Goal: Task Accomplishment & Management: Use online tool/utility

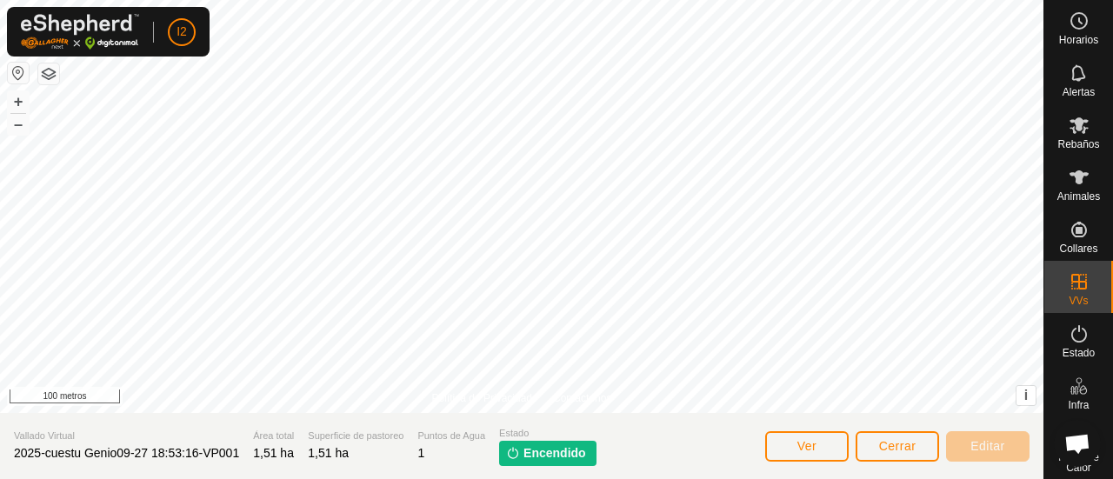
click at [511, 457] on img at bounding box center [513, 453] width 14 height 14
click at [511, 451] on img at bounding box center [513, 453] width 14 height 14
click at [503, 448] on p-tag "Encendido" at bounding box center [547, 453] width 97 height 25
click at [806, 450] on font "Ver" at bounding box center [807, 446] width 20 height 14
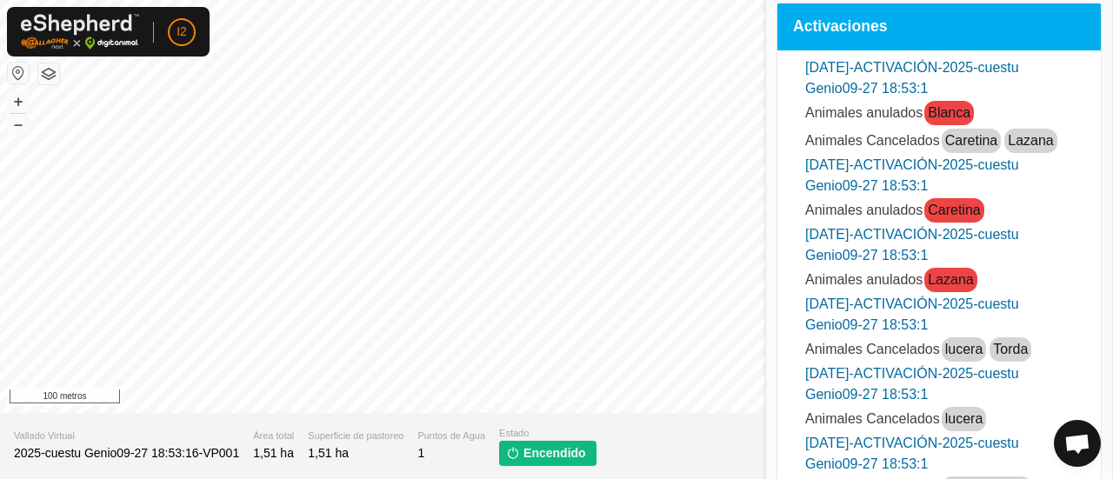
click at [515, 455] on img at bounding box center [513, 453] width 14 height 14
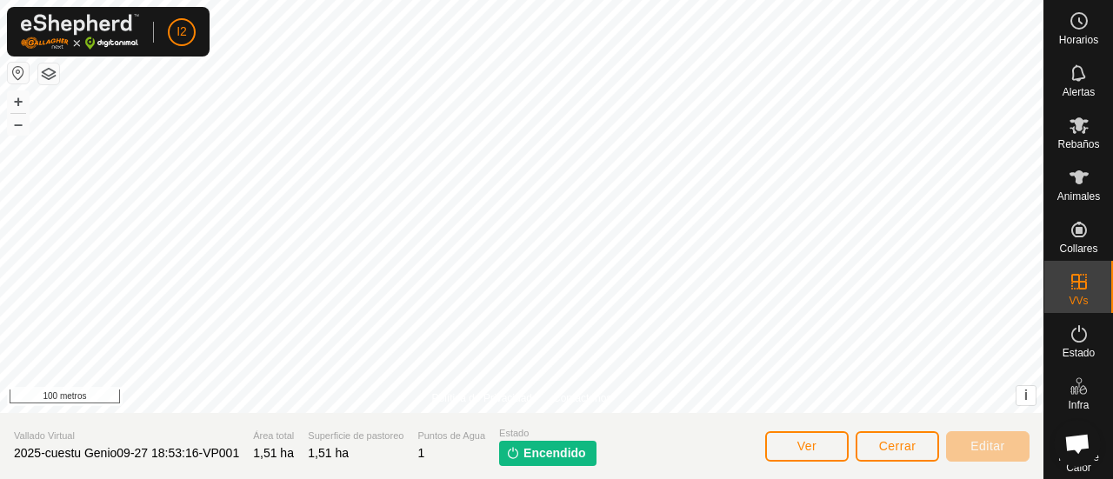
click at [510, 453] on img at bounding box center [513, 453] width 14 height 14
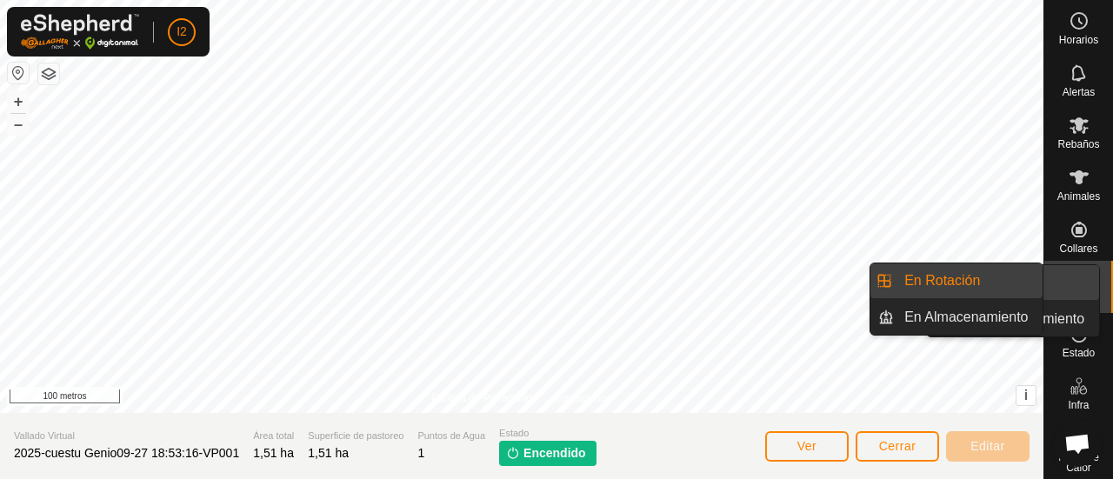
drag, startPoint x: 510, startPoint y: 453, endPoint x: 1055, endPoint y: 288, distance: 569.8
click at [1055, 288] on div "Horarios Alertas Rebaños Animales Collares VVs Estado Infra Mapa de Calor Ayuda…" at bounding box center [556, 239] width 1113 height 479
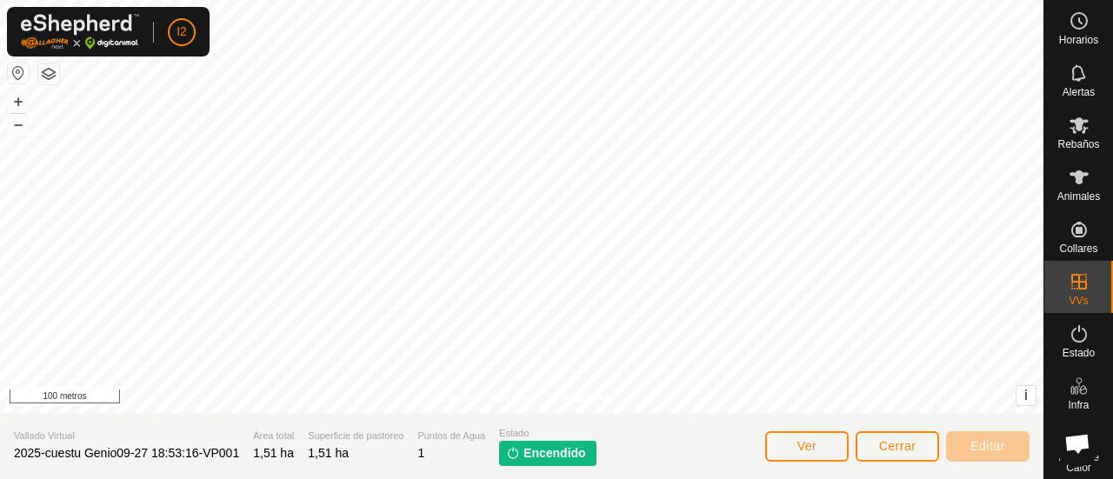
click at [1055, 288] on div "VVs" at bounding box center [1078, 287] width 69 height 52
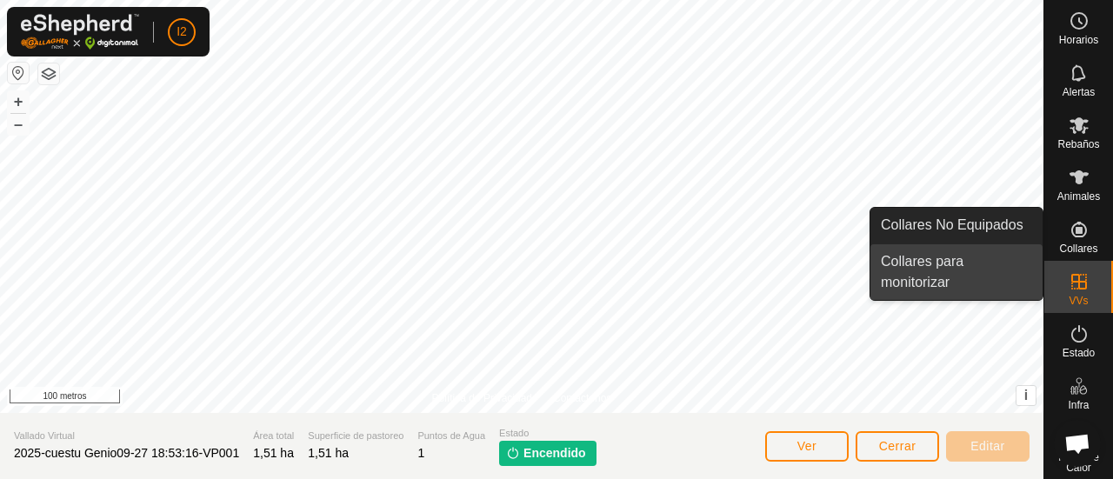
click at [932, 264] on link "Collares para monitorizar" at bounding box center [957, 272] width 172 height 56
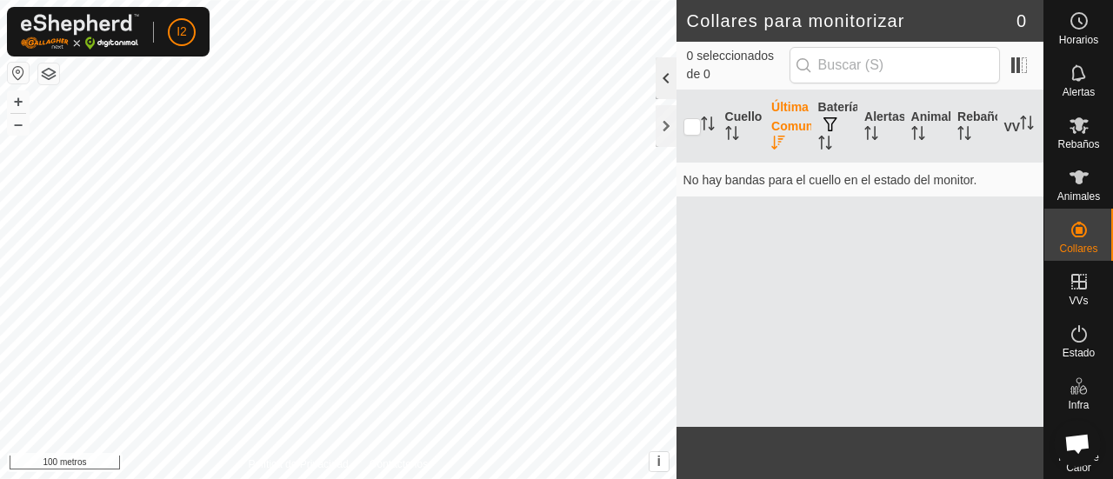
click at [661, 75] on div at bounding box center [666, 78] width 21 height 42
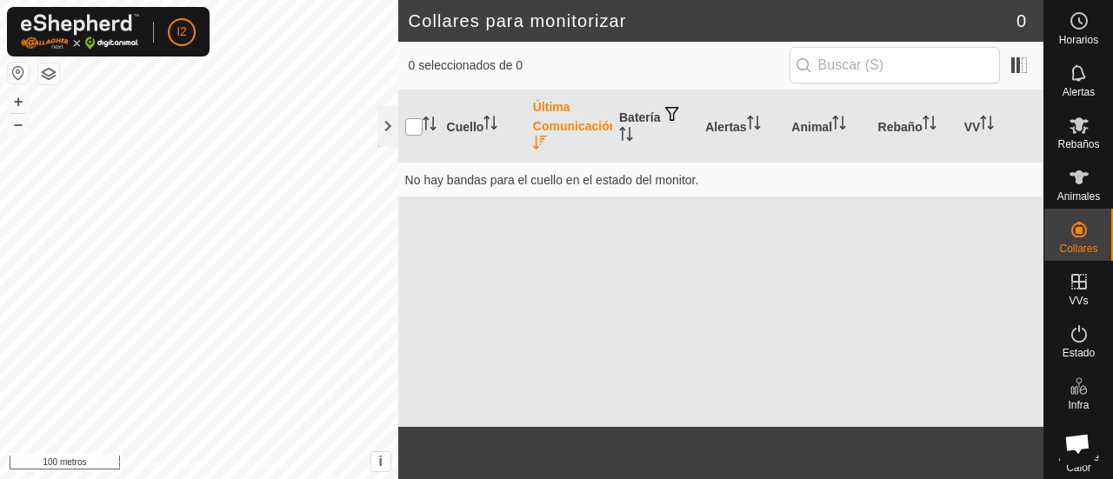
click at [410, 123] on input "checkbox" at bounding box center [413, 126] width 17 height 17
checkbox input "true"
click at [492, 121] on icon "Activar para ordenar" at bounding box center [491, 123] width 14 height 14
click at [537, 142] on icon "Activar para ordenar" at bounding box center [537, 143] width 2 height 14
click at [391, 131] on div at bounding box center [387, 126] width 21 height 42
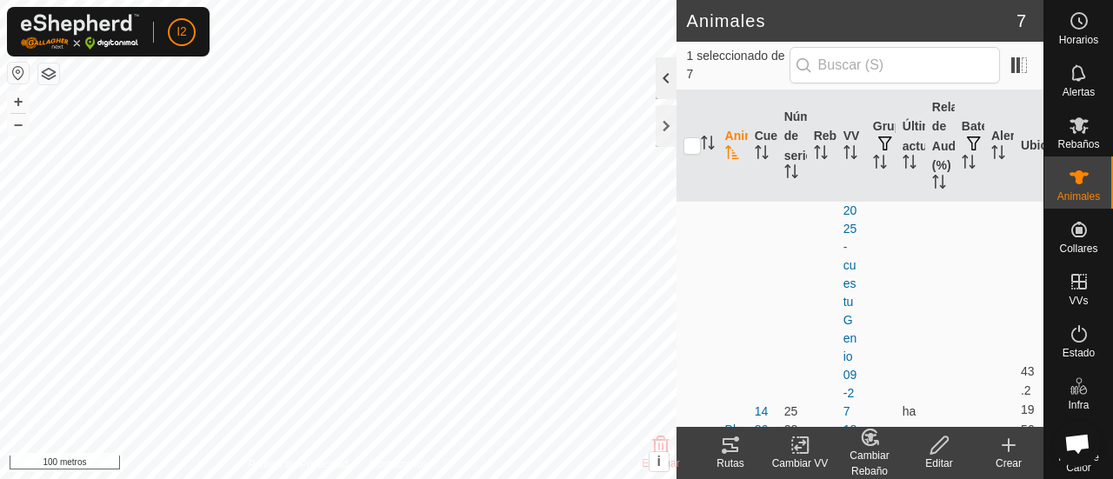
click at [664, 81] on div at bounding box center [666, 78] width 21 height 42
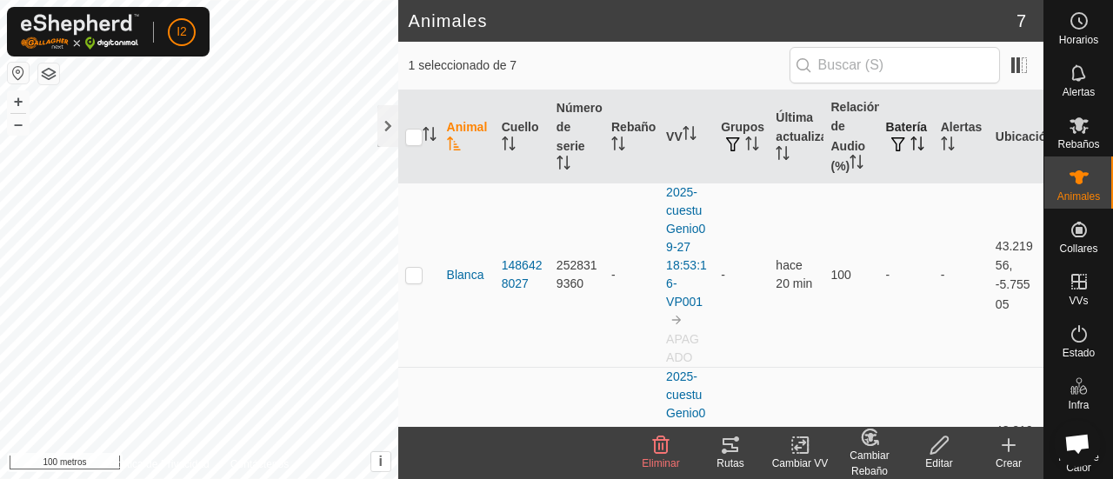
click at [911, 147] on icon "Activar para ordenar" at bounding box center [918, 144] width 14 height 14
click at [891, 146] on span "button" at bounding box center [898, 144] width 14 height 14
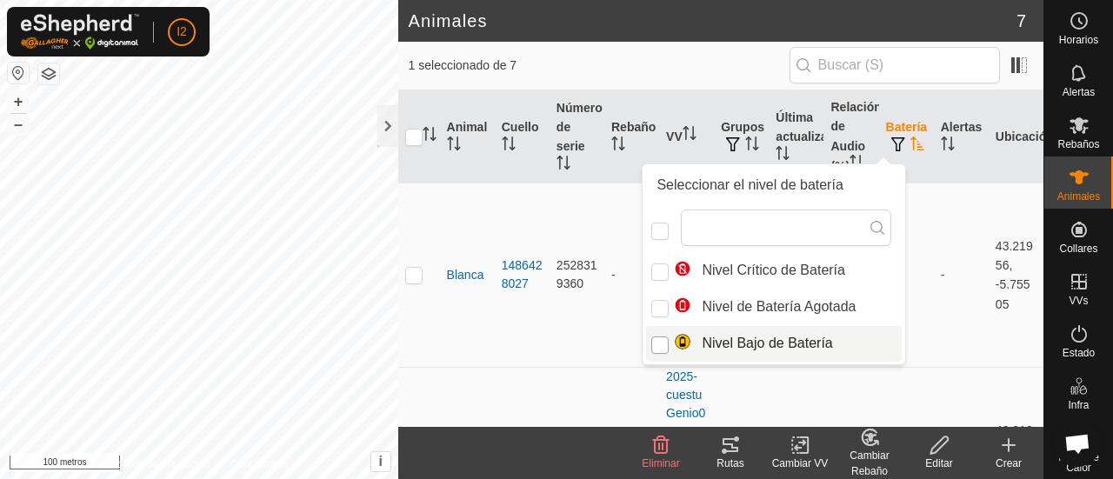
click at [661, 340] on input "Nivel Bajo de Batería" at bounding box center [659, 345] width 17 height 17
checkbox input "true"
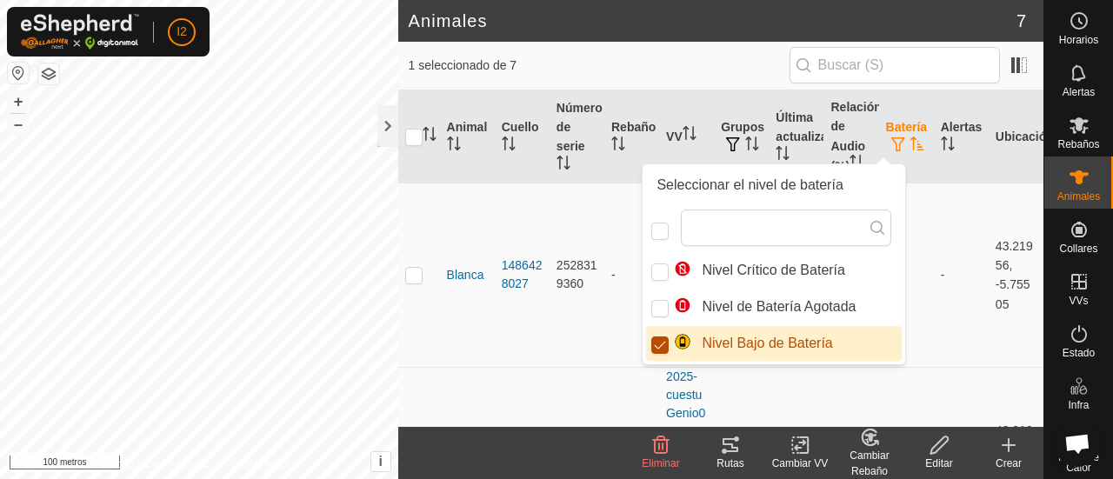
checkbox input "true"
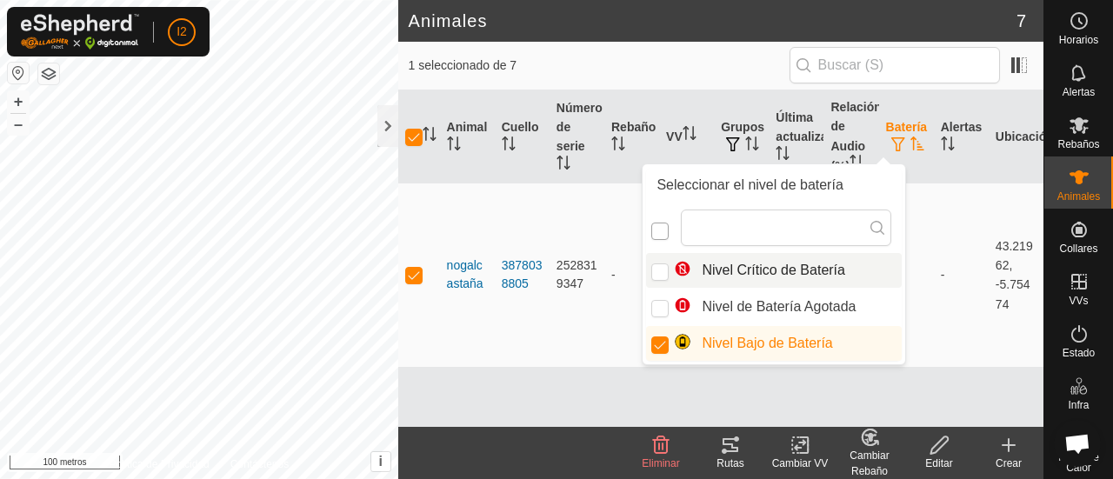
click at [660, 230] on input "checkbox" at bounding box center [659, 231] width 17 height 17
checkbox input "false"
checkbox input "true"
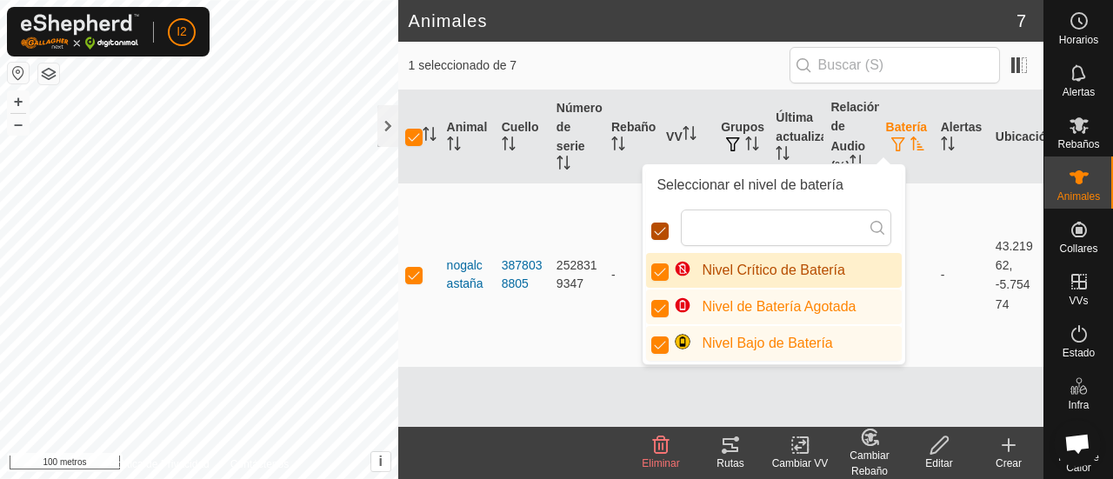
scroll to position [9, 9]
click at [911, 143] on icon "Activar para ordenar" at bounding box center [918, 144] width 14 height 14
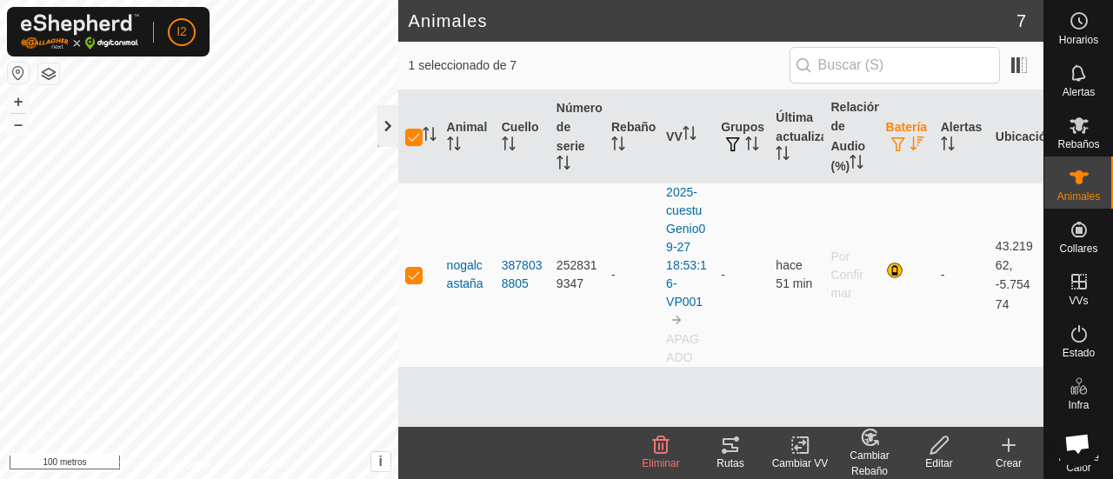
click at [386, 122] on div at bounding box center [387, 126] width 21 height 42
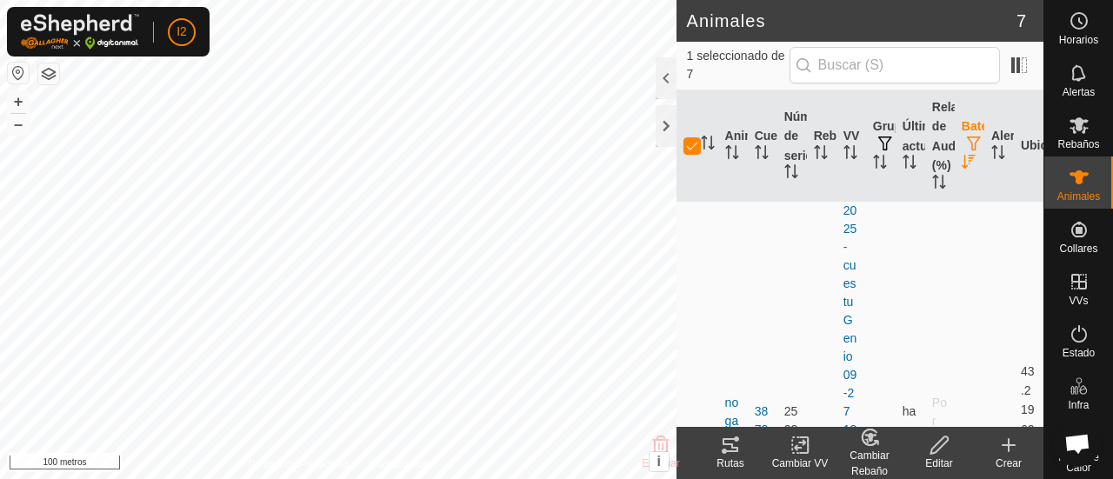
click at [936, 455] on icon at bounding box center [940, 445] width 22 height 21
click at [661, 88] on div at bounding box center [666, 78] width 21 height 42
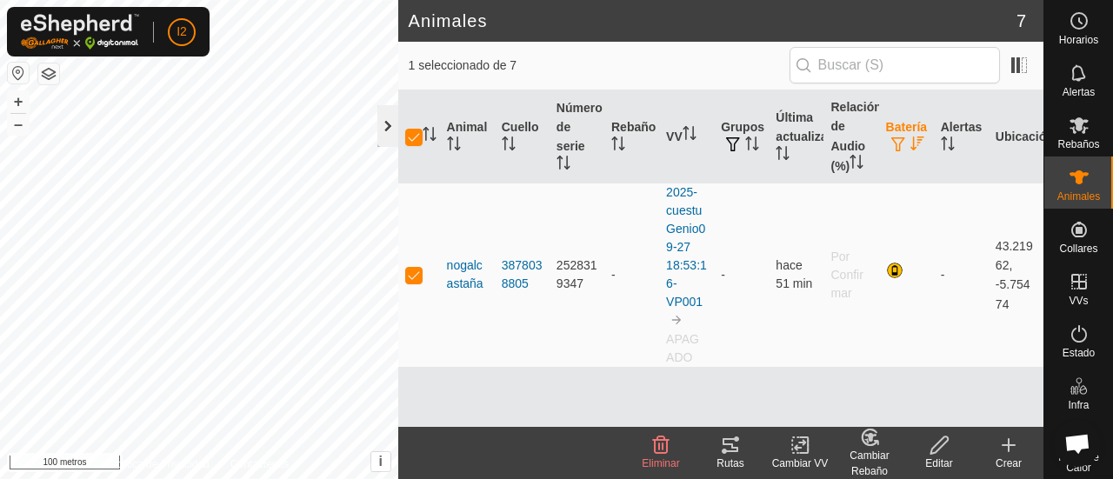
click at [383, 124] on div at bounding box center [387, 126] width 21 height 42
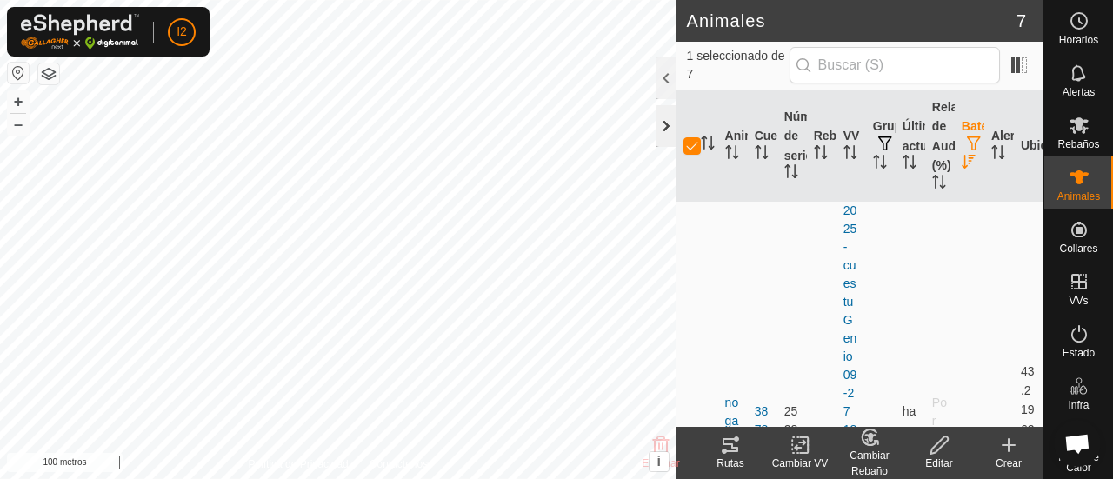
click at [664, 126] on div at bounding box center [666, 126] width 21 height 42
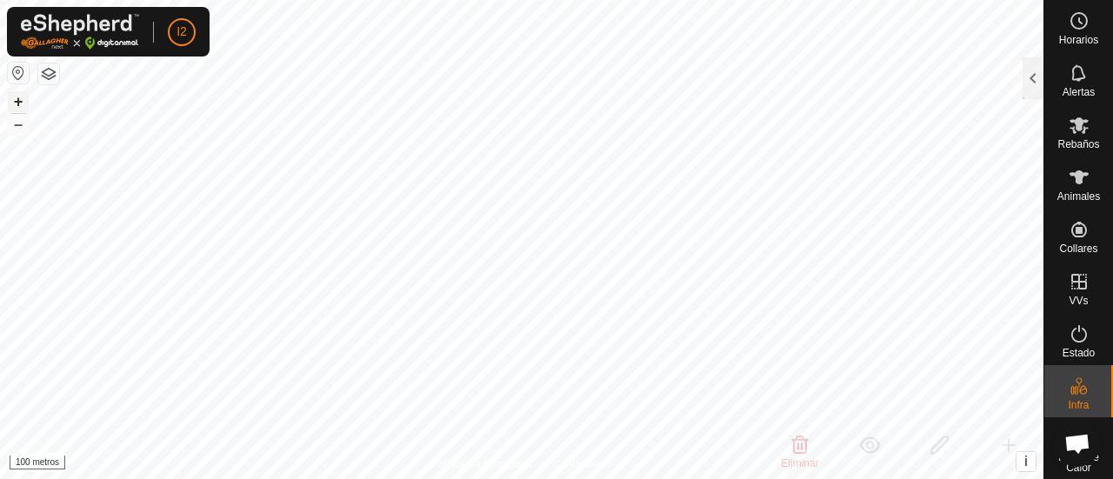
click at [14, 102] on font "+" at bounding box center [19, 101] width 10 height 18
click at [21, 72] on button "button" at bounding box center [18, 73] width 21 height 21
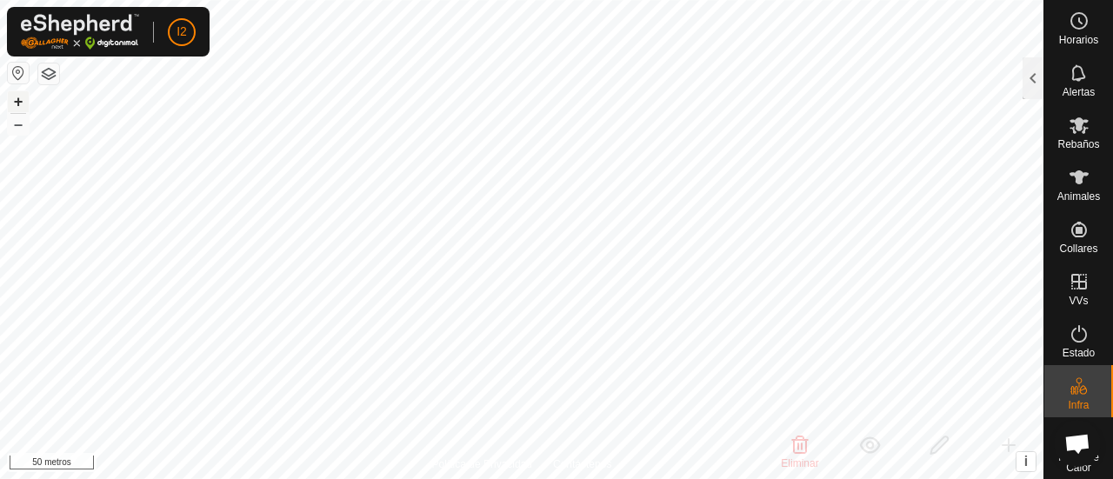
click at [17, 104] on font "+" at bounding box center [19, 101] width 10 height 18
click at [16, 125] on font "–" at bounding box center [18, 124] width 9 height 18
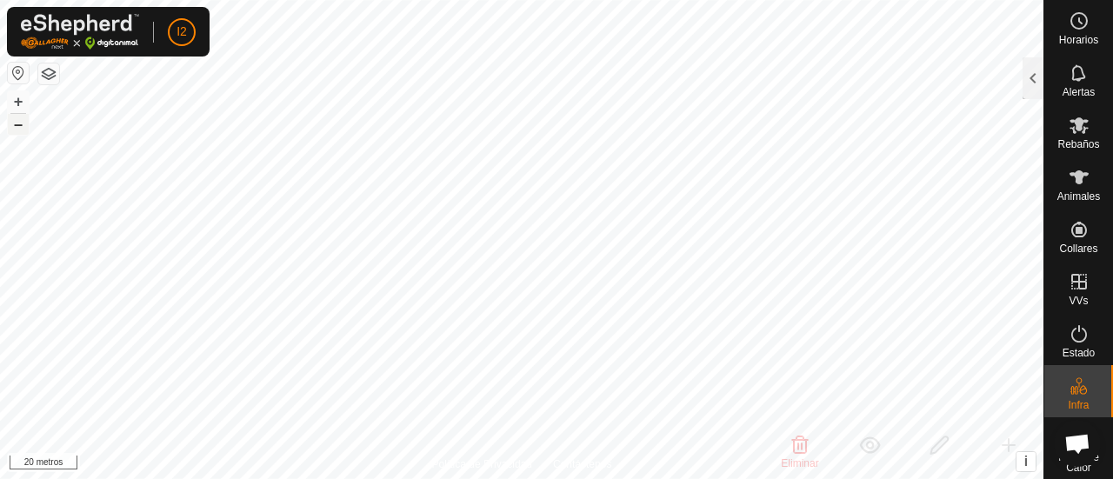
click at [16, 125] on font "–" at bounding box center [18, 124] width 9 height 18
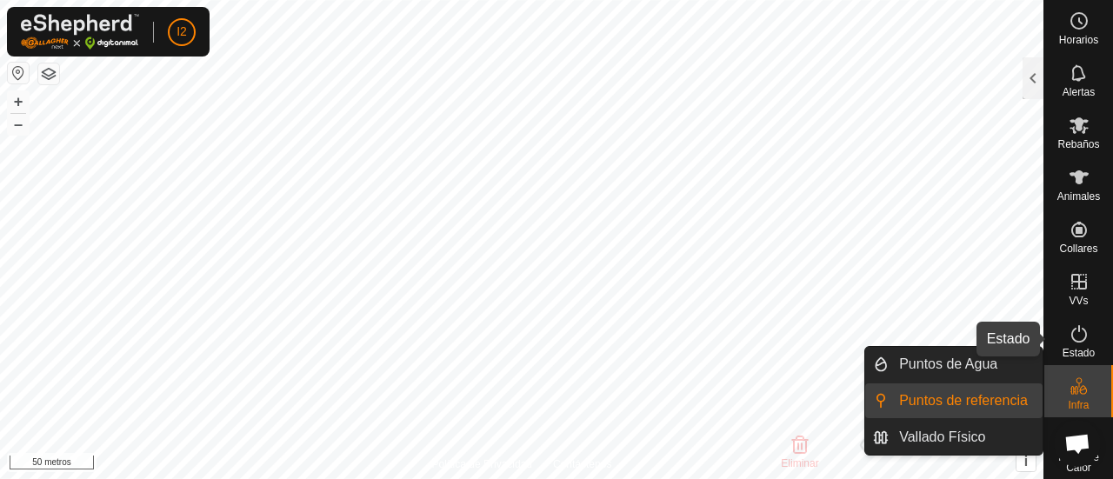
click at [1072, 337] on icon at bounding box center [1079, 334] width 21 height 21
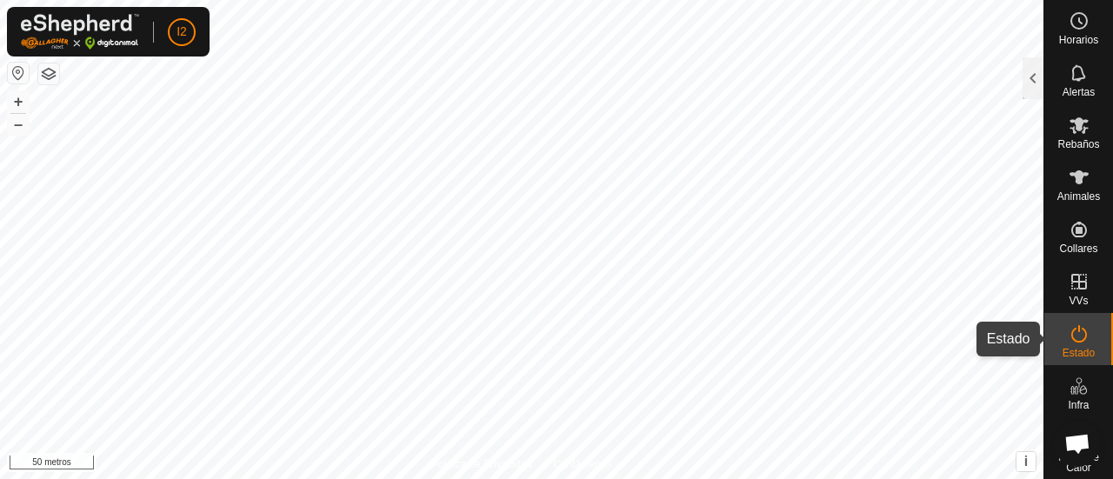
click at [1074, 331] on icon at bounding box center [1079, 334] width 21 height 21
click at [1028, 79] on div at bounding box center [1033, 78] width 21 height 42
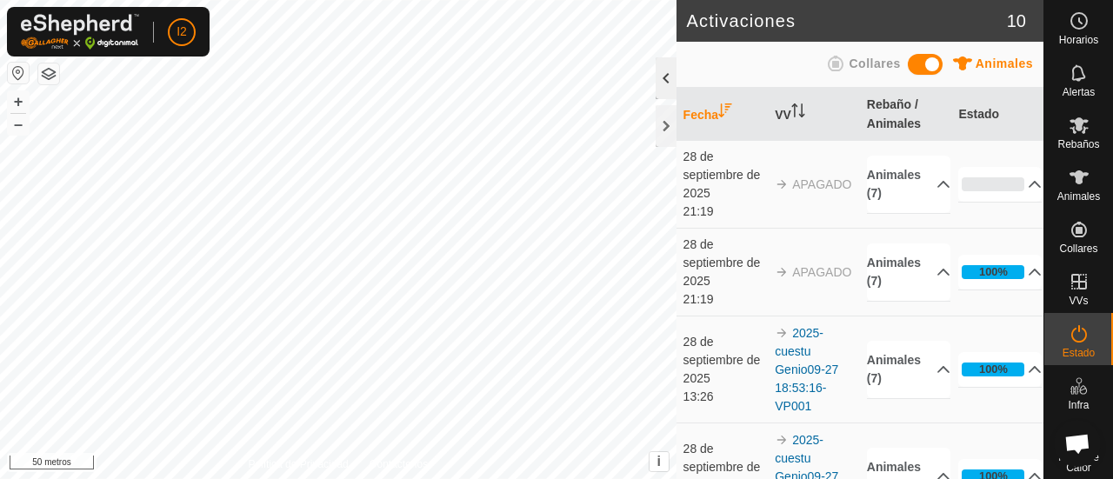
click at [662, 73] on div at bounding box center [666, 78] width 21 height 42
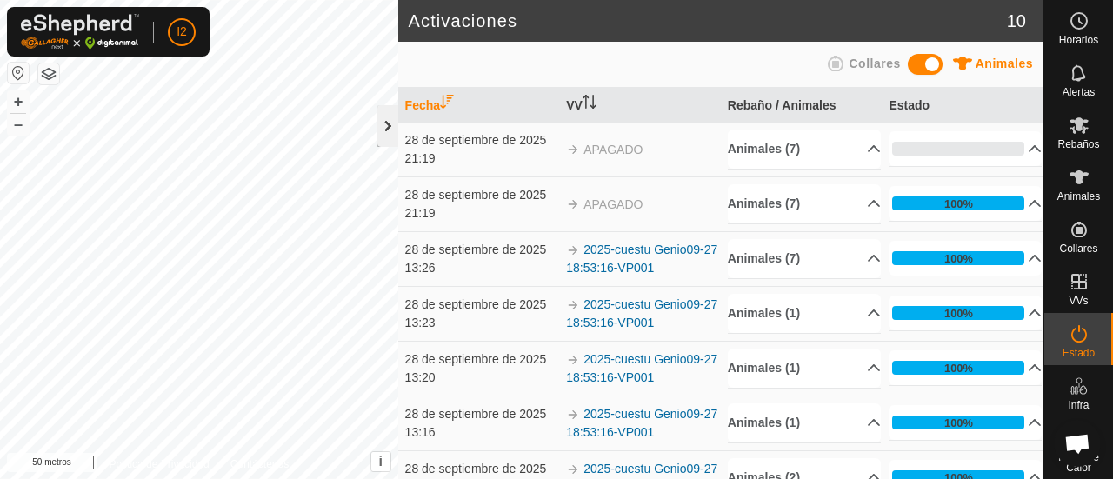
click at [381, 134] on div at bounding box center [387, 126] width 21 height 42
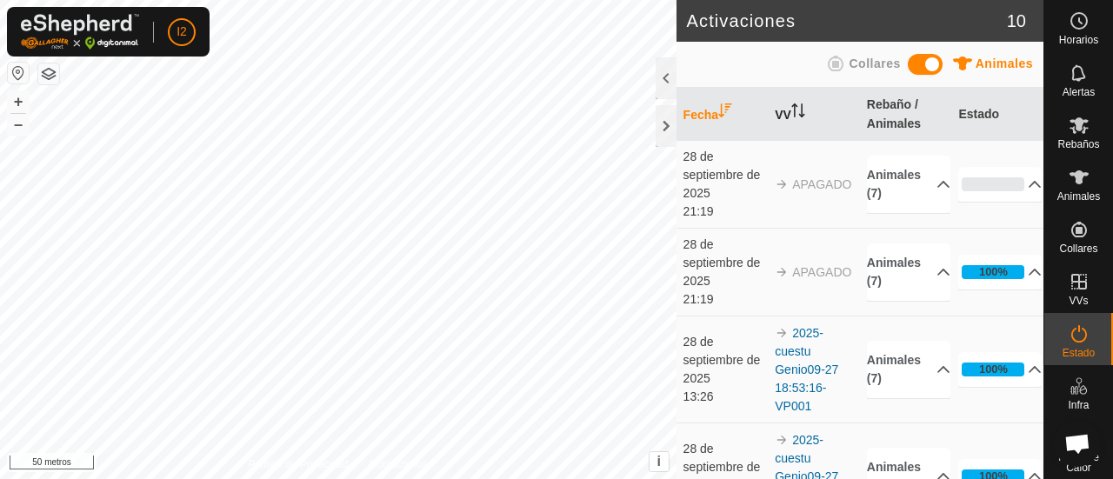
click at [794, 109] on icon "Activar para ordenar" at bounding box center [795, 110] width 2 height 14
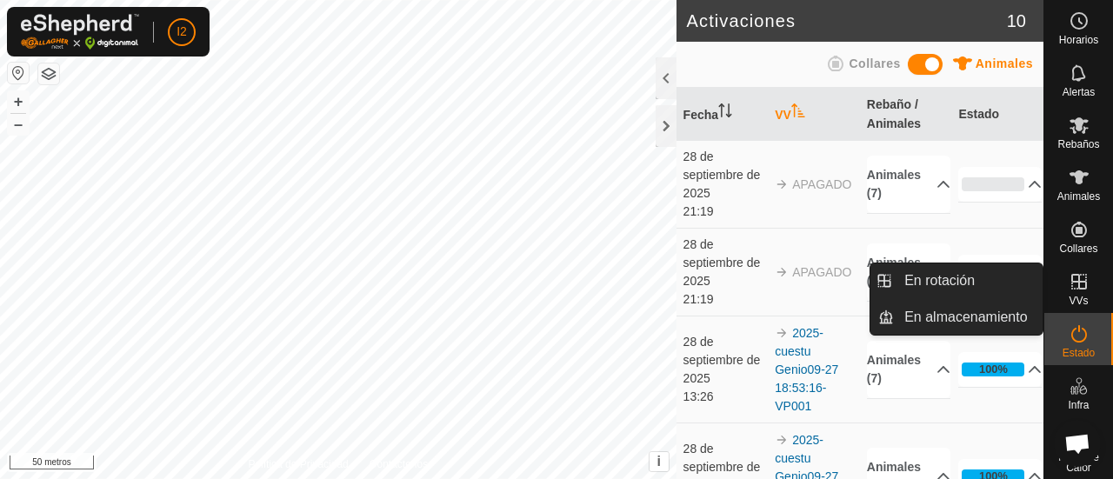
click at [1071, 285] on icon at bounding box center [1079, 282] width 16 height 16
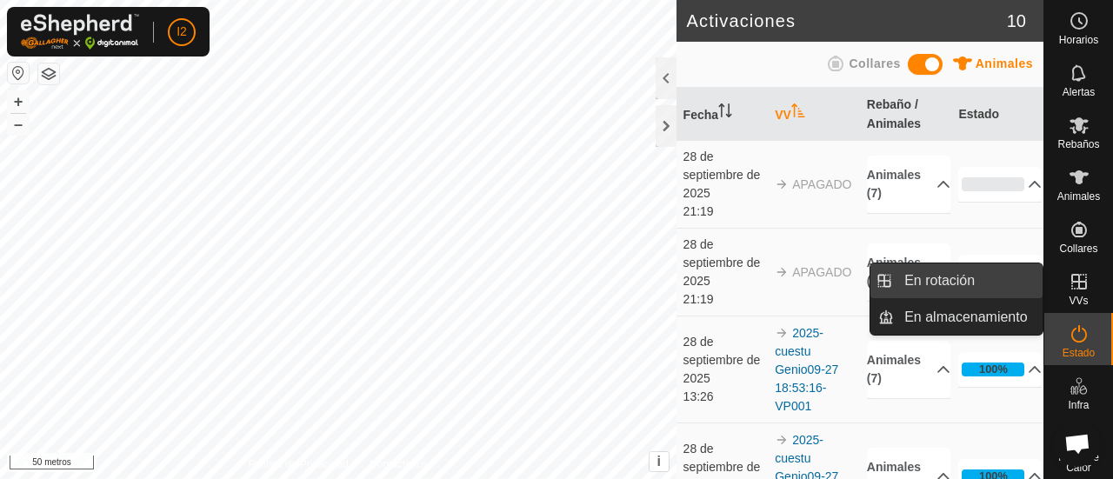
click at [1006, 287] on link "En rotación" at bounding box center [968, 281] width 149 height 35
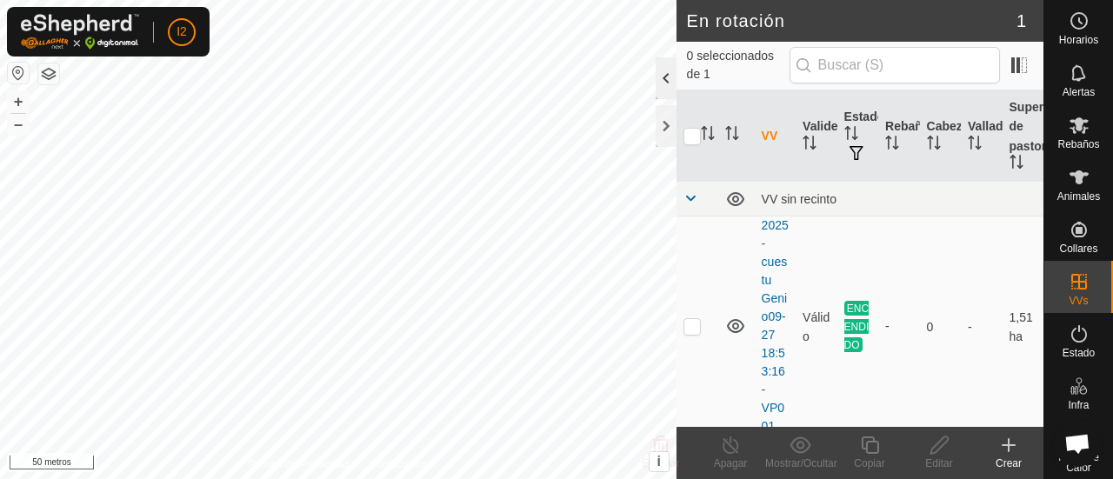
click at [660, 81] on div at bounding box center [666, 78] width 21 height 42
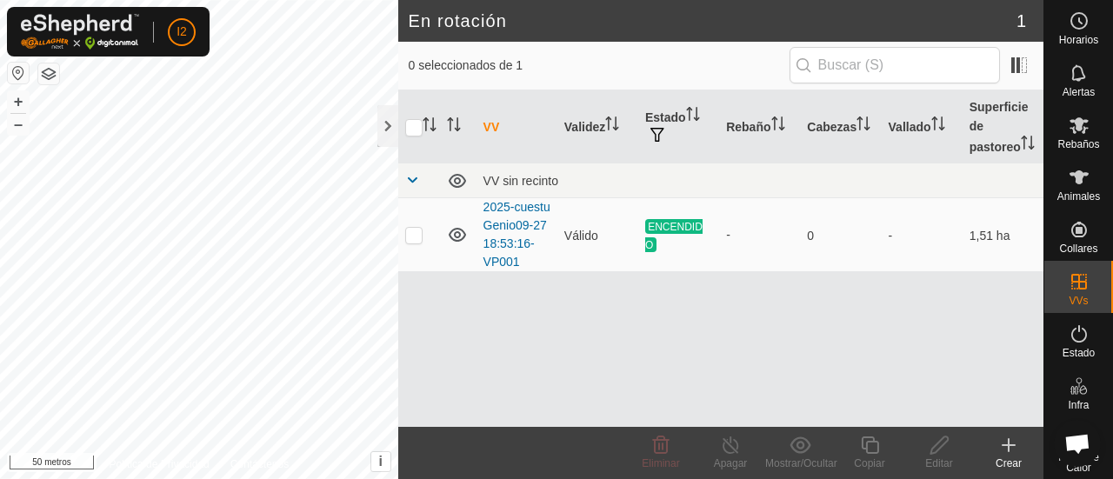
click at [1007, 458] on font "Crear" at bounding box center [1009, 463] width 26 height 12
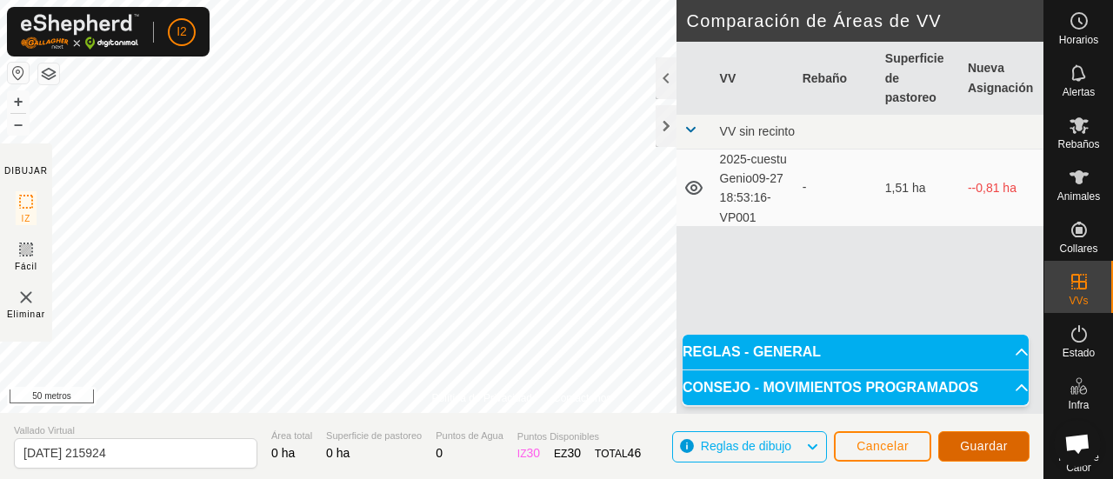
click at [989, 446] on font "Guardar" at bounding box center [984, 446] width 48 height 14
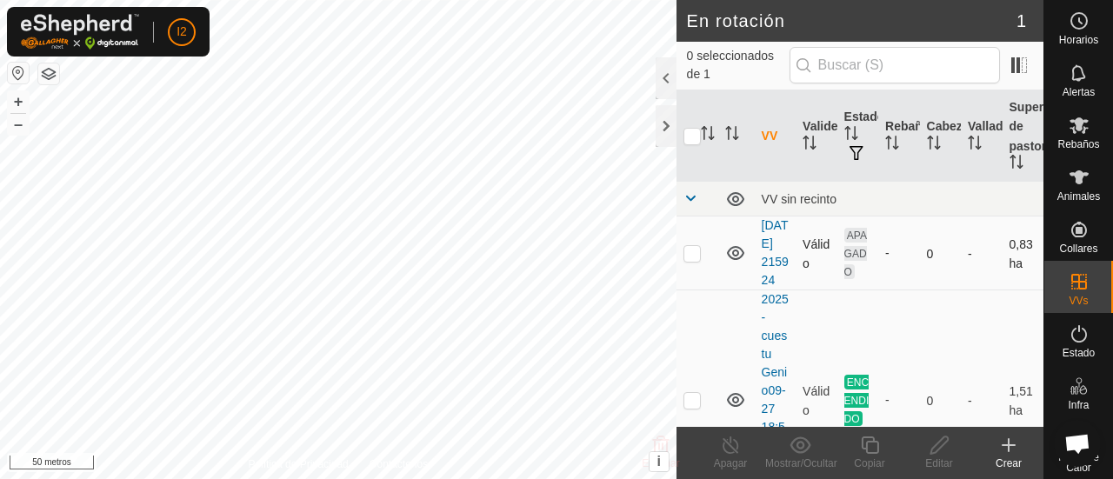
click at [695, 260] on p-checkbox at bounding box center [692, 253] width 17 height 14
checkbox input "true"
click at [942, 456] on div "Editar" at bounding box center [939, 464] width 70 height 16
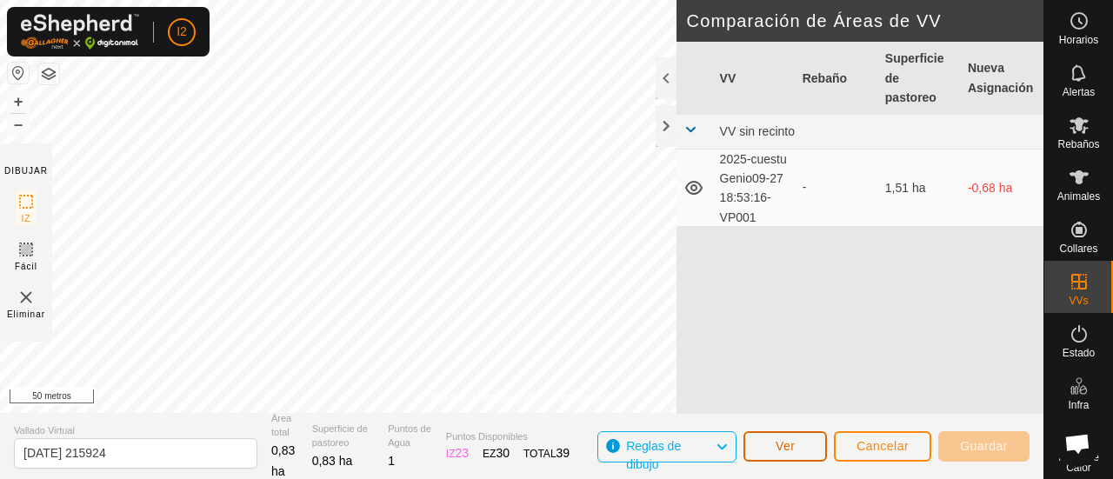
click at [786, 444] on font "Ver" at bounding box center [786, 446] width 20 height 14
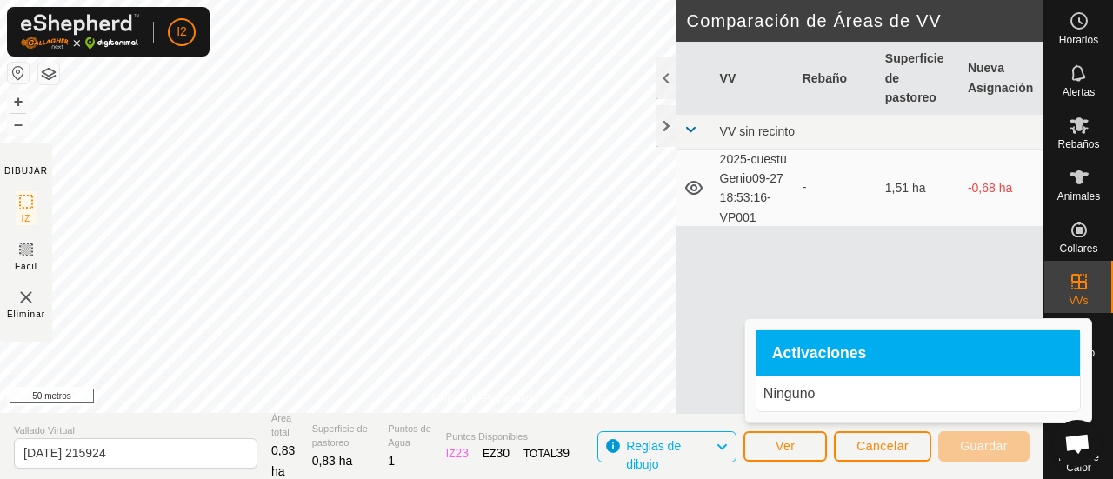
click at [809, 359] on font "Activaciones" at bounding box center [819, 352] width 95 height 17
click at [884, 353] on div "Activaciones" at bounding box center [919, 353] width 324 height 47
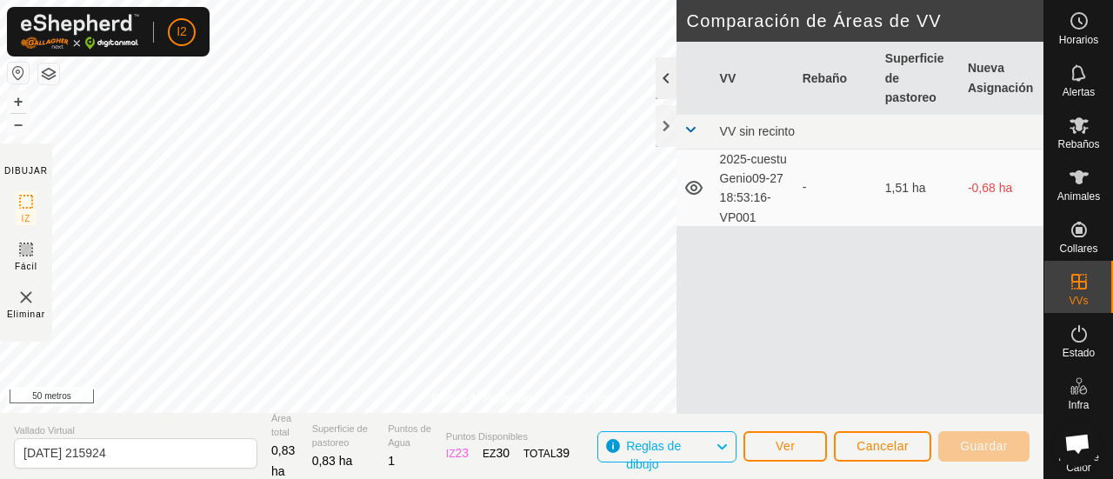
click at [661, 62] on div at bounding box center [666, 78] width 21 height 42
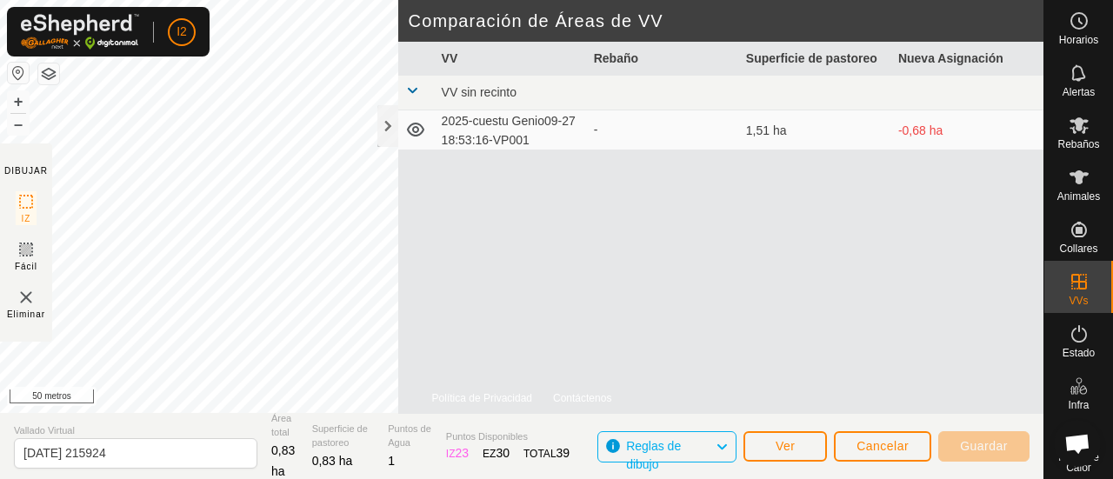
click at [722, 446] on icon at bounding box center [722, 447] width 14 height 23
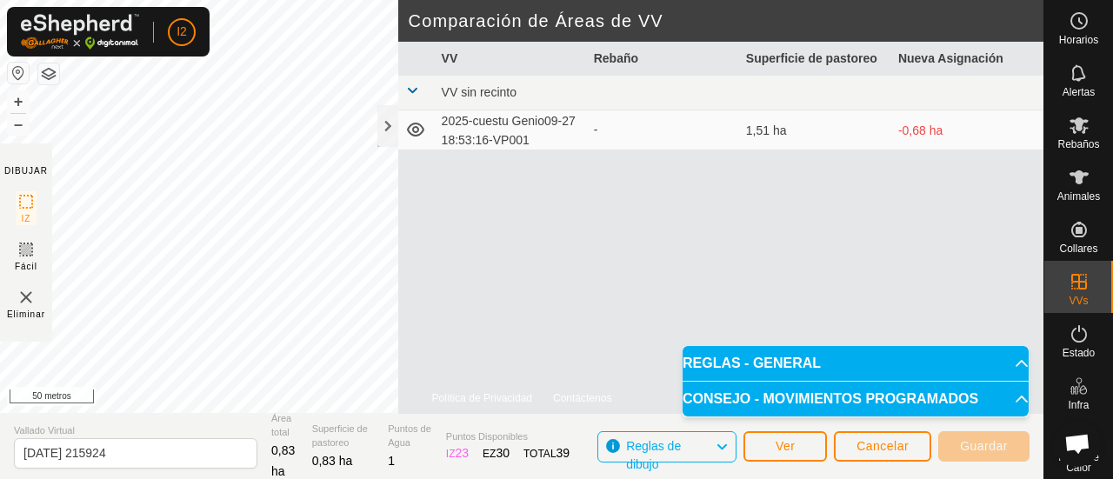
click at [540, 341] on div "VV Rebaño Superficie de pastoreo Nueva Asignación VV sin recinto 2025-cuestu Ge…" at bounding box center [720, 228] width 645 height 372
click at [438, 144] on td "2025-cuestu Genio09-27 18:53:16-VP001" at bounding box center [511, 129] width 152 height 39
click at [412, 86] on span at bounding box center [412, 90] width 14 height 14
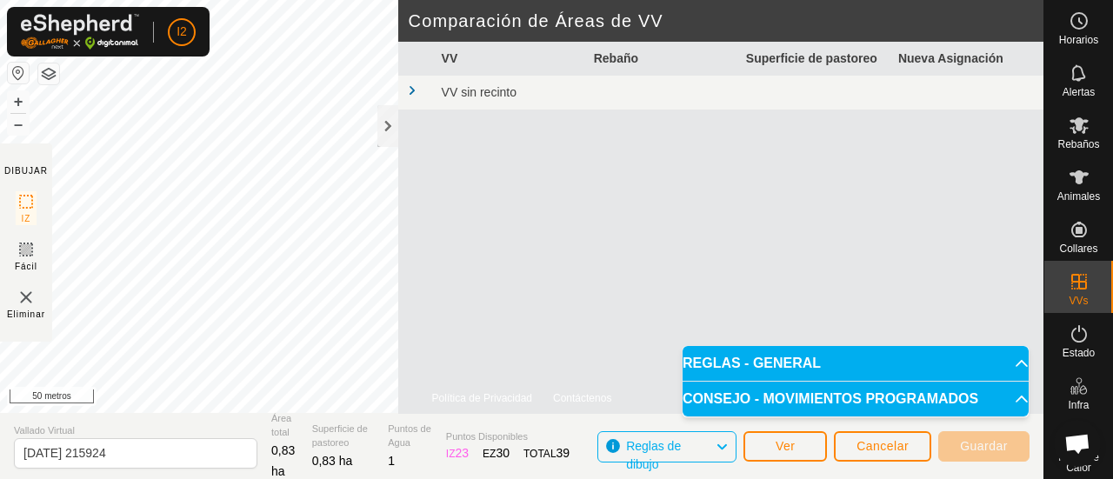
click at [412, 86] on span at bounding box center [412, 90] width 14 height 14
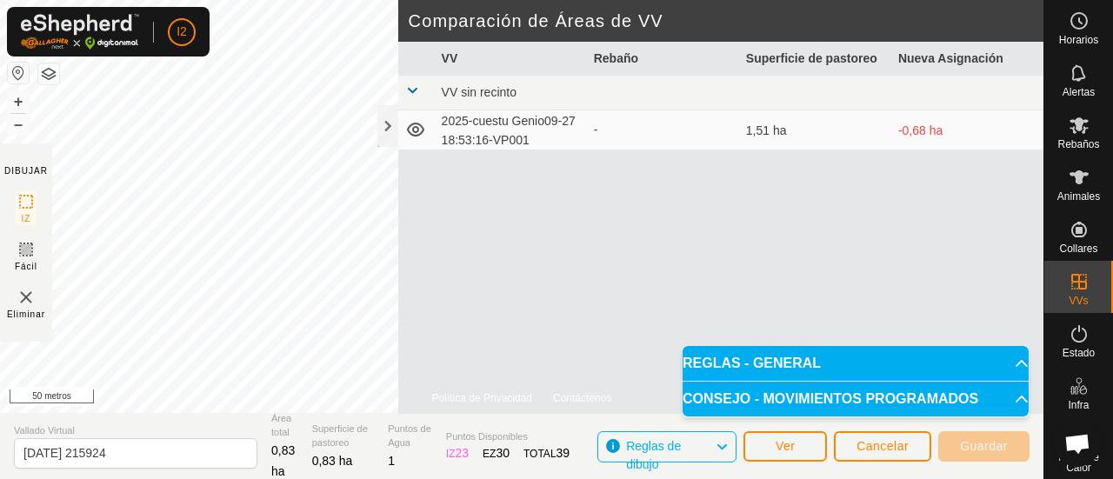
click at [412, 86] on span at bounding box center [412, 90] width 14 height 14
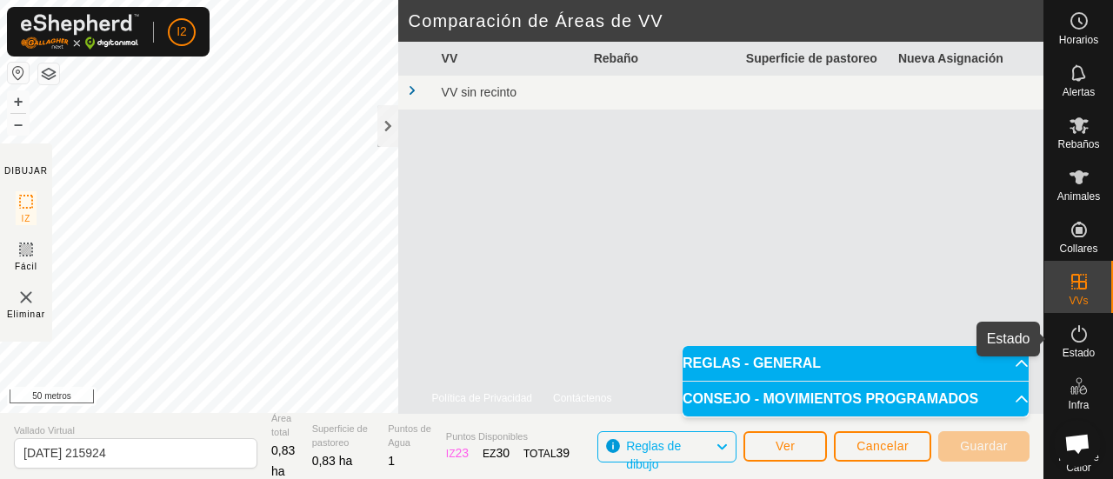
click at [1069, 336] on icon at bounding box center [1079, 334] width 21 height 21
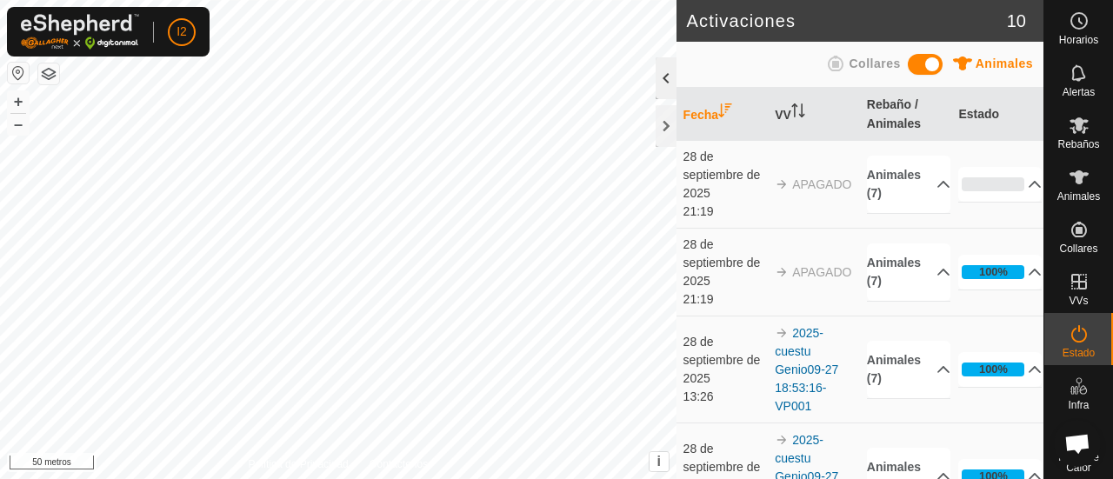
click at [659, 83] on div at bounding box center [666, 78] width 21 height 42
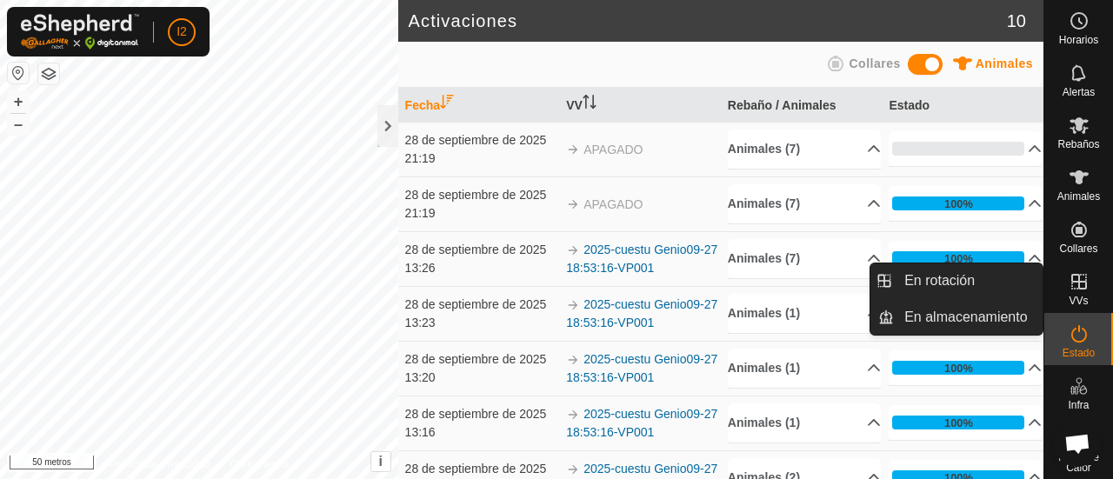
click at [1069, 290] on icon at bounding box center [1079, 281] width 21 height 21
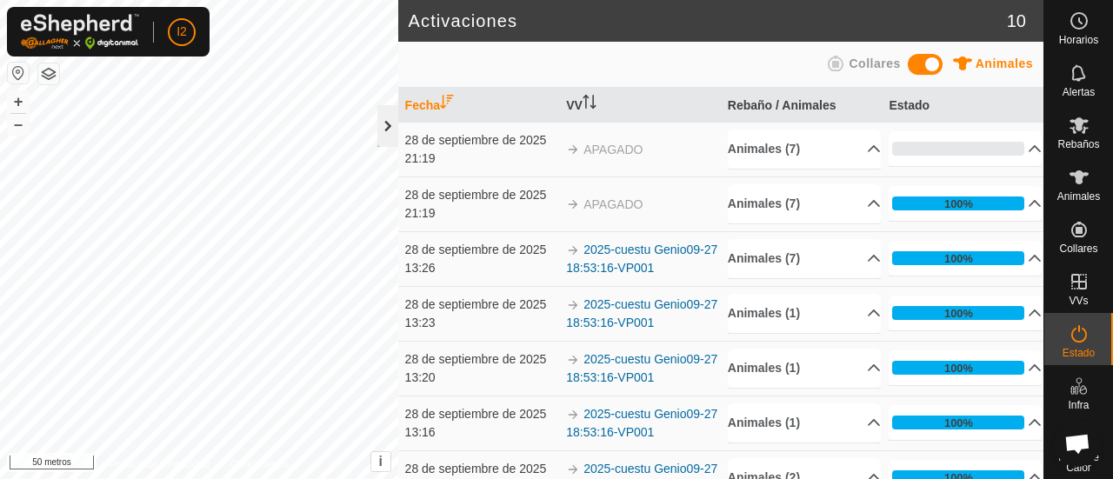
click at [381, 117] on div at bounding box center [387, 126] width 21 height 42
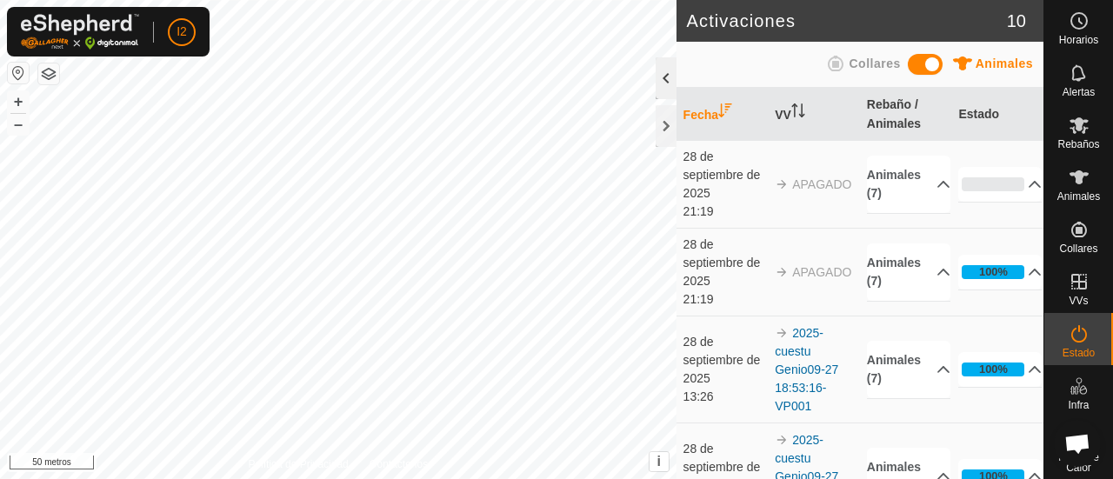
click at [669, 81] on div at bounding box center [666, 78] width 21 height 42
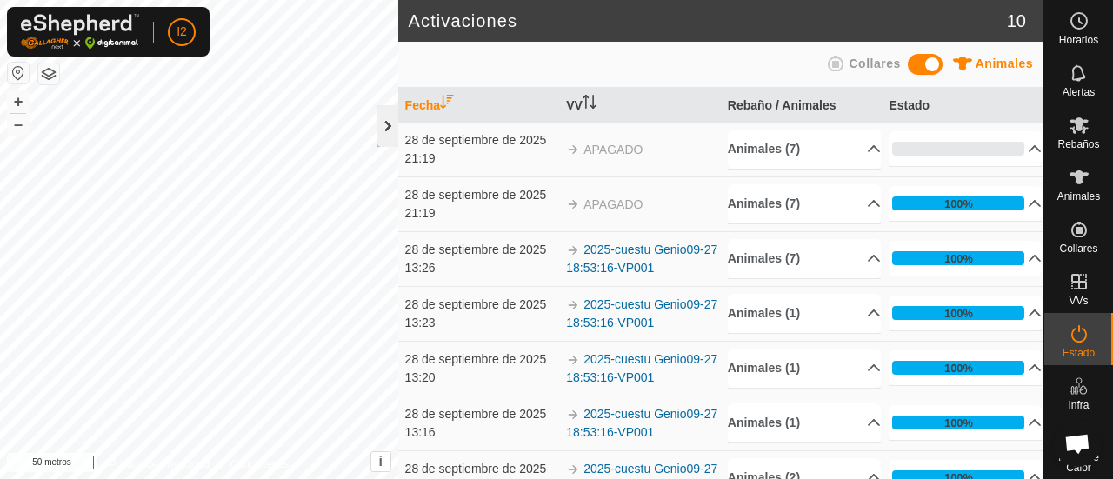
click at [391, 132] on div at bounding box center [387, 126] width 21 height 42
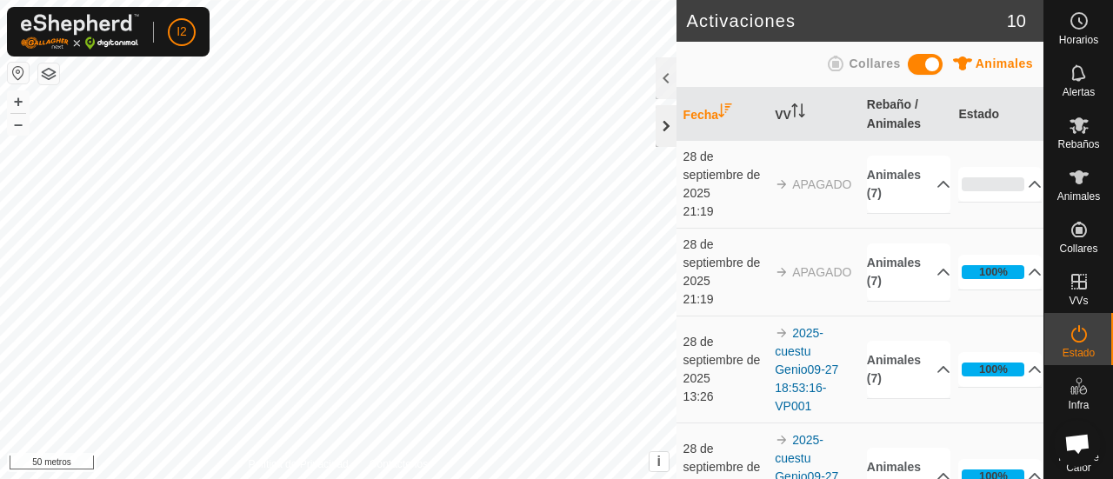
click at [663, 119] on div at bounding box center [666, 126] width 21 height 42
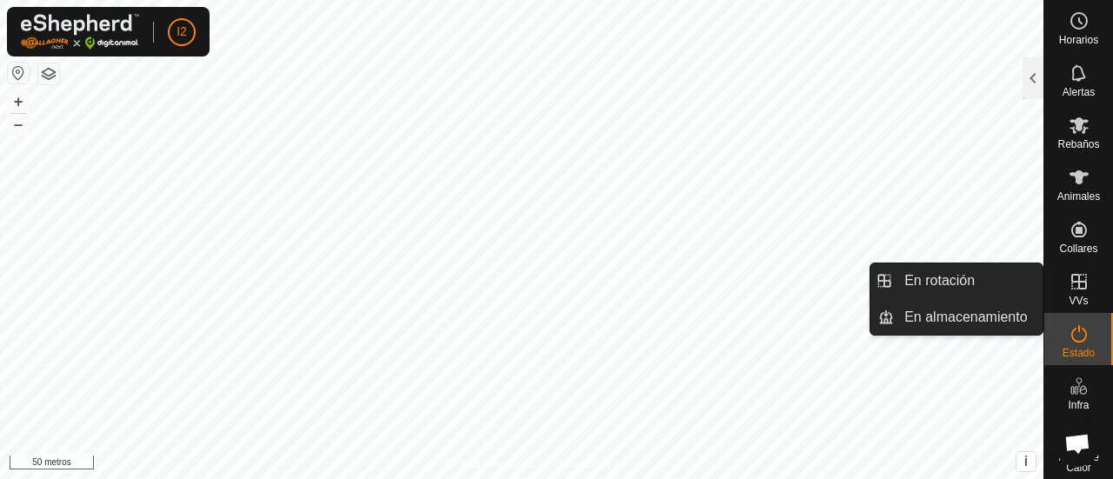
click at [1076, 282] on icon at bounding box center [1079, 282] width 16 height 16
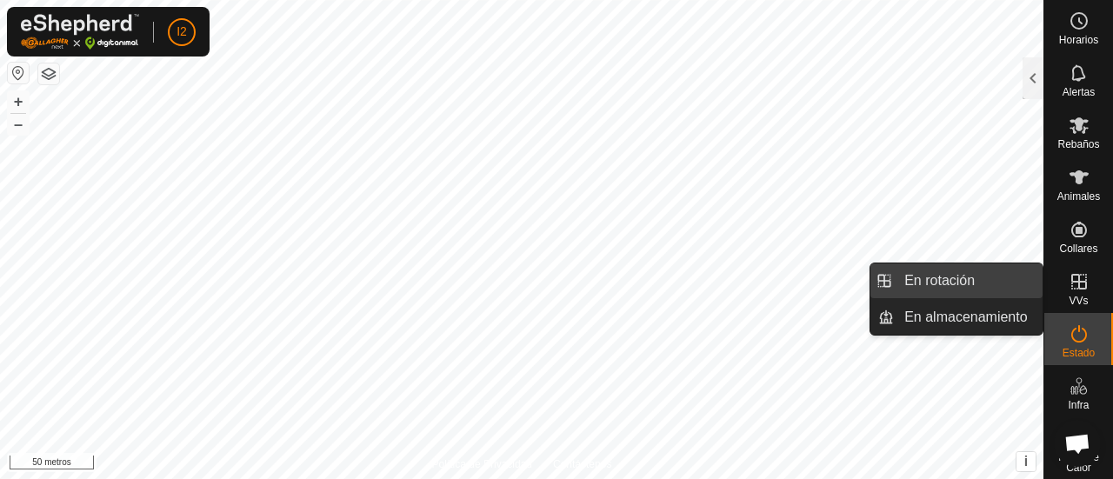
click at [979, 291] on link "En rotación" at bounding box center [968, 281] width 149 height 35
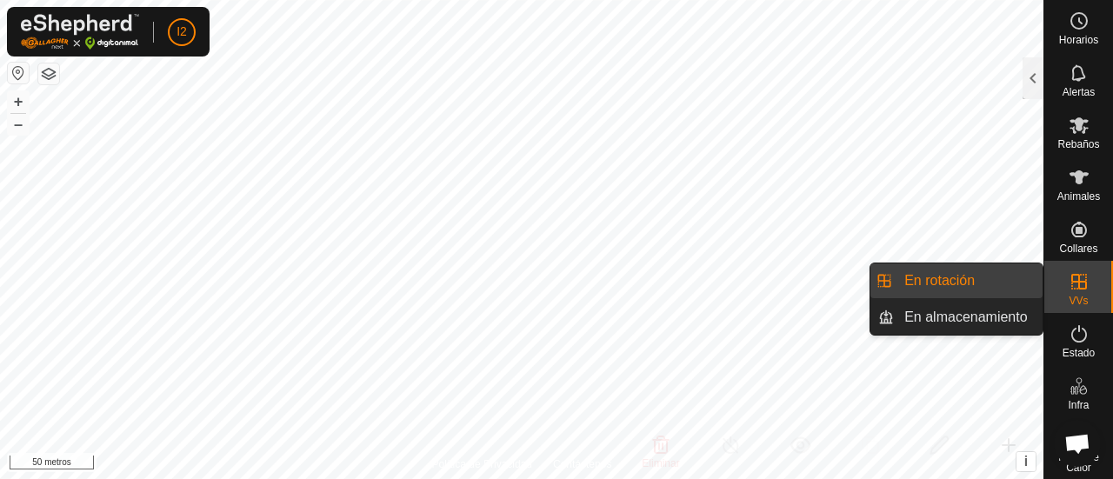
click at [924, 275] on link "En rotación" at bounding box center [968, 281] width 149 height 35
click at [877, 275] on li "En rotación" at bounding box center [957, 281] width 172 height 35
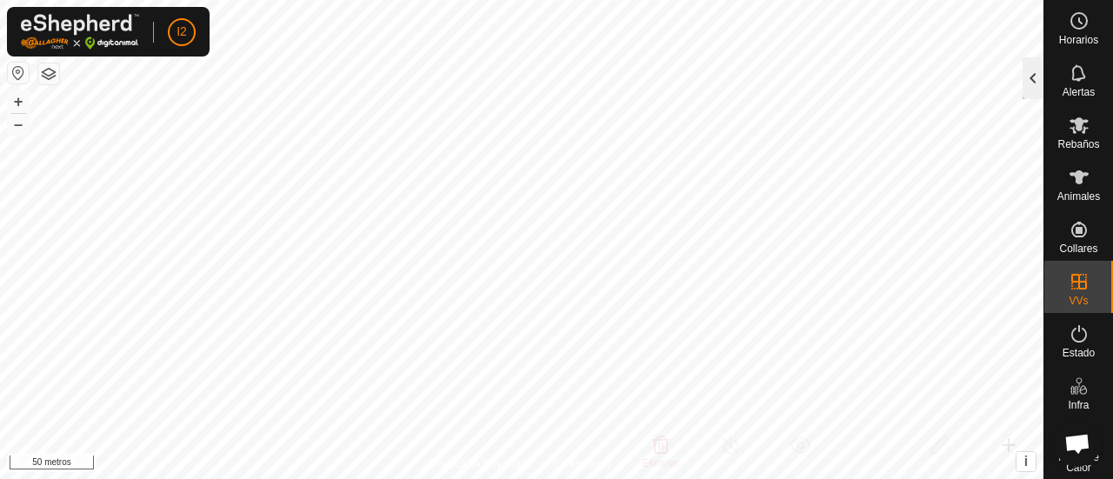
click at [1031, 83] on div at bounding box center [1033, 78] width 21 height 42
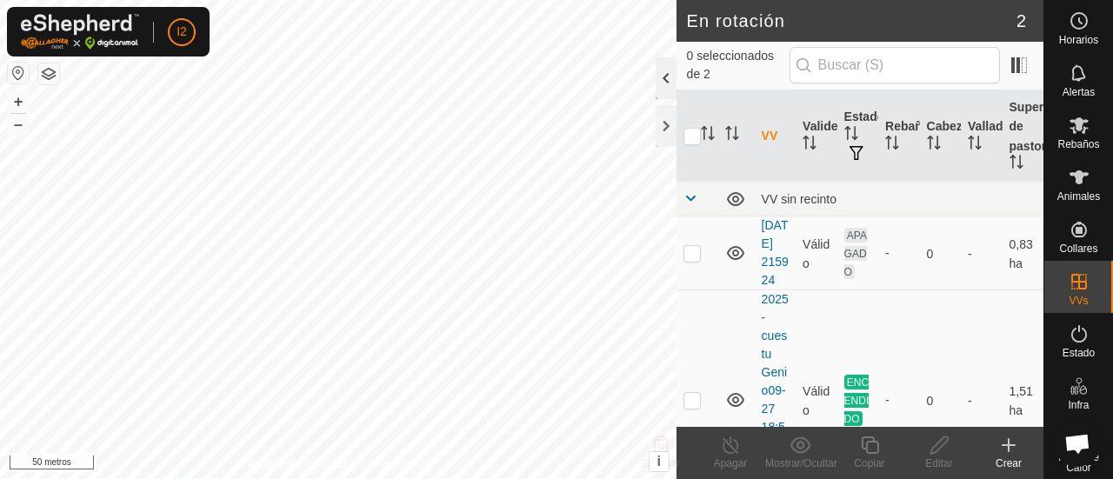
click at [661, 84] on div at bounding box center [666, 78] width 21 height 42
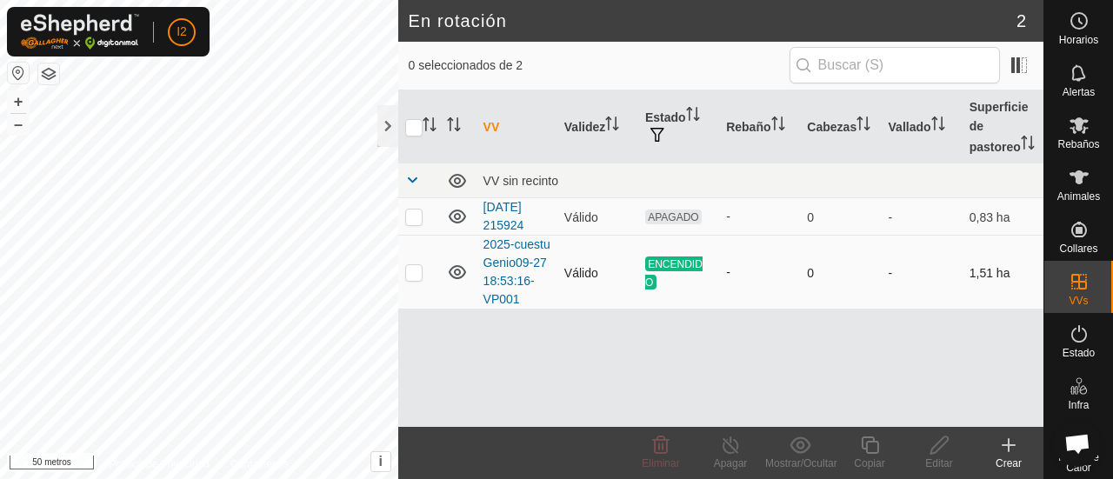
click at [412, 276] on p-checkbox at bounding box center [413, 272] width 17 height 14
click at [416, 269] on p-checkbox at bounding box center [413, 272] width 17 height 14
checkbox input "false"
click at [411, 213] on p-checkbox at bounding box center [413, 217] width 17 height 14
checkbox input "true"
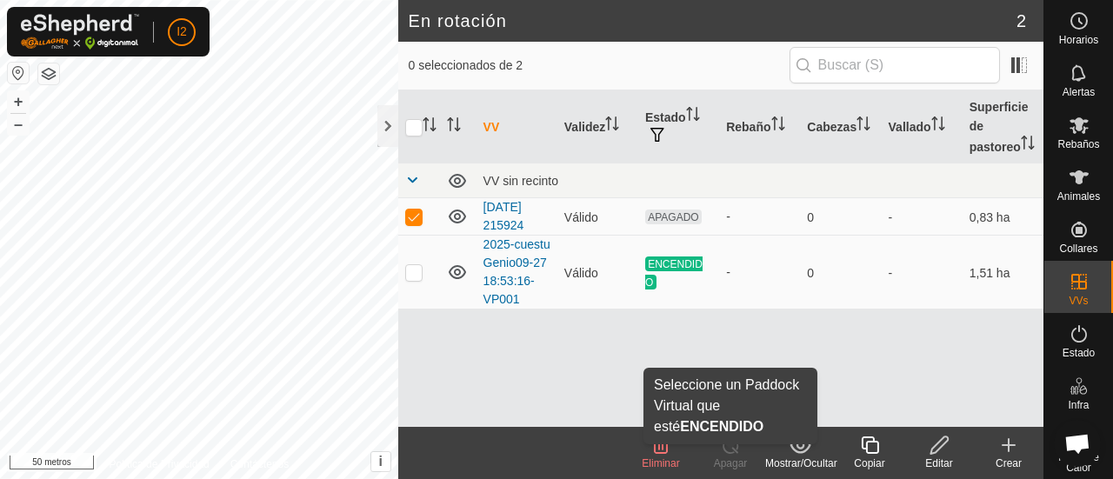
click at [731, 459] on font "Apagar" at bounding box center [731, 463] width 34 height 12
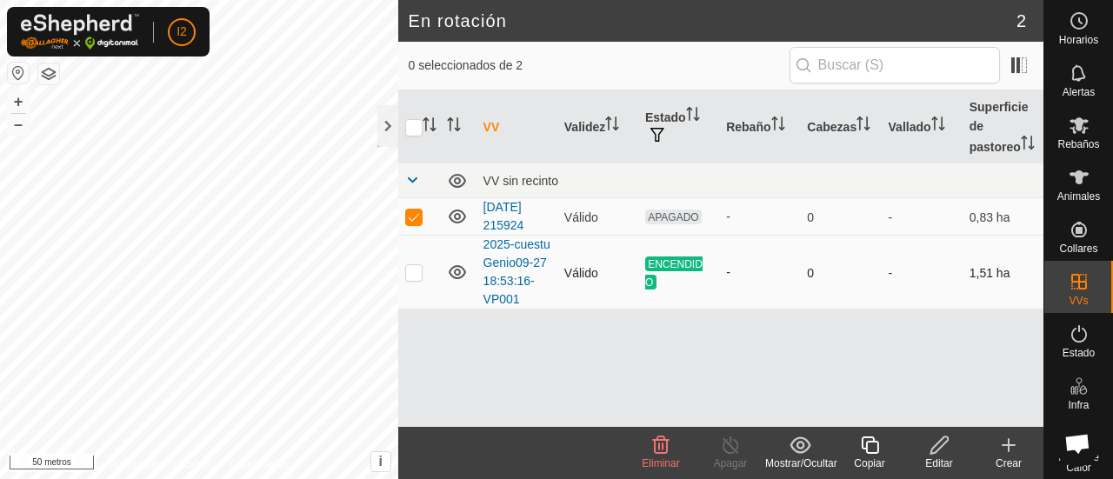
click at [417, 272] on p-checkbox at bounding box center [413, 272] width 17 height 14
checkbox input "true"
click at [406, 213] on p-checkbox at bounding box center [413, 217] width 17 height 14
checkbox input "false"
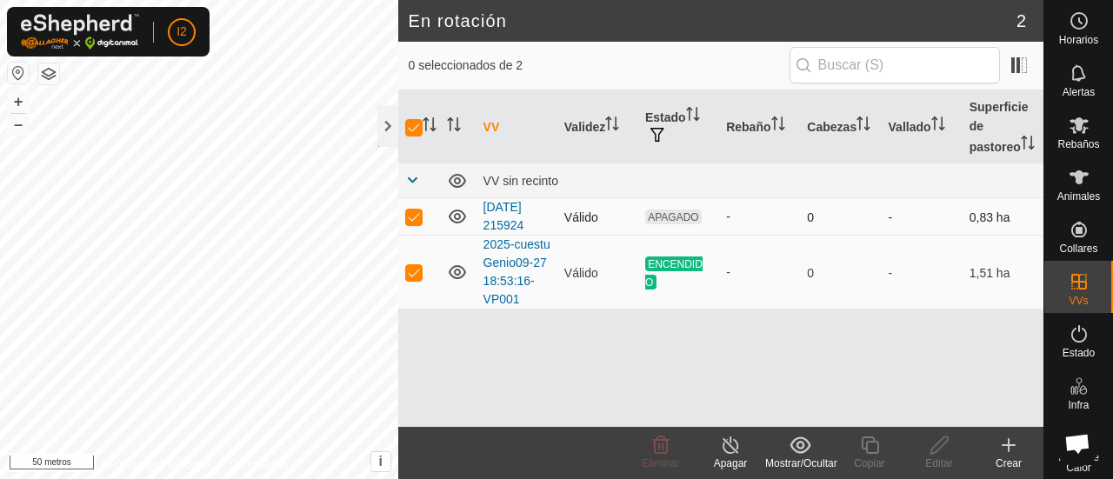
checkbox input "false"
click at [731, 454] on icon at bounding box center [731, 445] width 22 height 21
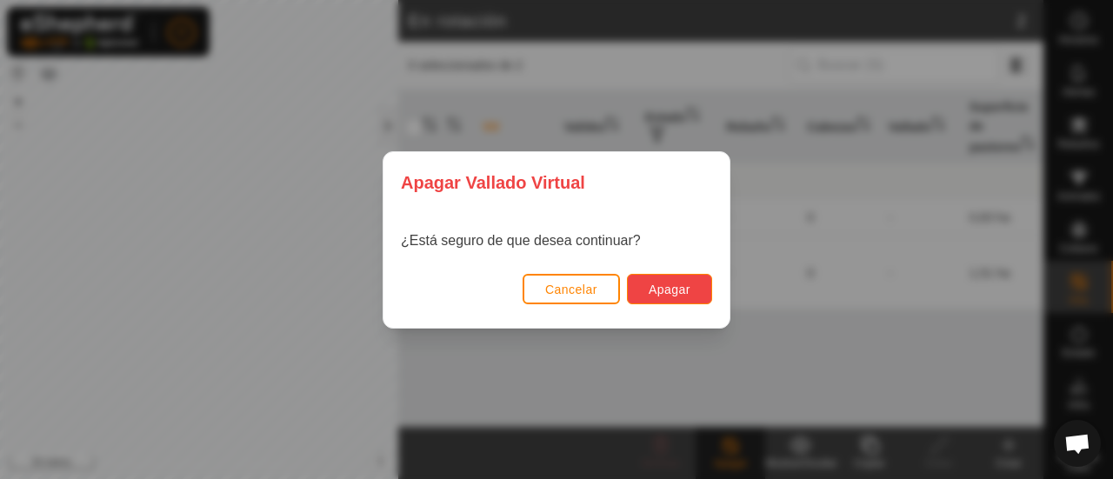
click at [677, 292] on font "Apagar" at bounding box center [670, 290] width 42 height 14
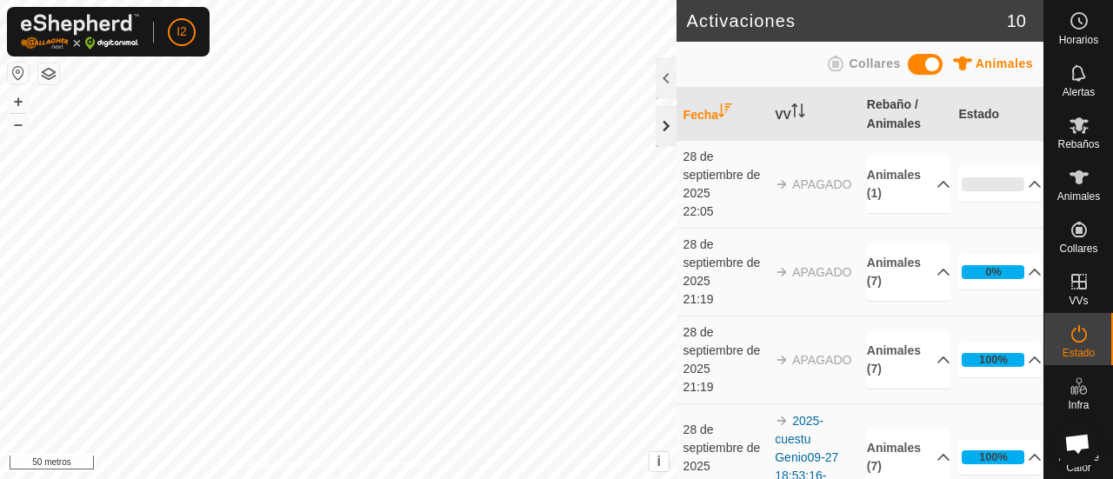
click at [667, 126] on div at bounding box center [666, 126] width 21 height 42
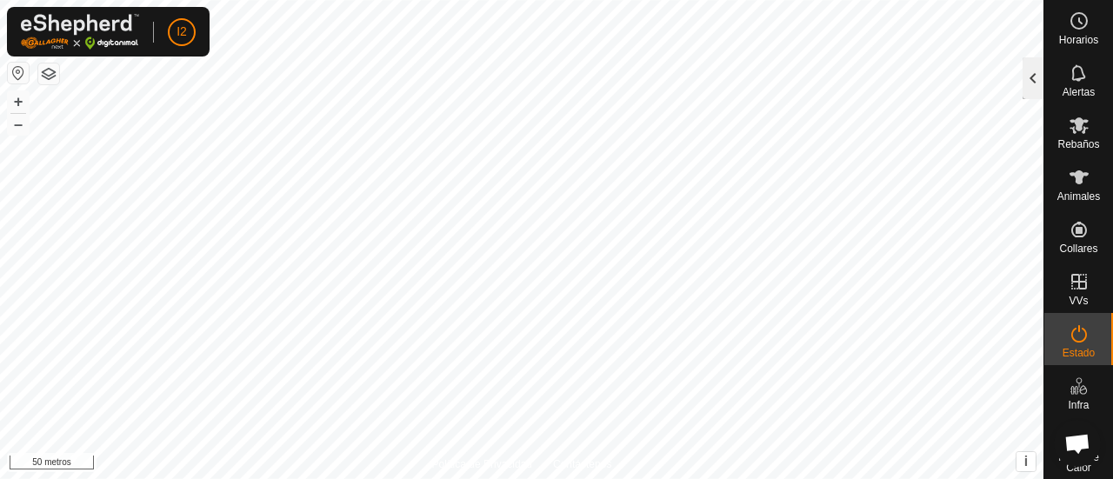
click at [1028, 87] on div at bounding box center [1033, 78] width 21 height 42
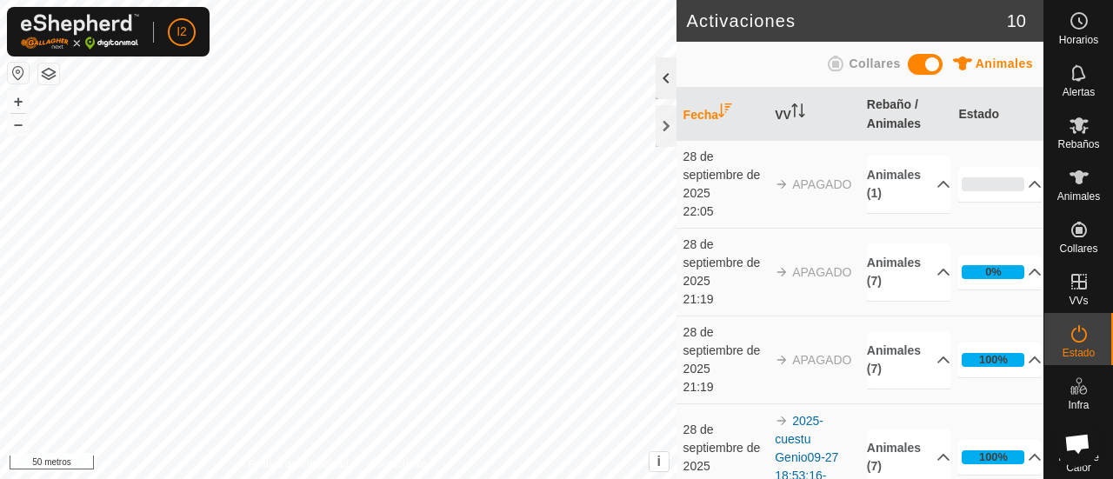
click at [665, 75] on div at bounding box center [666, 78] width 21 height 42
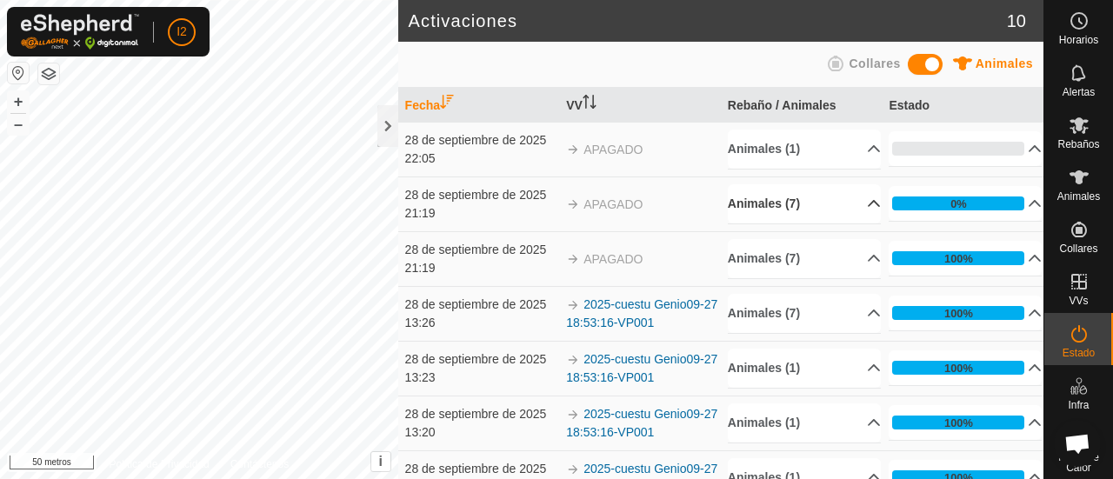
click at [856, 203] on p-accordion-header "Animales (7)" at bounding box center [804, 203] width 153 height 39
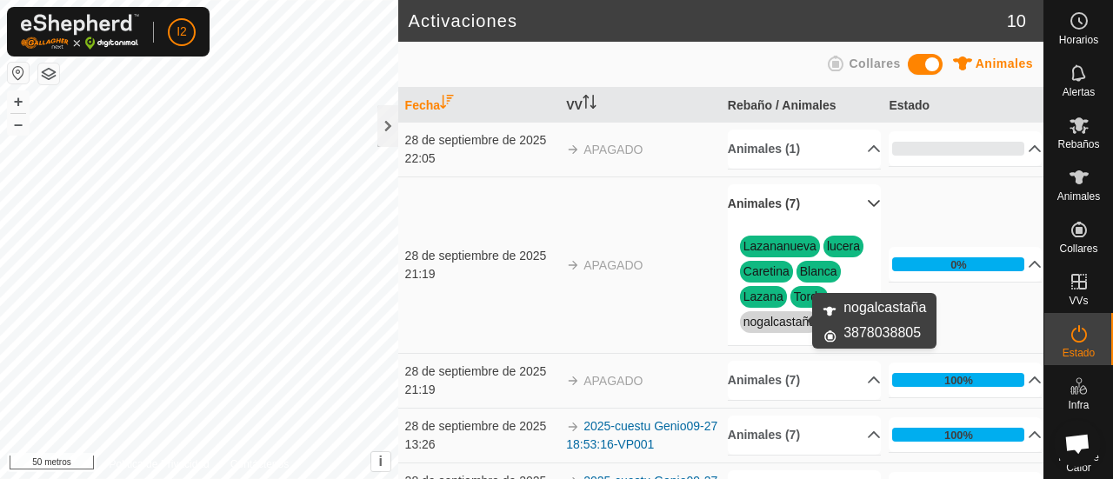
click at [784, 320] on font "nogalcastaña" at bounding box center [780, 322] width 72 height 14
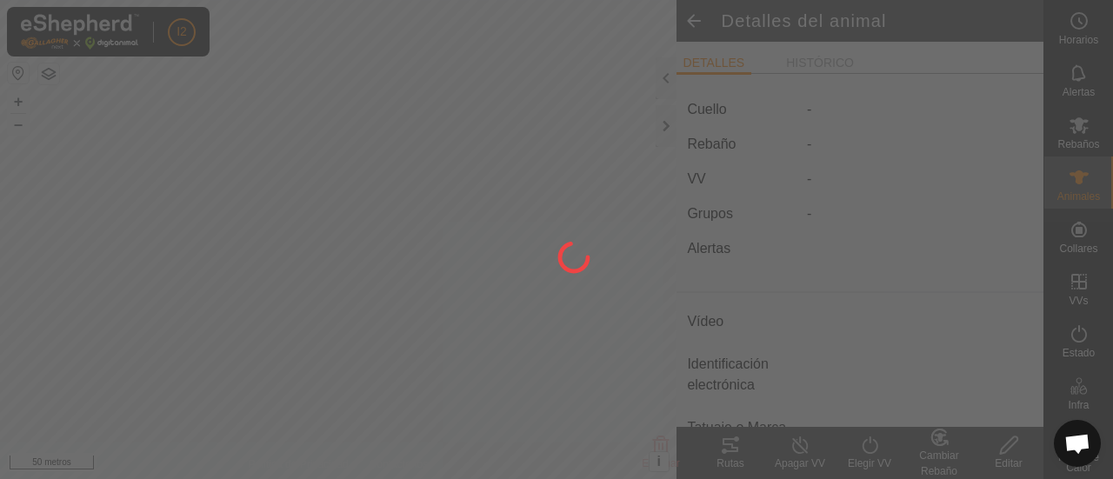
type input "nogalcastana"
type input "-"
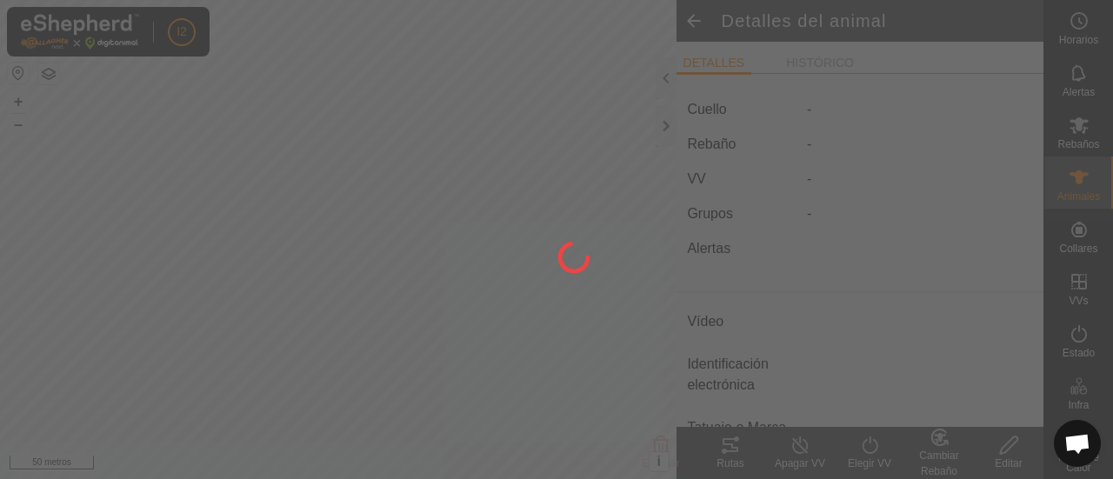
type input "0 kg"
type input "-"
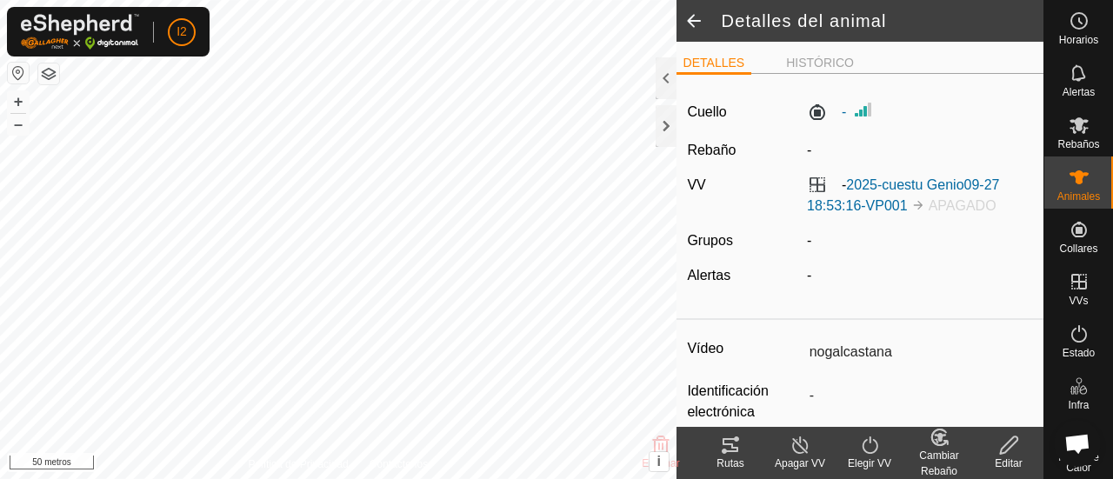
click at [929, 203] on font "APAGADO" at bounding box center [963, 205] width 68 height 15
click at [663, 87] on div at bounding box center [666, 78] width 21 height 42
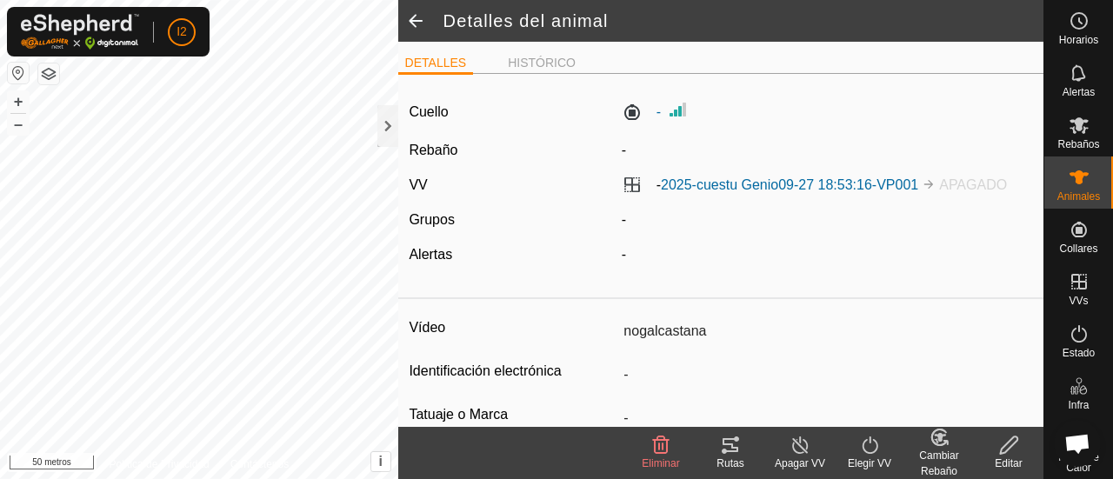
click at [684, 337] on input "nogalcastana" at bounding box center [825, 332] width 416 height 30
click at [411, 25] on span at bounding box center [415, 21] width 35 height 42
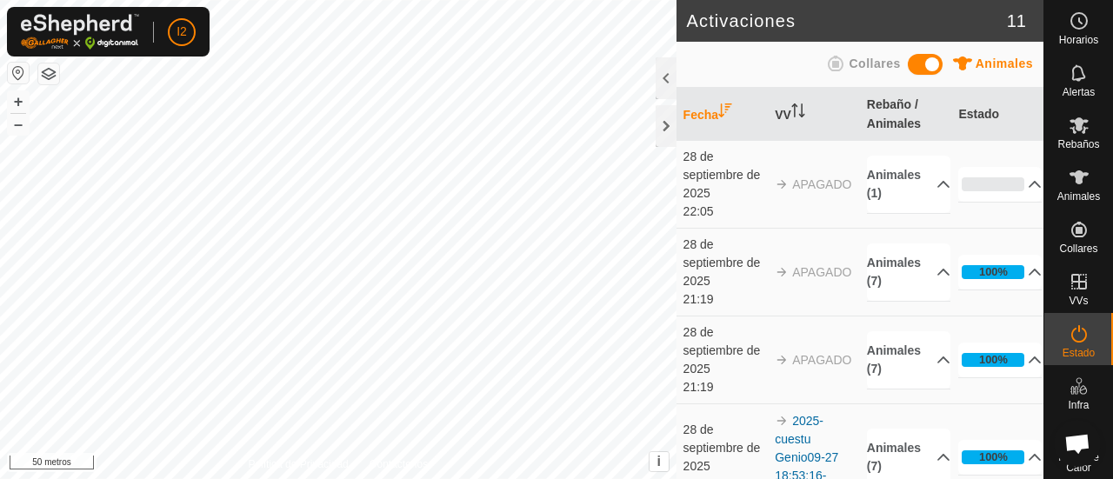
click at [678, 96] on th "Fecha" at bounding box center [723, 114] width 92 height 53
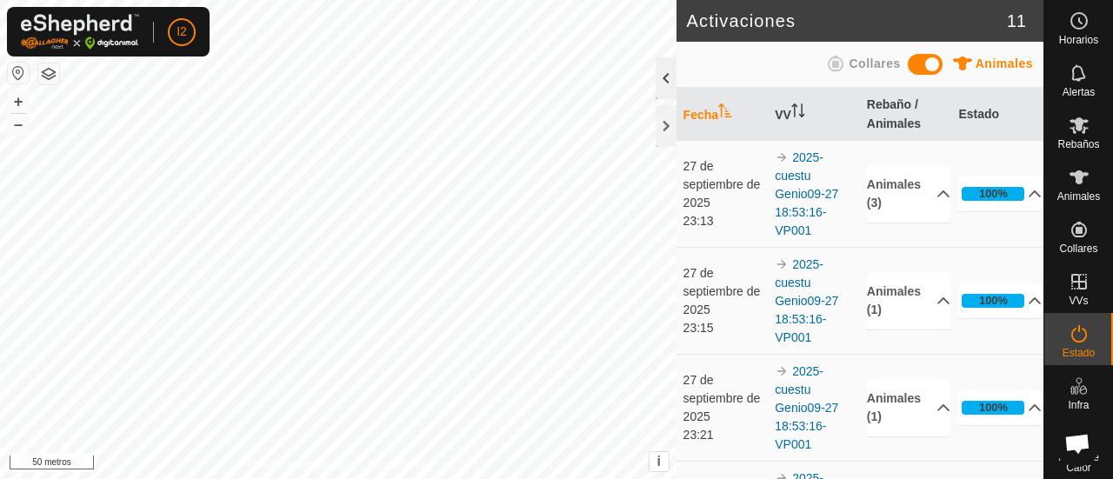
click at [661, 81] on div at bounding box center [666, 78] width 21 height 42
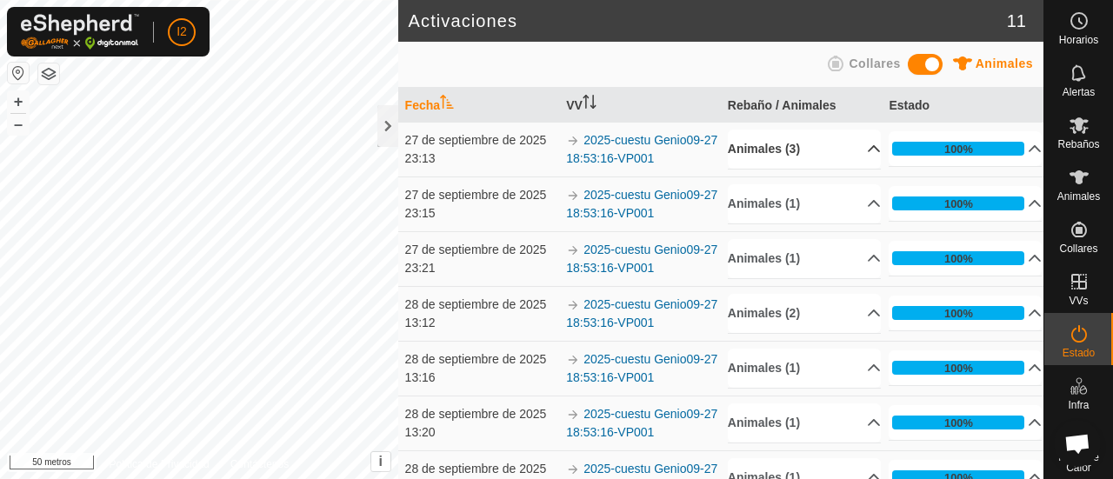
click at [856, 147] on p-accordion-header "Animales (3)" at bounding box center [804, 149] width 153 height 39
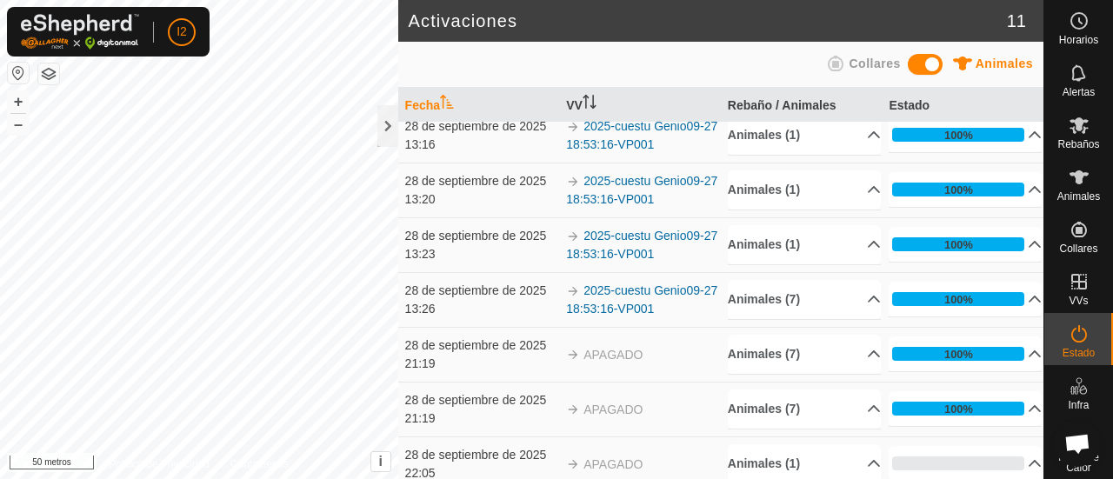
scroll to position [310, 0]
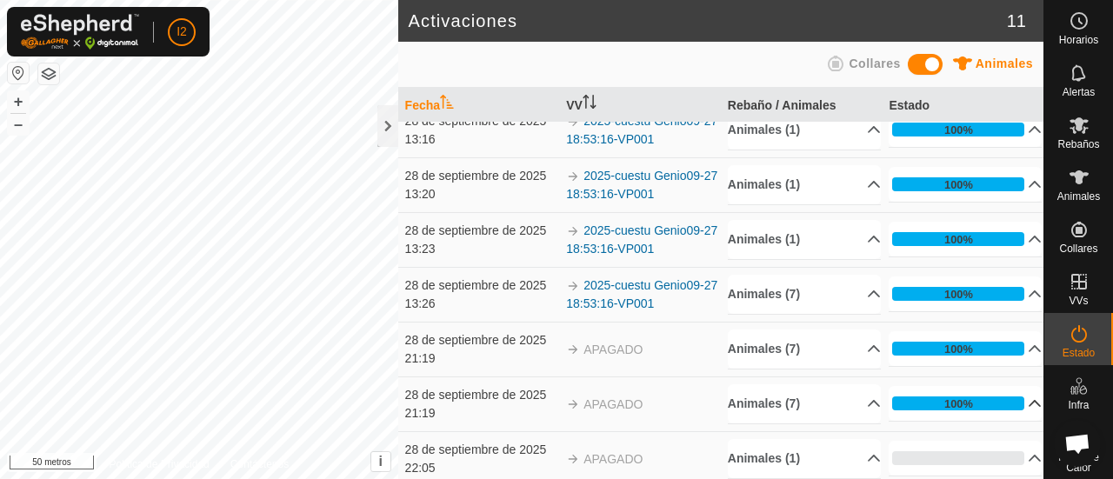
click at [1011, 397] on p-accordion-header "100%" at bounding box center [965, 403] width 153 height 35
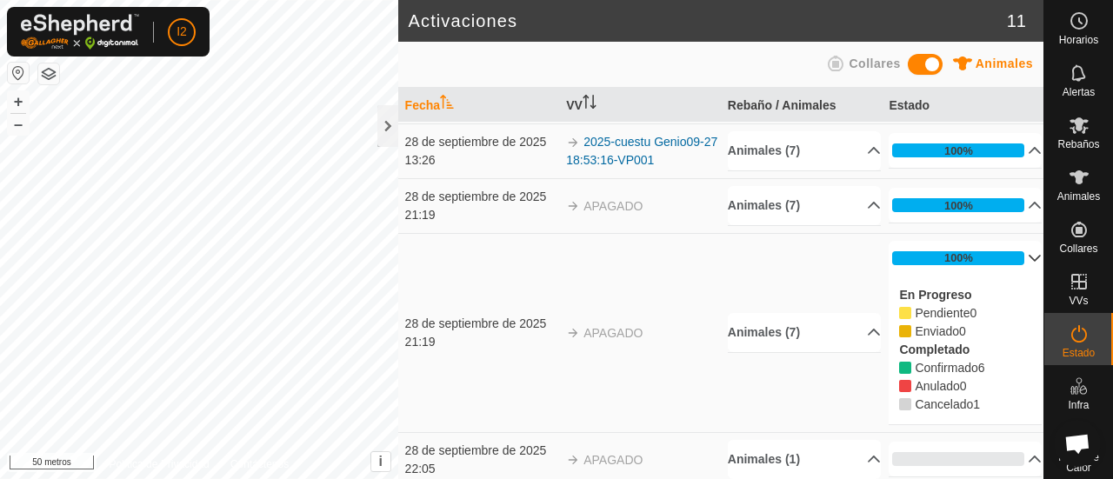
scroll to position [454, 0]
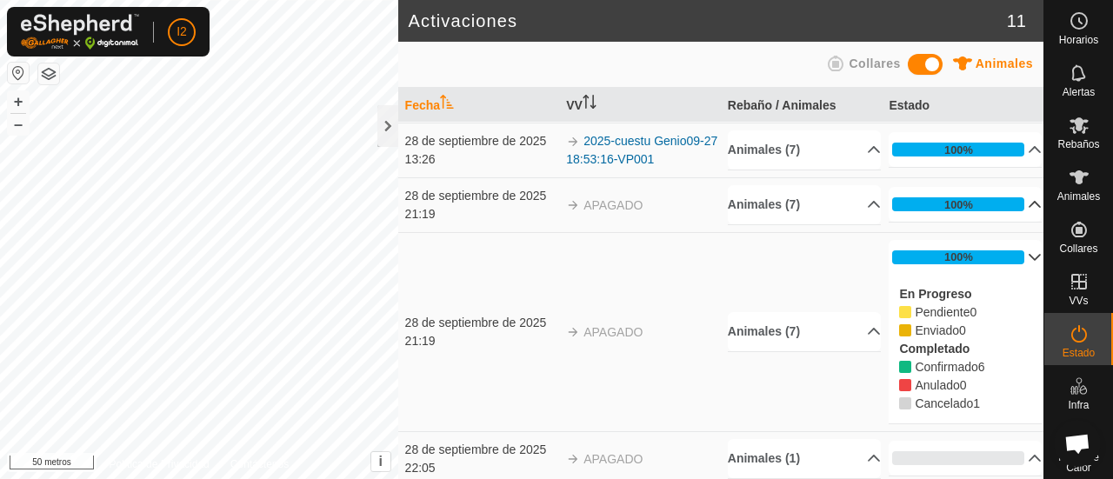
click at [1008, 199] on p-accordion-header "100%" at bounding box center [965, 204] width 153 height 35
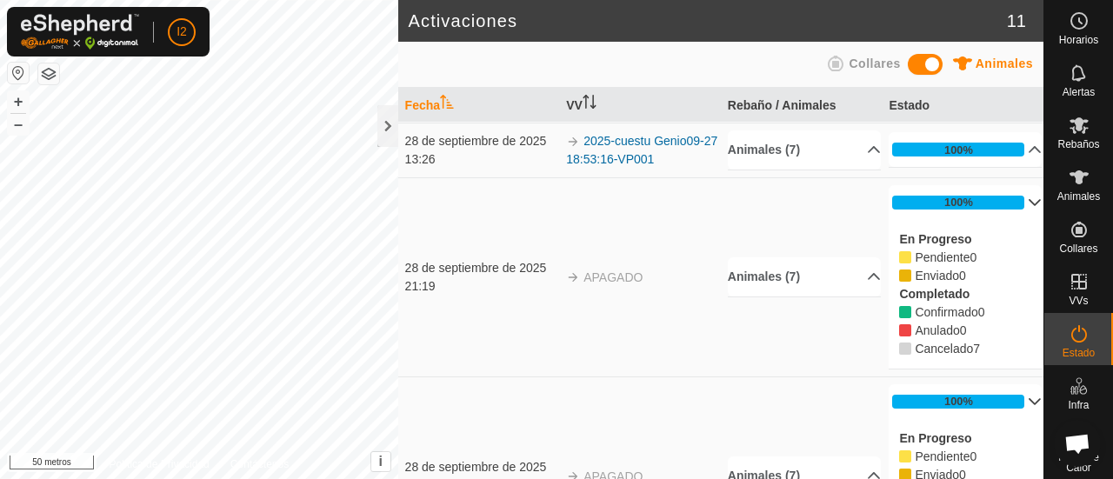
click at [1008, 199] on p-accordion-header "100%" at bounding box center [965, 202] width 153 height 35
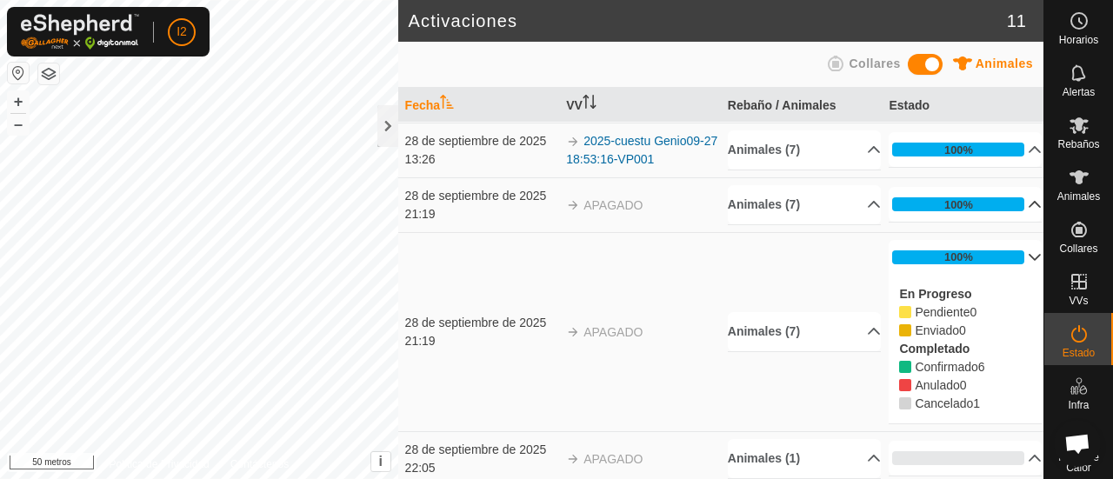
click at [1008, 199] on p-accordion-header "100%" at bounding box center [965, 204] width 153 height 35
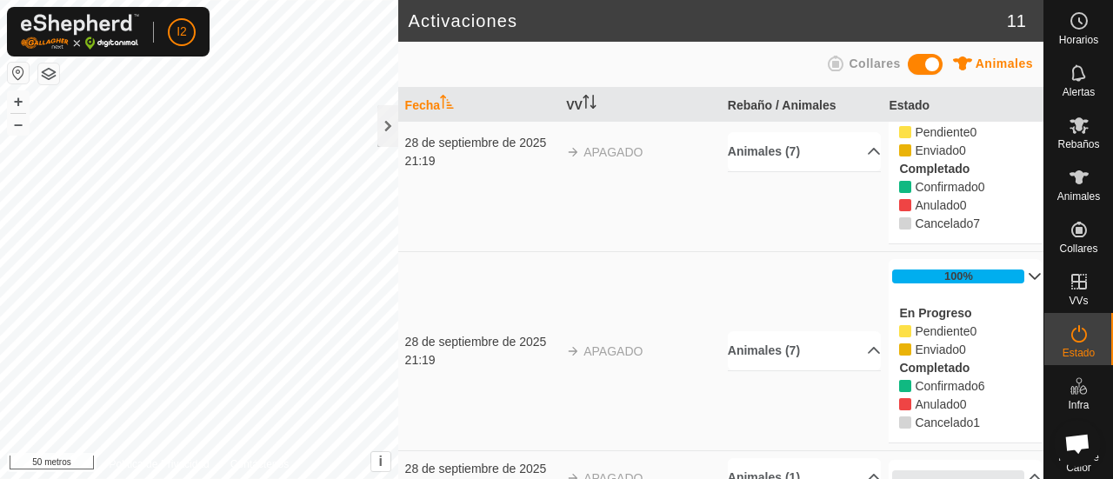
scroll to position [598, 0]
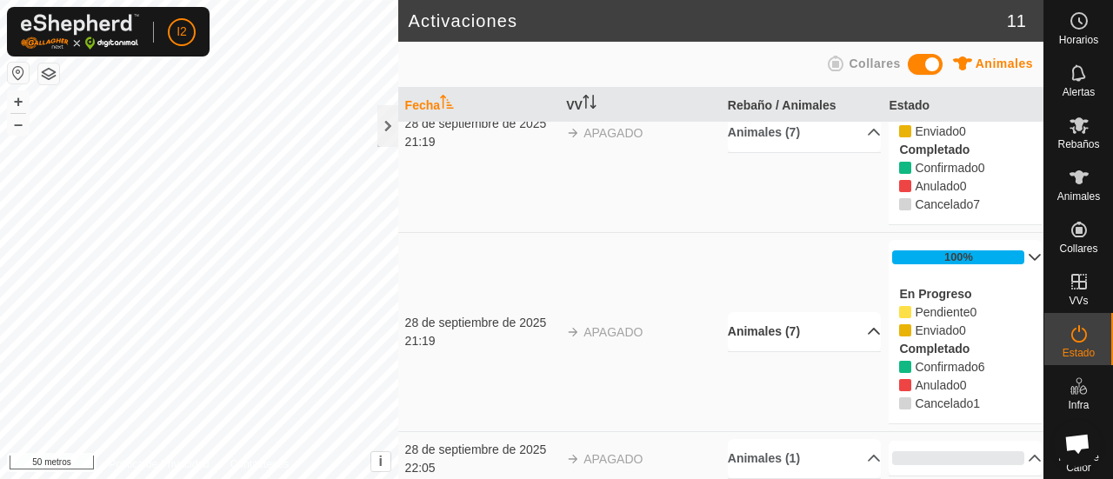
click at [858, 323] on p-accordion-header "Animales (7)" at bounding box center [804, 331] width 153 height 39
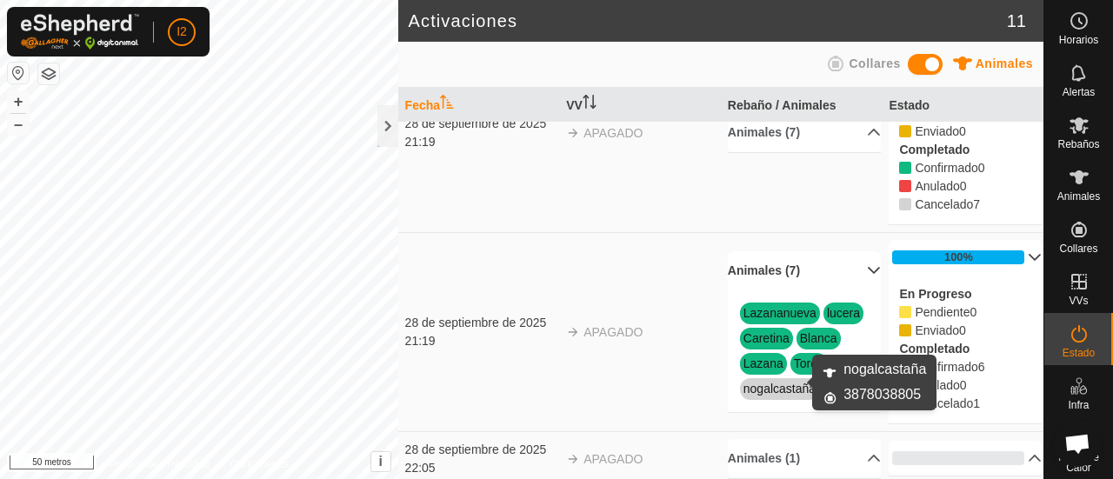
click at [788, 383] on font "nogalcastaña" at bounding box center [780, 389] width 72 height 14
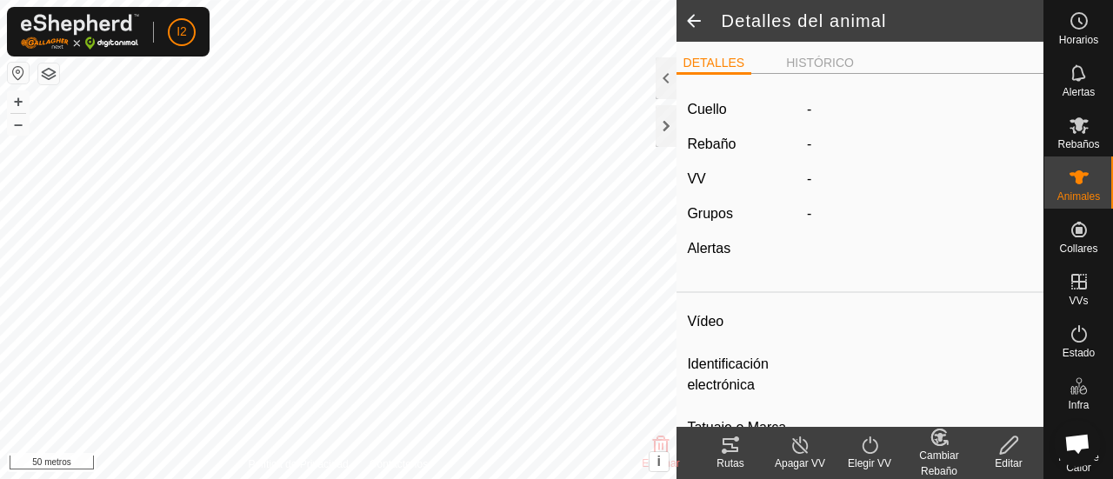
type input "nogalcastana"
type input "-"
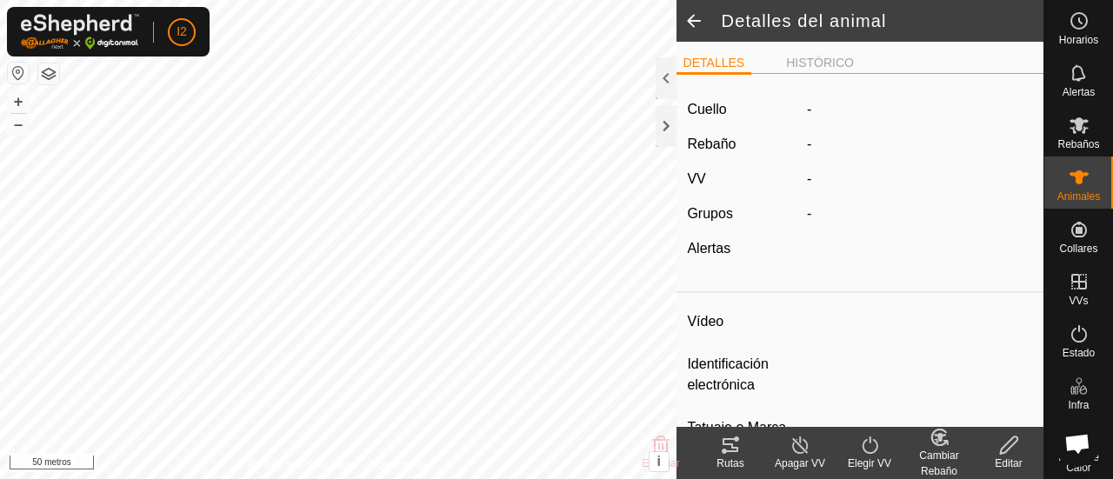
type input "0 kg"
type input "-"
click at [796, 440] on icon at bounding box center [801, 445] width 22 height 21
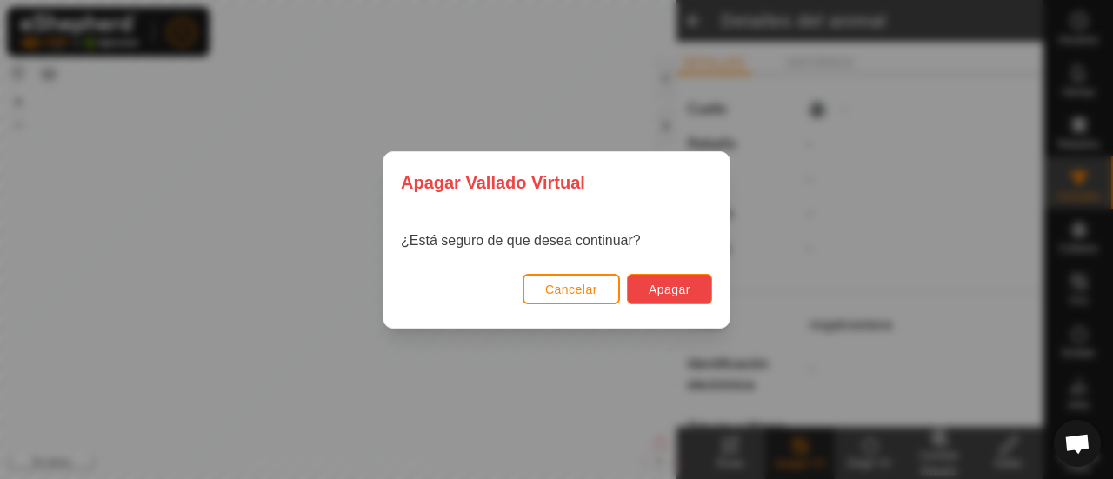
click at [687, 294] on font "Apagar" at bounding box center [670, 290] width 42 height 14
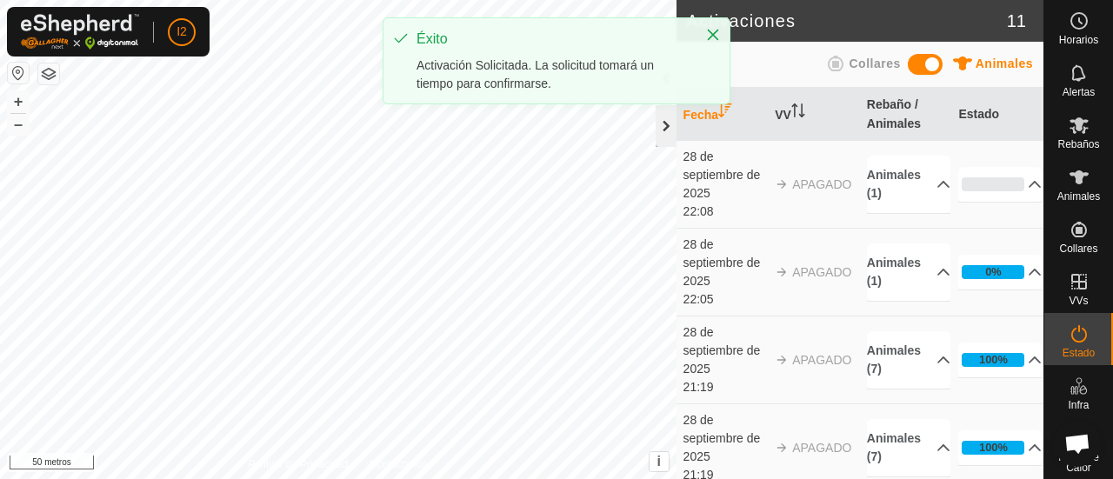
click at [668, 127] on div at bounding box center [666, 126] width 21 height 42
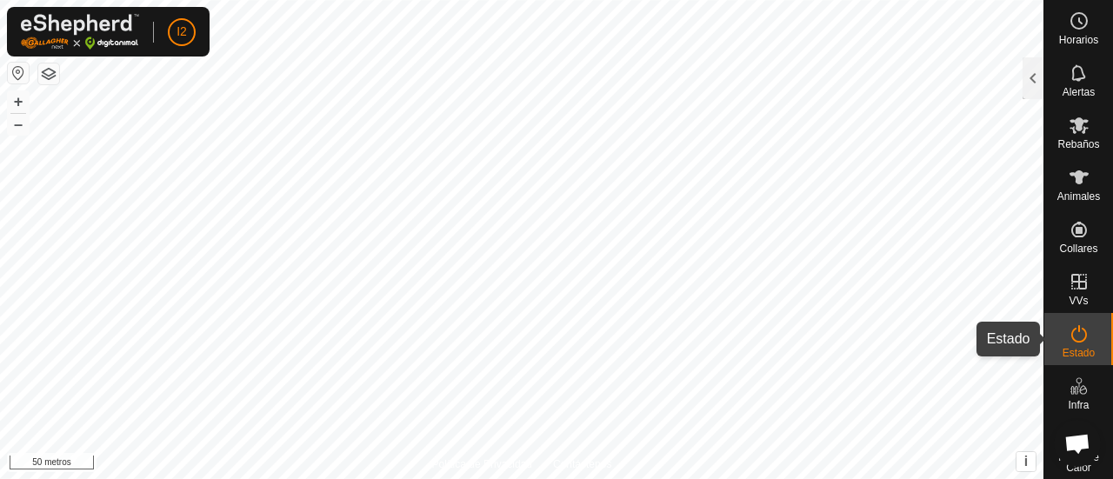
click at [1074, 341] on icon at bounding box center [1079, 333] width 16 height 17
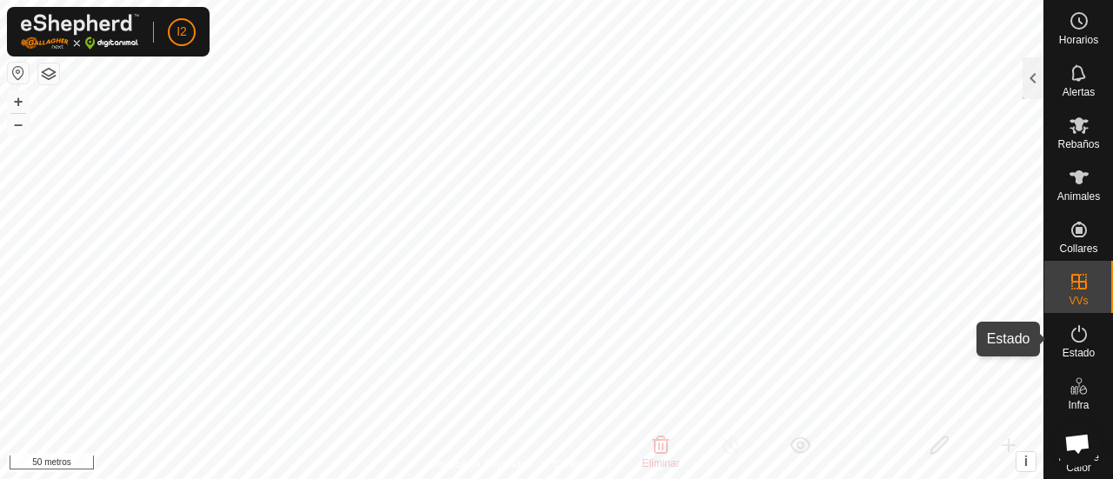
click at [1069, 339] on icon at bounding box center [1079, 334] width 21 height 21
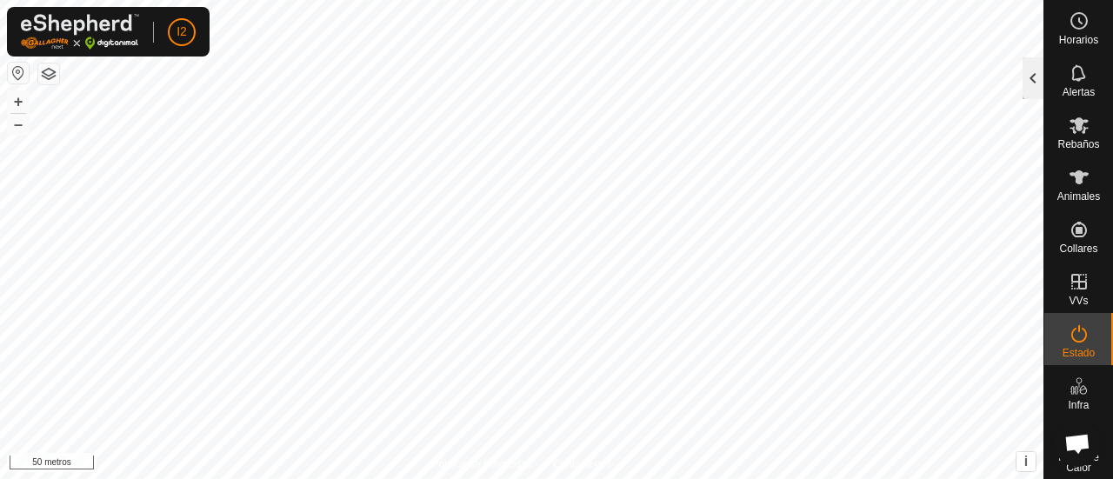
click at [1028, 91] on div at bounding box center [1033, 78] width 21 height 42
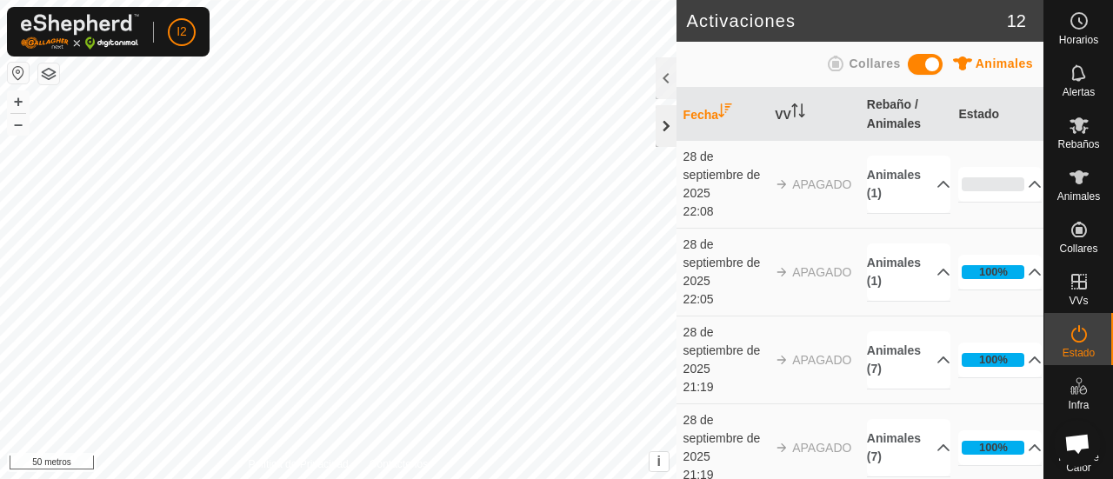
click at [674, 128] on div at bounding box center [666, 126] width 21 height 42
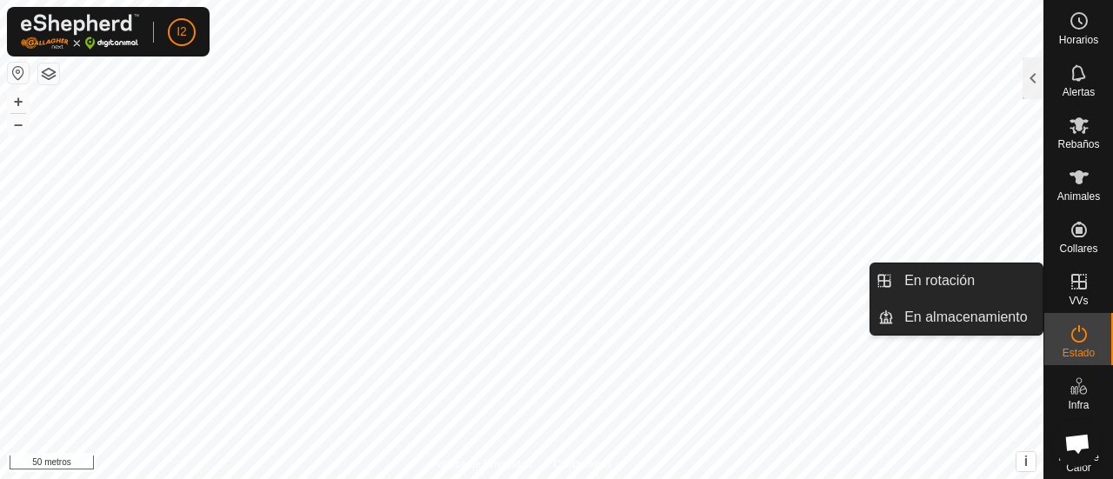
click at [1073, 281] on icon at bounding box center [1079, 282] width 16 height 16
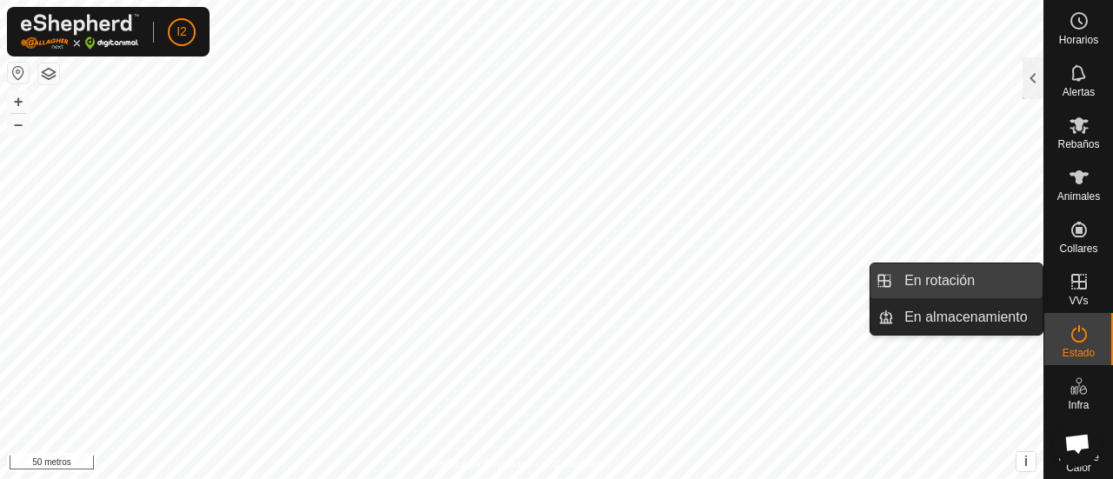
click at [957, 289] on link "En rotación" at bounding box center [968, 281] width 149 height 35
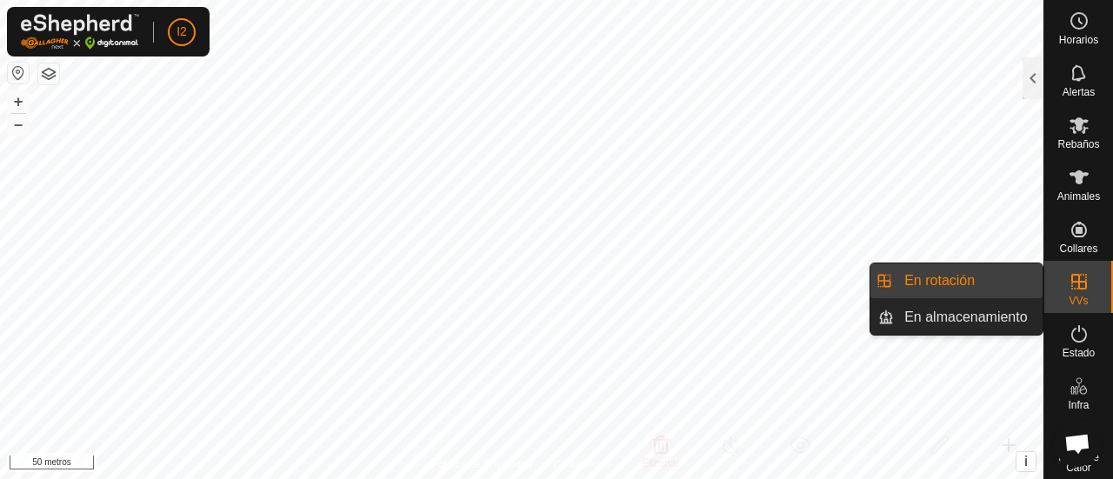
click at [880, 281] on li "En rotación" at bounding box center [957, 281] width 172 height 35
click at [948, 279] on link "En rotación" at bounding box center [968, 281] width 149 height 35
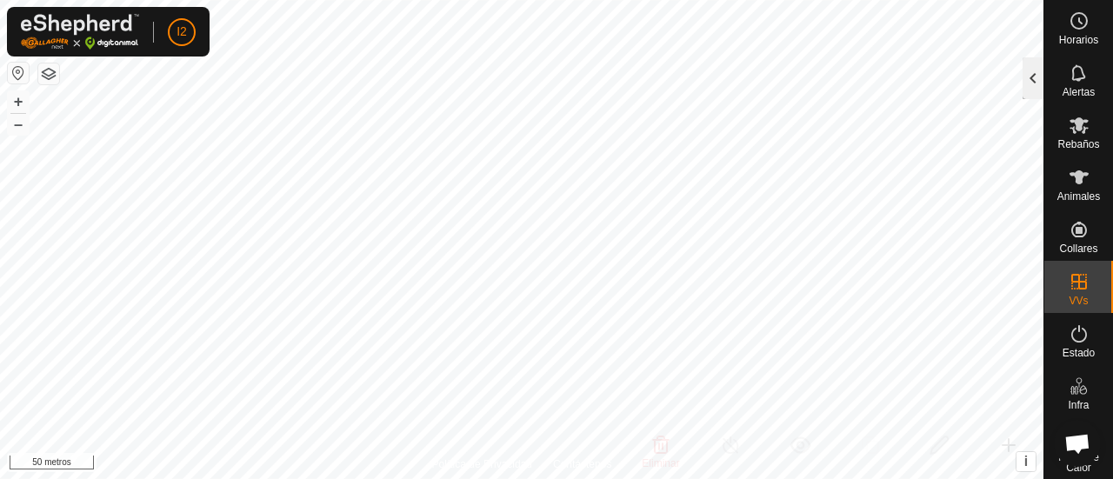
click at [1025, 92] on div at bounding box center [1033, 78] width 21 height 42
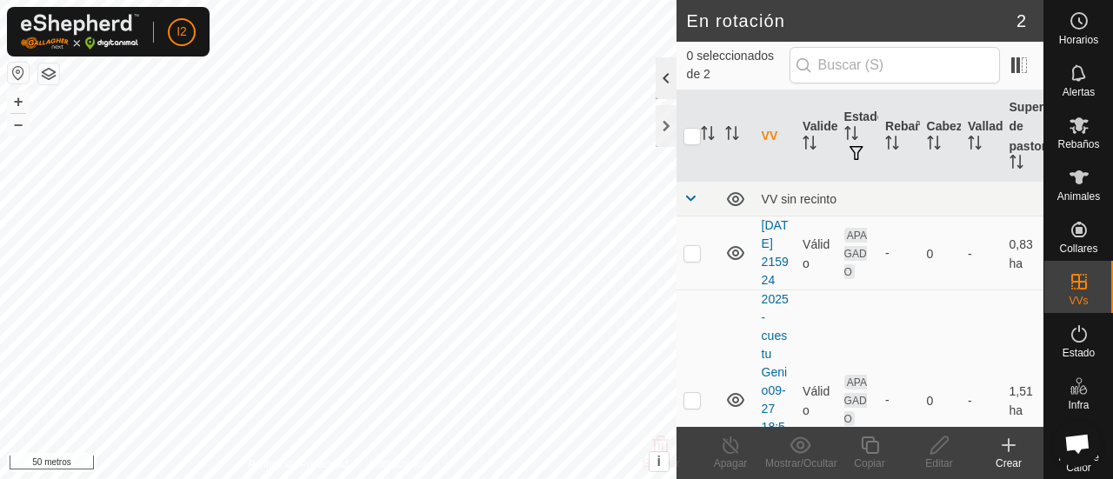
click at [662, 81] on div at bounding box center [666, 78] width 21 height 42
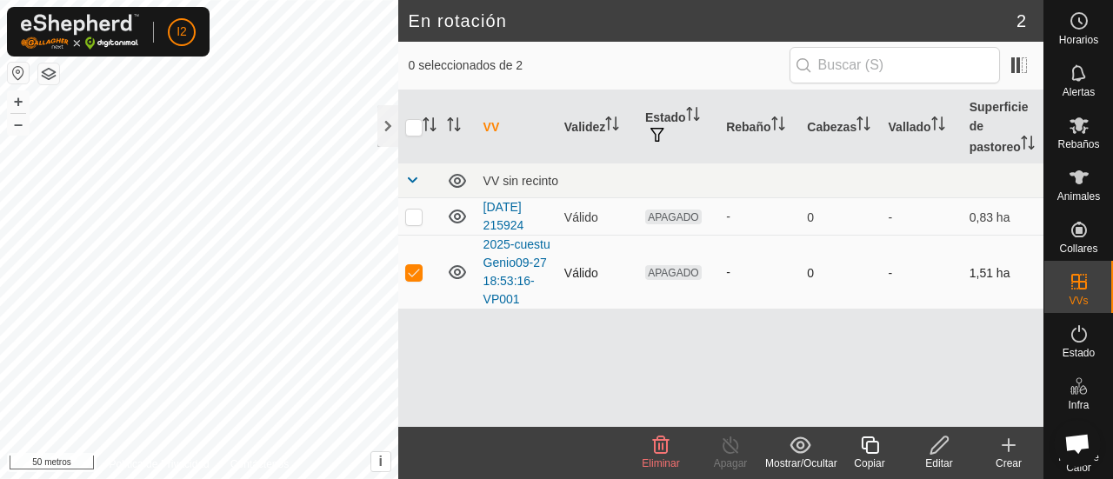
click at [410, 277] on p-checkbox at bounding box center [413, 272] width 17 height 14
checkbox input "false"
click at [411, 216] on p-checkbox at bounding box center [413, 217] width 17 height 14
checkbox input "false"
checkbox input "true"
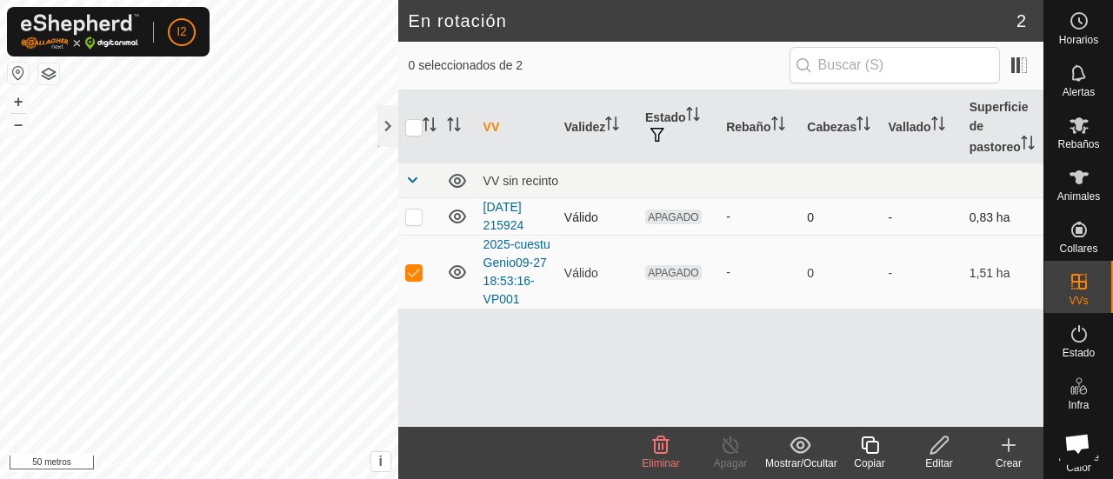
click at [417, 217] on p-checkbox at bounding box center [413, 217] width 17 height 14
checkbox input "true"
click at [614, 123] on icon "Activar para ordenar" at bounding box center [612, 124] width 14 height 14
click at [652, 136] on span "button" at bounding box center [657, 135] width 14 height 14
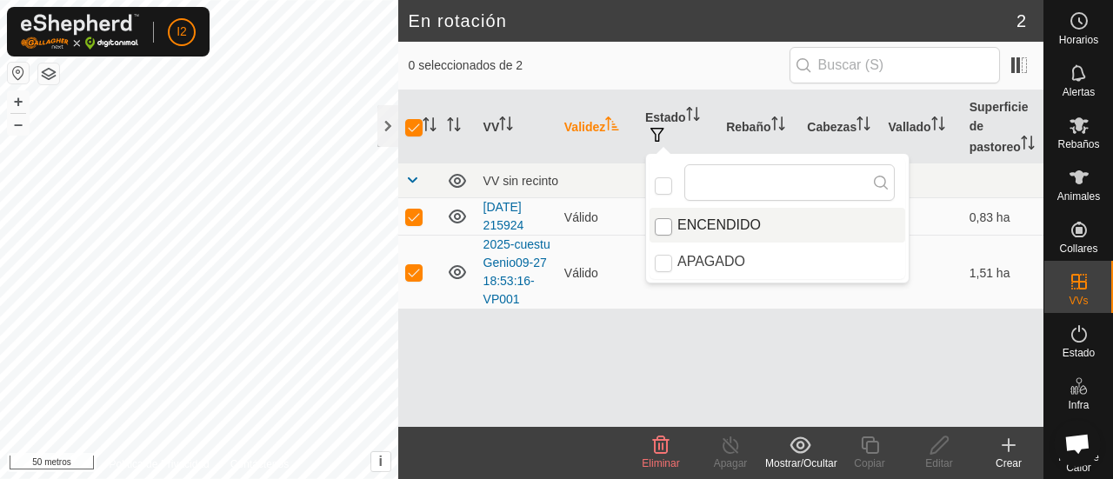
click at [664, 227] on input "ENCENDIDO" at bounding box center [663, 226] width 17 height 17
checkbox input "true"
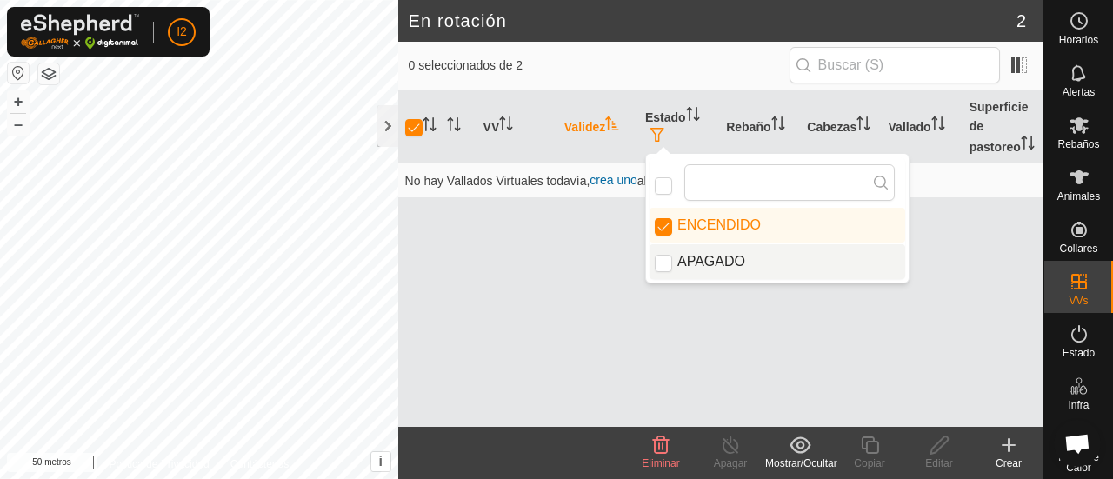
click at [658, 446] on icon at bounding box center [661, 445] width 17 height 17
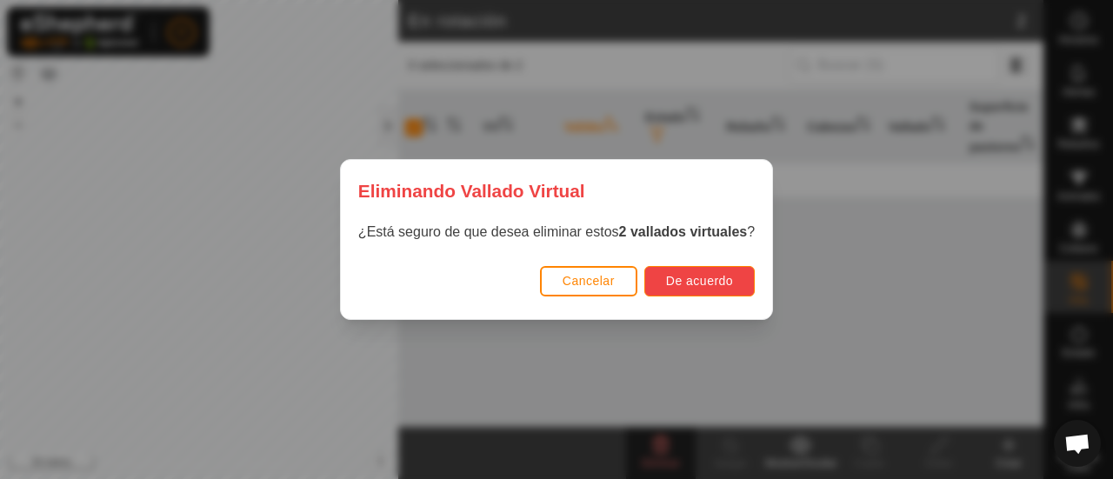
click at [705, 283] on font "De acuerdo" at bounding box center [699, 281] width 67 height 14
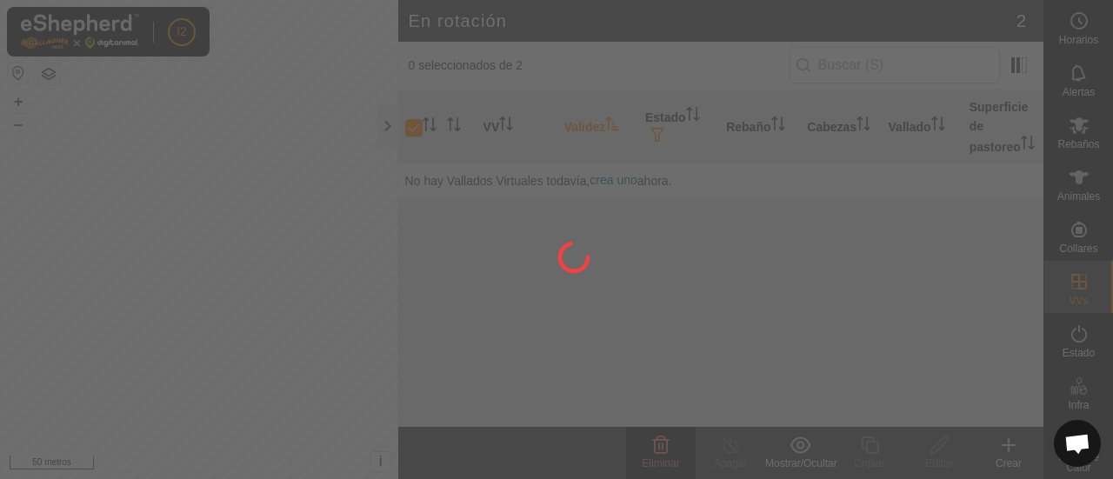
checkbox input "false"
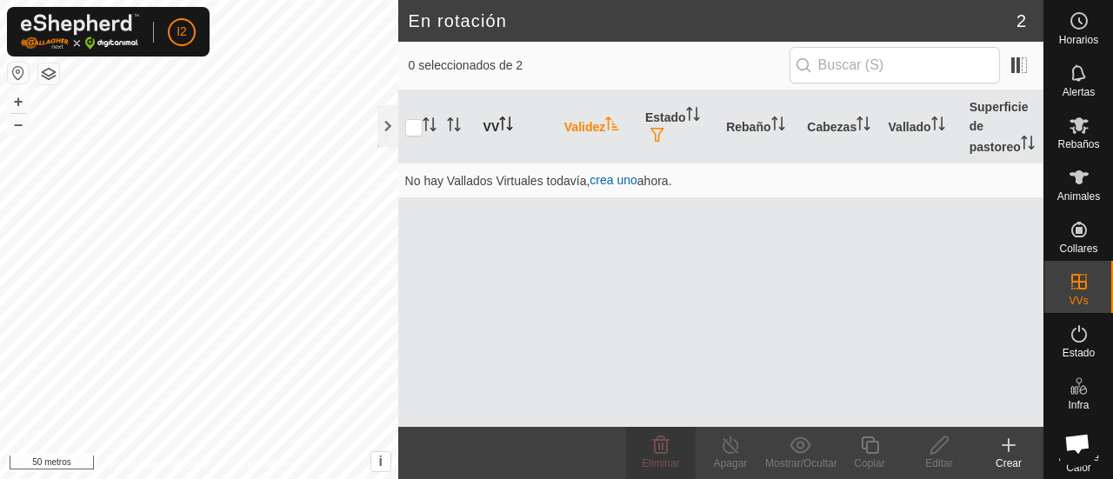
click at [497, 122] on font "VV" at bounding box center [492, 127] width 17 height 14
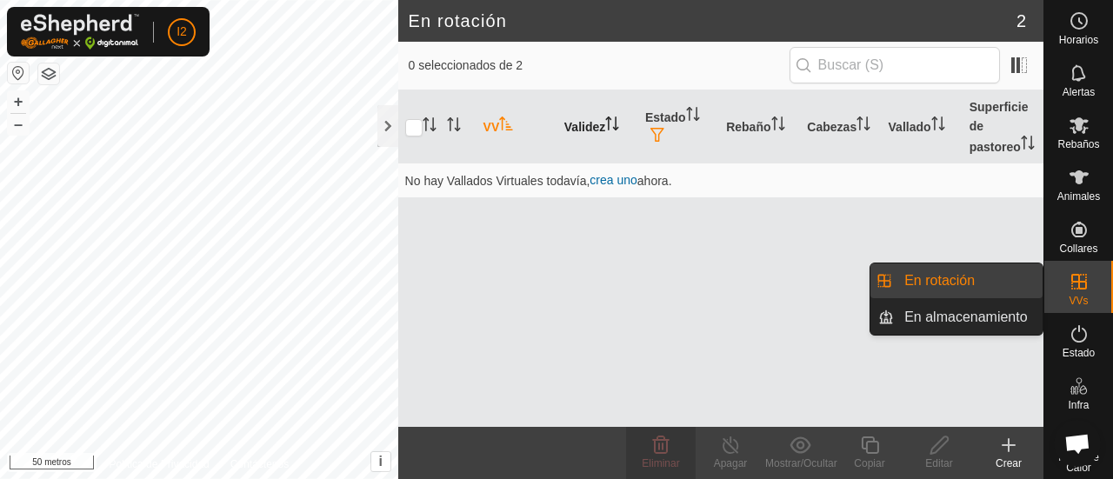
click at [1071, 290] on icon at bounding box center [1079, 281] width 21 height 21
click at [957, 284] on link "En rotación" at bounding box center [968, 281] width 149 height 35
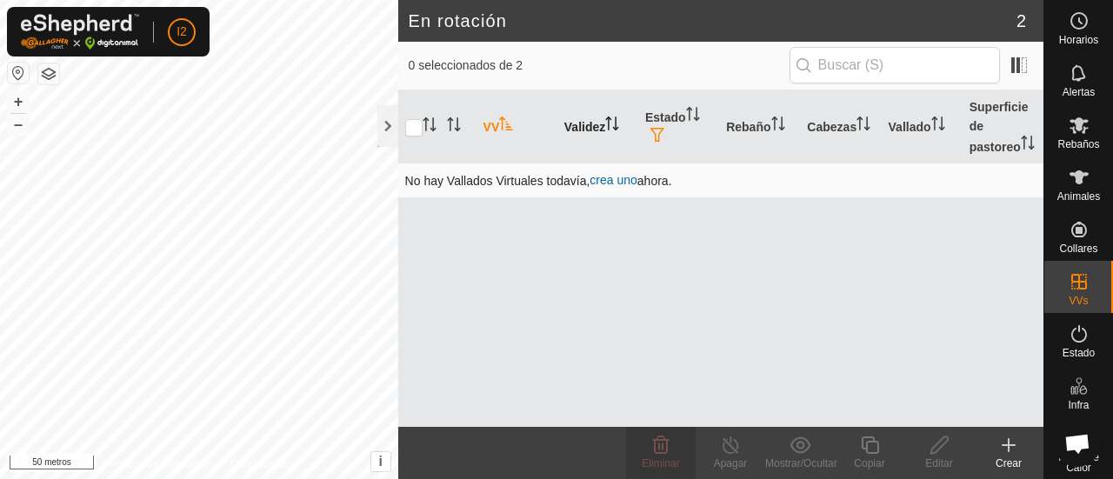
click at [619, 180] on font "crea uno" at bounding box center [613, 180] width 47 height 14
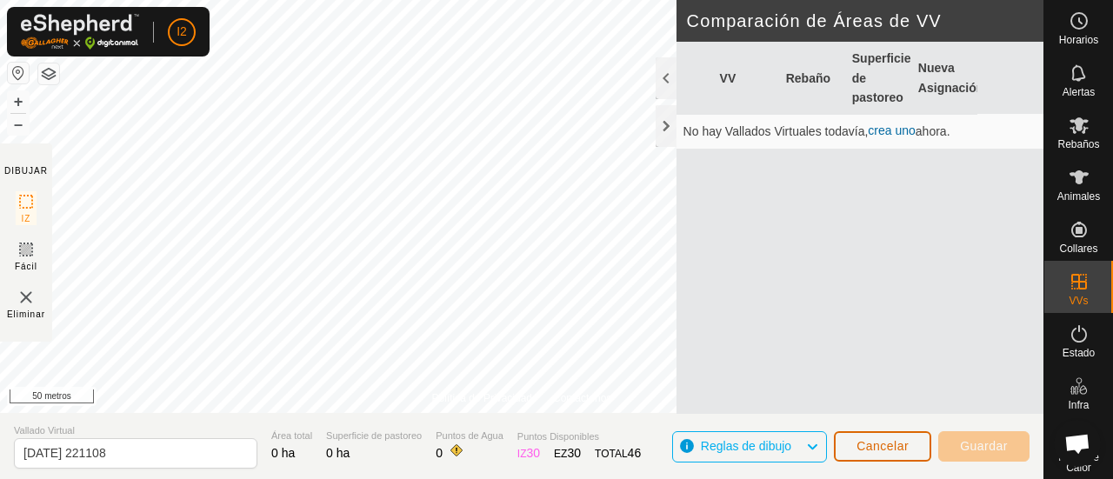
click at [864, 446] on font "Cancelar" at bounding box center [883, 446] width 52 height 14
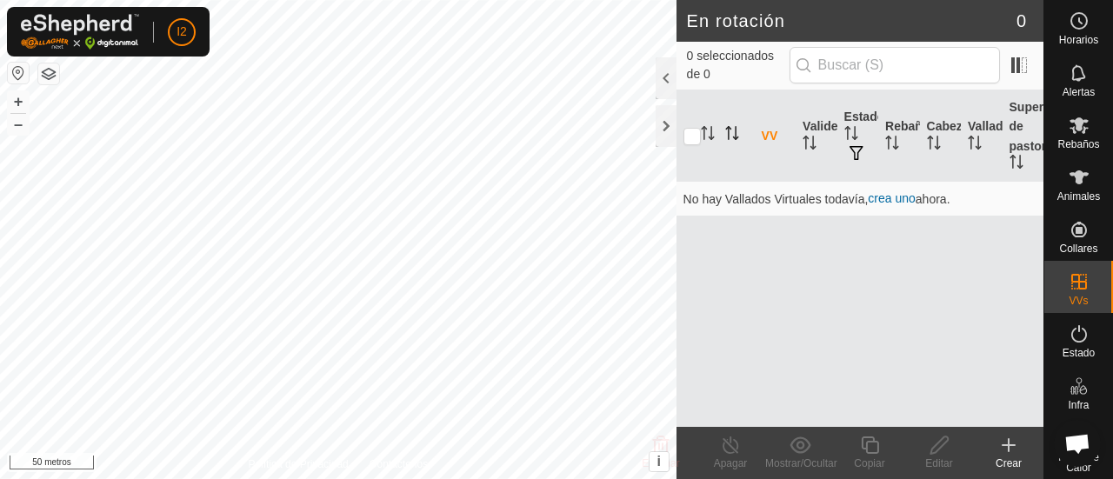
click at [730, 137] on icon "Activar para ordenar" at bounding box center [732, 133] width 14 height 14
click at [694, 133] on input "checkbox" at bounding box center [692, 136] width 17 height 17
checkbox input "true"
click at [774, 133] on font "VV" at bounding box center [770, 126] width 17 height 14
click at [769, 145] on icon "Activar para ordenar" at bounding box center [769, 143] width 14 height 14
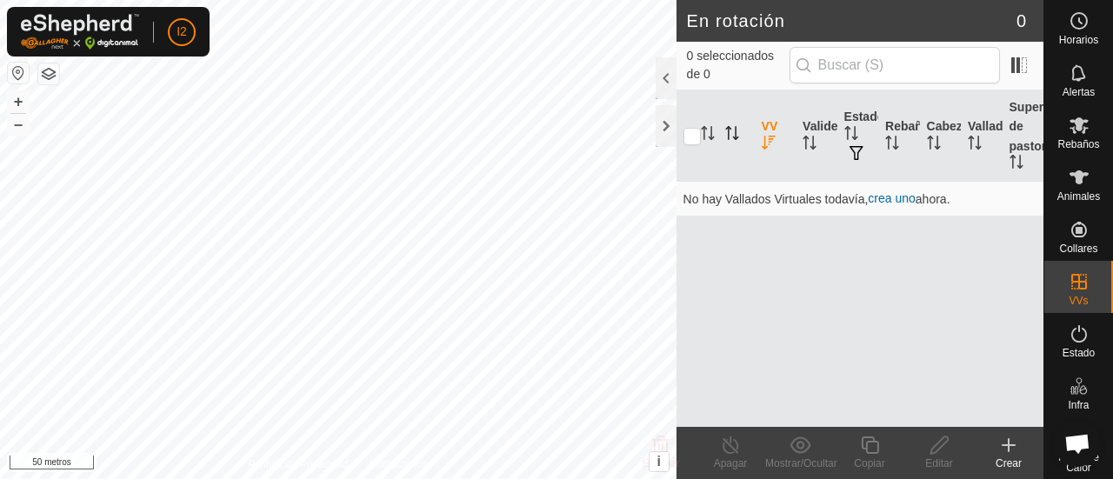
click at [769, 145] on icon "Activar para ordenar" at bounding box center [768, 143] width 13 height 14
click at [731, 136] on icon "Activar para ordenar" at bounding box center [732, 133] width 14 height 14
click at [736, 139] on icon "Activar para ordenar" at bounding box center [731, 133] width 13 height 14
click at [1013, 65] on span at bounding box center [1019, 65] width 28 height 28
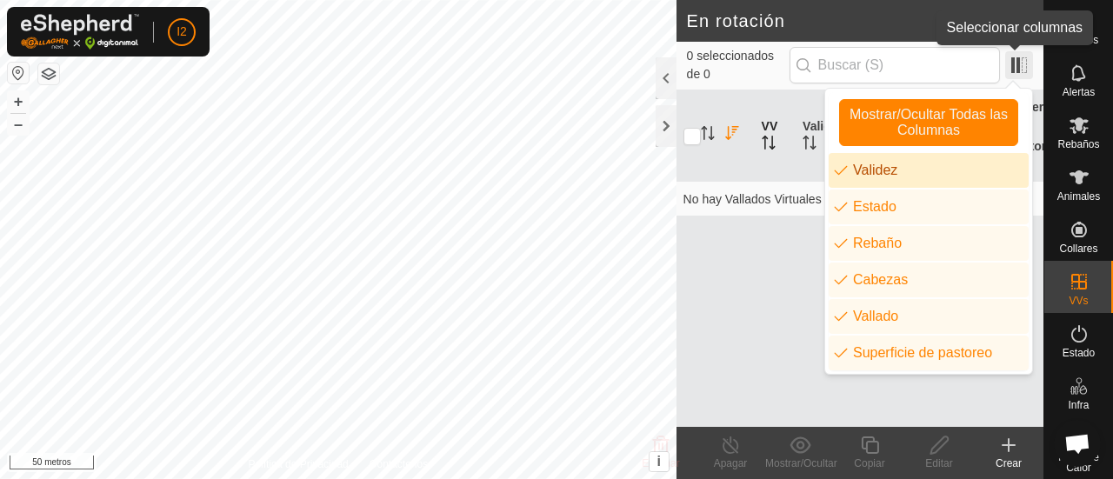
click at [1024, 65] on span at bounding box center [1019, 65] width 28 height 28
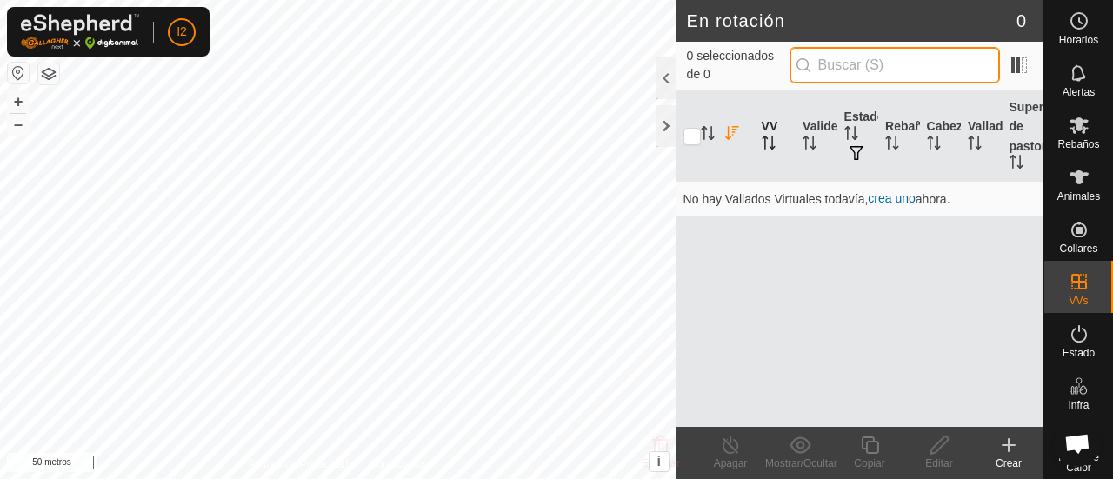
click at [867, 65] on input "text" at bounding box center [895, 65] width 210 height 37
type input "cuestugenio"
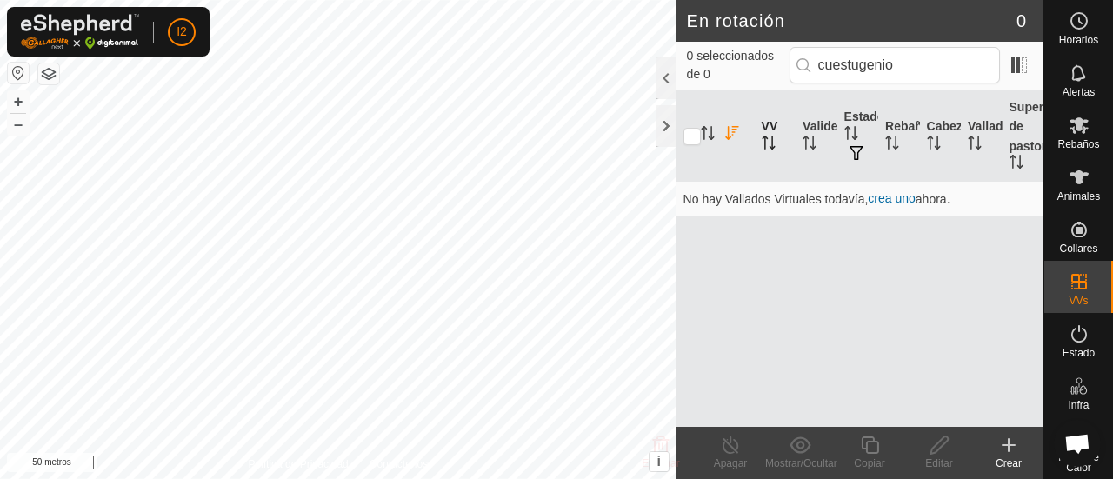
click at [802, 69] on p-inputicon at bounding box center [804, 65] width 14 height 14
click at [659, 85] on div at bounding box center [666, 78] width 21 height 42
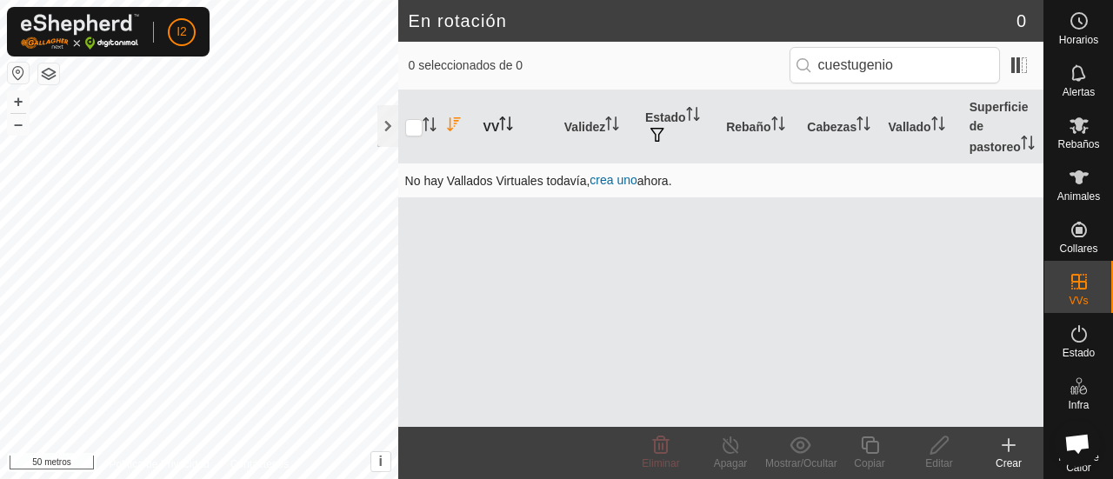
click at [611, 177] on font "crea uno" at bounding box center [613, 180] width 47 height 14
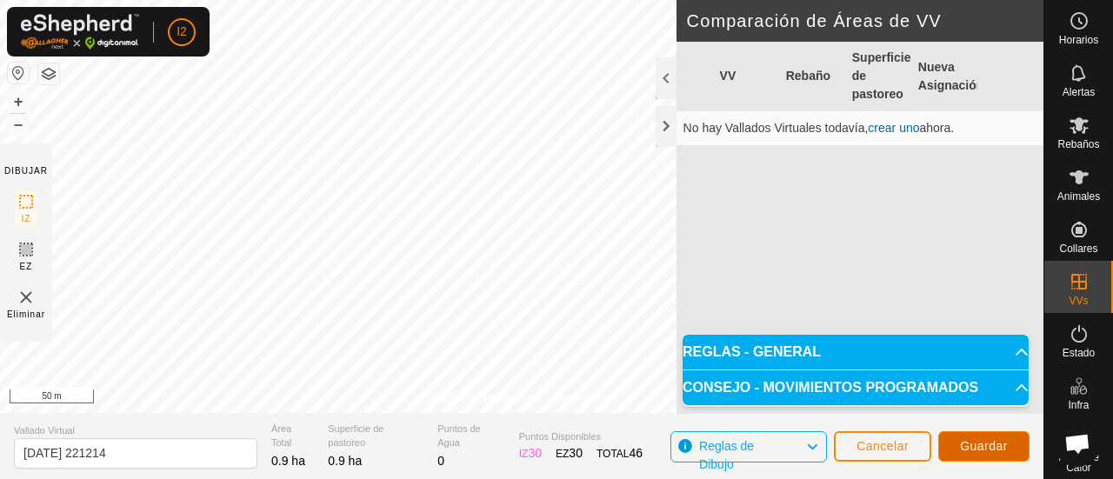
click at [999, 450] on span "Guardar" at bounding box center [984, 446] width 48 height 14
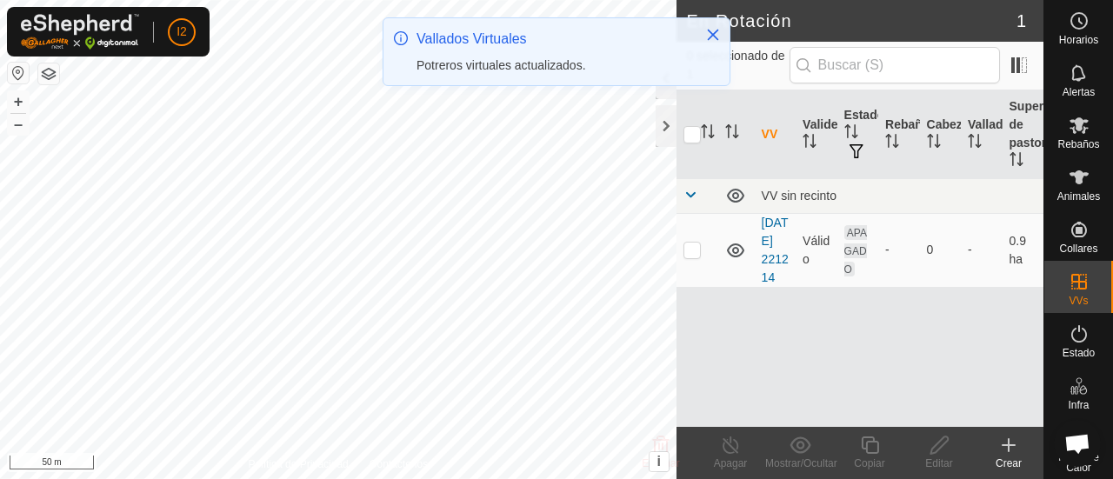
click at [667, 91] on div "Vallados Virtuales Potreros virtuales actualizados." at bounding box center [557, 58] width 348 height 83
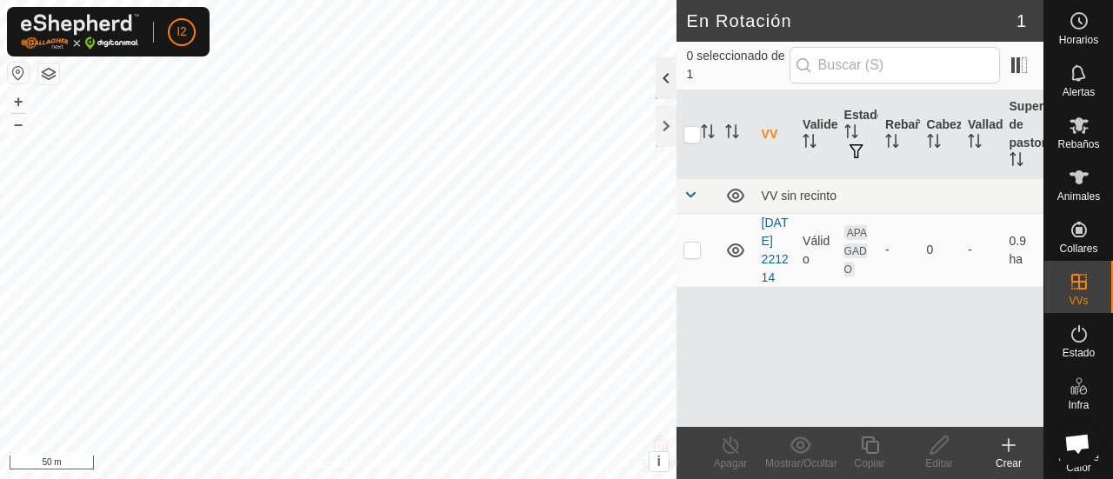
click at [662, 70] on div at bounding box center [666, 78] width 21 height 42
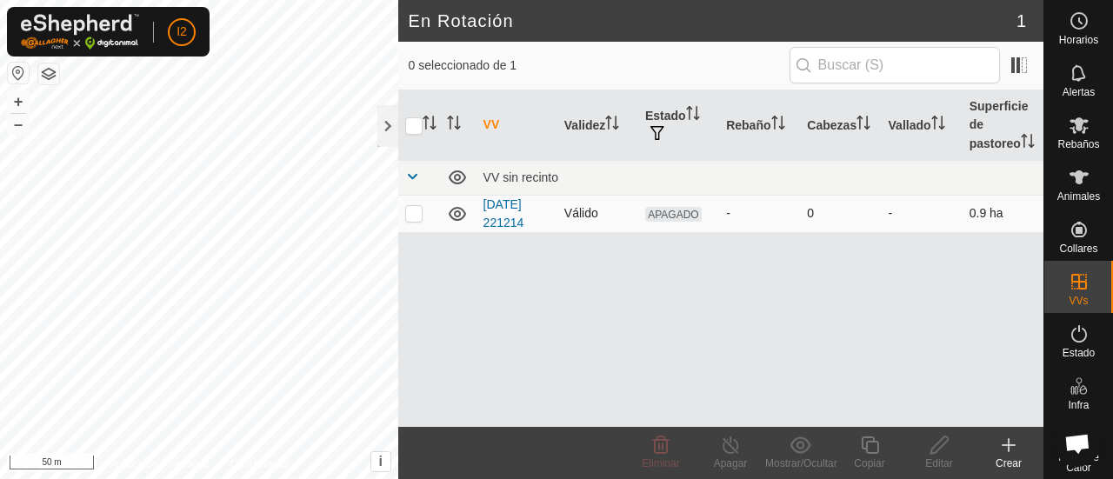
click at [410, 220] on p-checkbox at bounding box center [413, 213] width 17 height 14
checkbox input "true"
click at [940, 457] on div "Editar" at bounding box center [939, 464] width 70 height 16
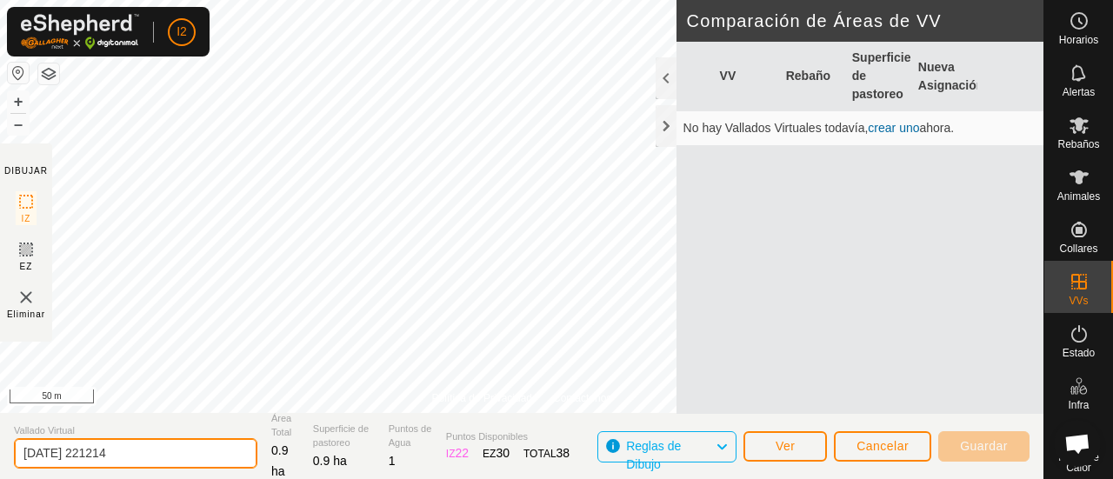
click at [182, 455] on input "[DATE] 221214" at bounding box center [136, 453] width 244 height 30
type input "2"
type input "cuestu"
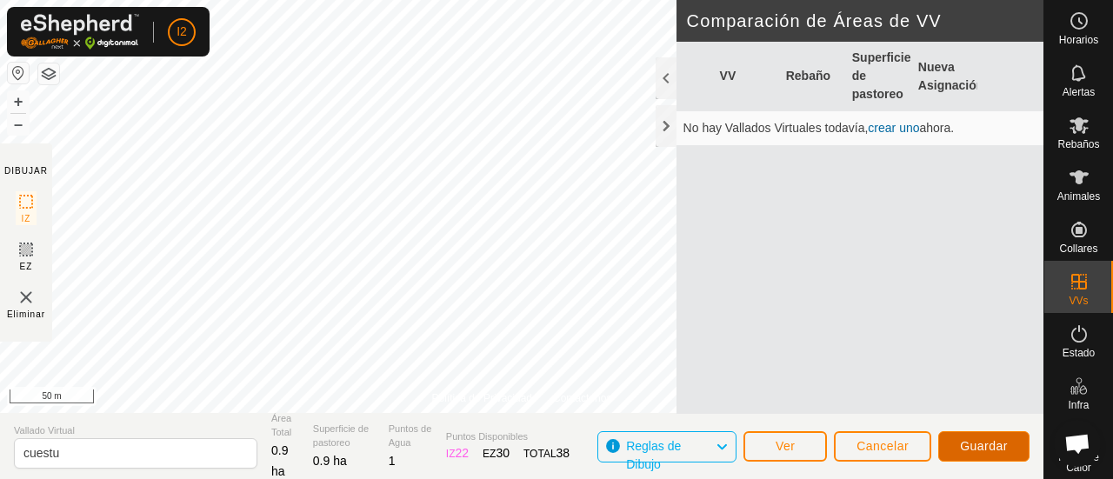
click at [991, 447] on span "Guardar" at bounding box center [984, 446] width 48 height 14
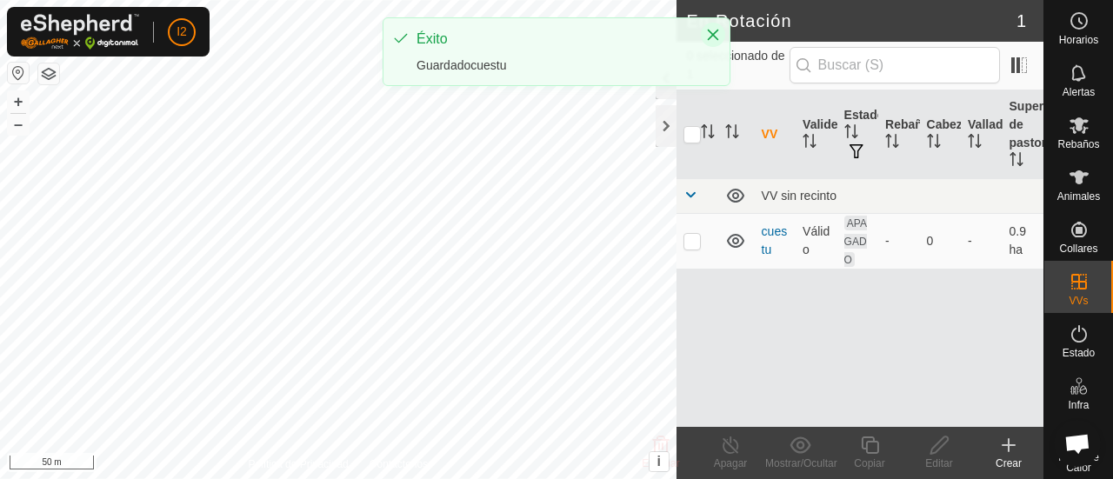
click at [714, 37] on icon "Close" at bounding box center [713, 35] width 14 height 14
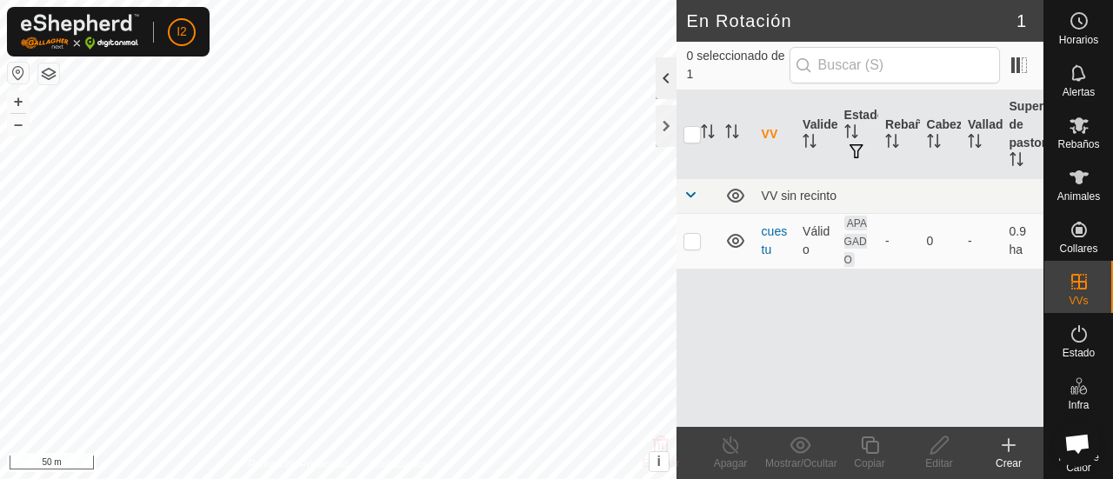
click at [665, 86] on div at bounding box center [666, 78] width 21 height 42
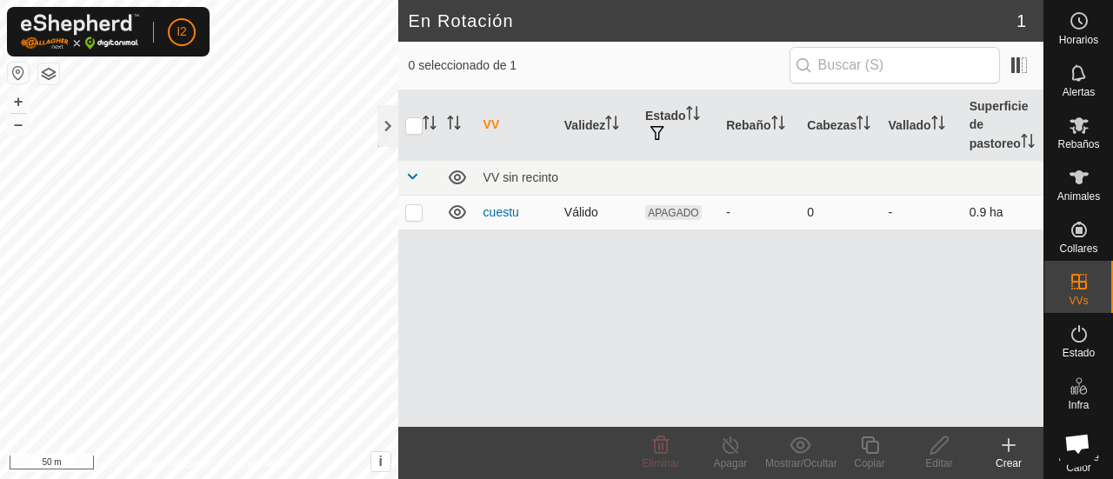
click at [416, 219] on p-checkbox at bounding box center [413, 212] width 17 height 14
checkbox input "true"
click at [652, 133] on span "button" at bounding box center [657, 133] width 14 height 14
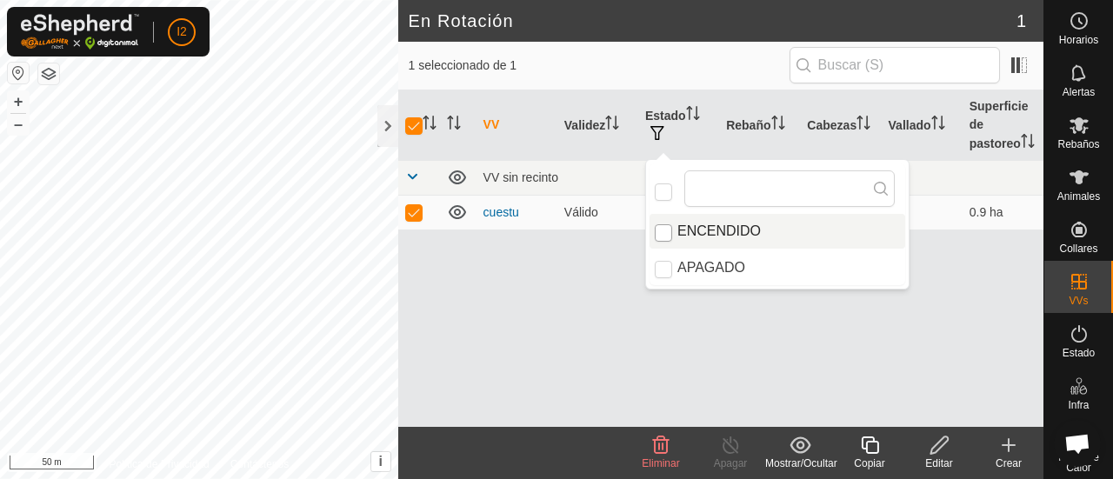
click at [663, 233] on input "ENCENDIDO" at bounding box center [663, 232] width 17 height 17
checkbox input "true"
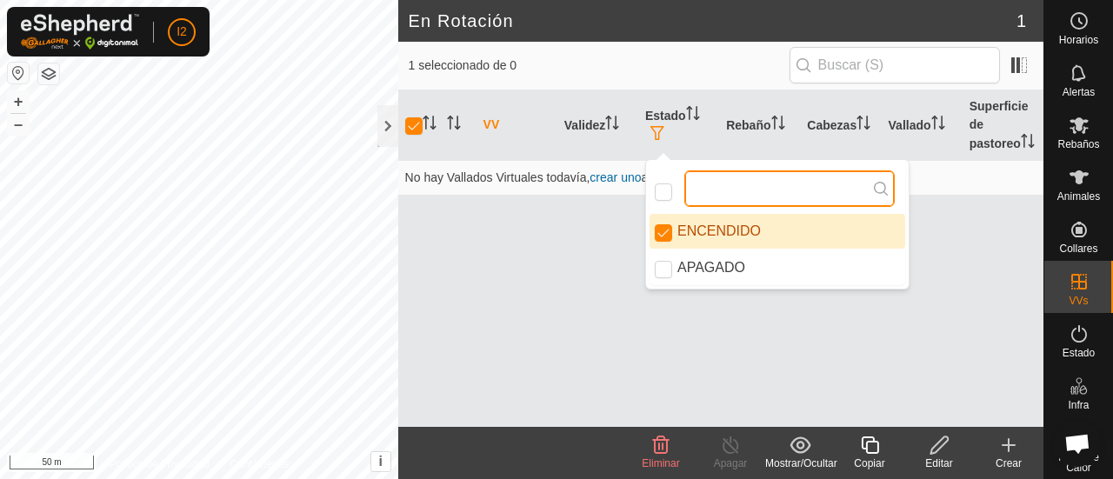
click at [779, 196] on input "text" at bounding box center [789, 188] width 210 height 37
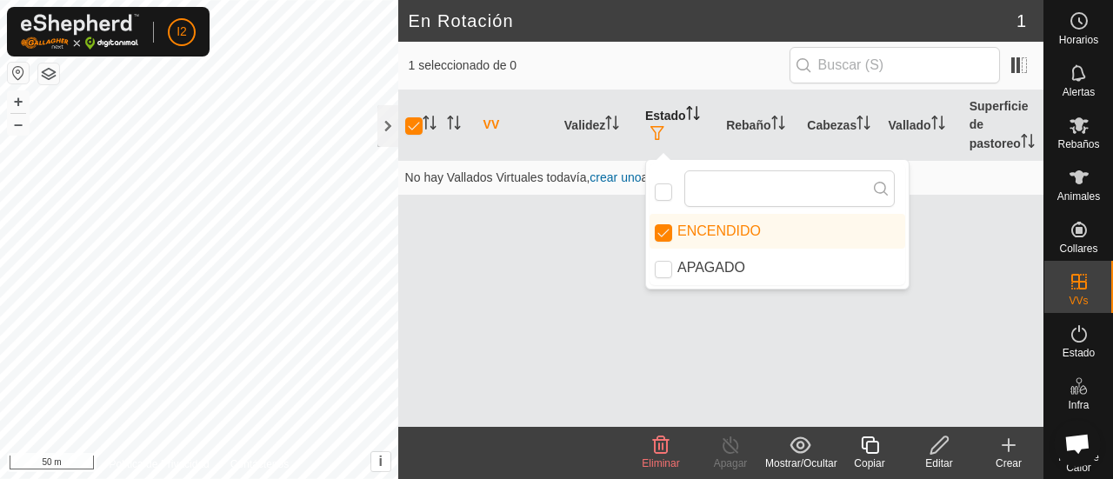
click at [696, 108] on th "Estado" at bounding box center [678, 125] width 81 height 70
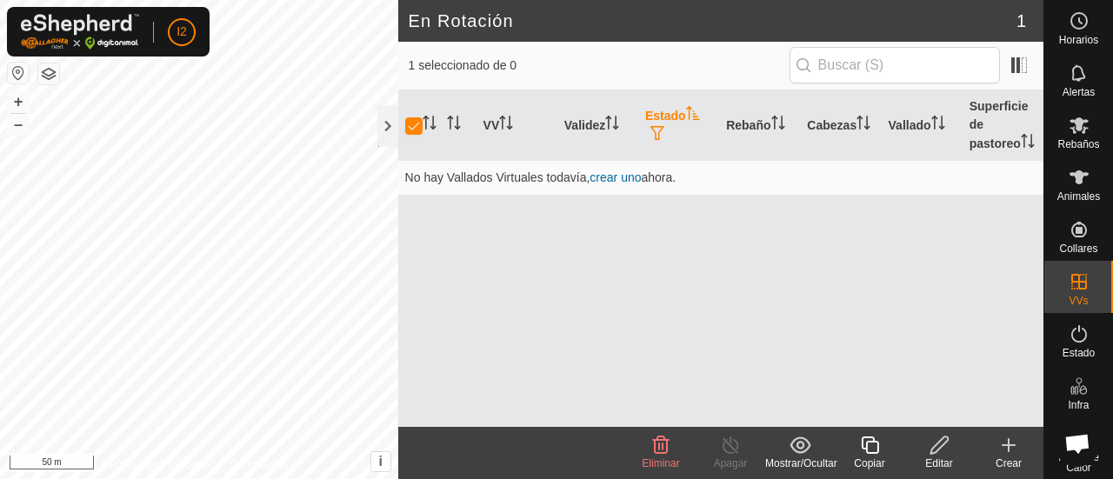
click at [654, 136] on span "button" at bounding box center [657, 133] width 14 height 14
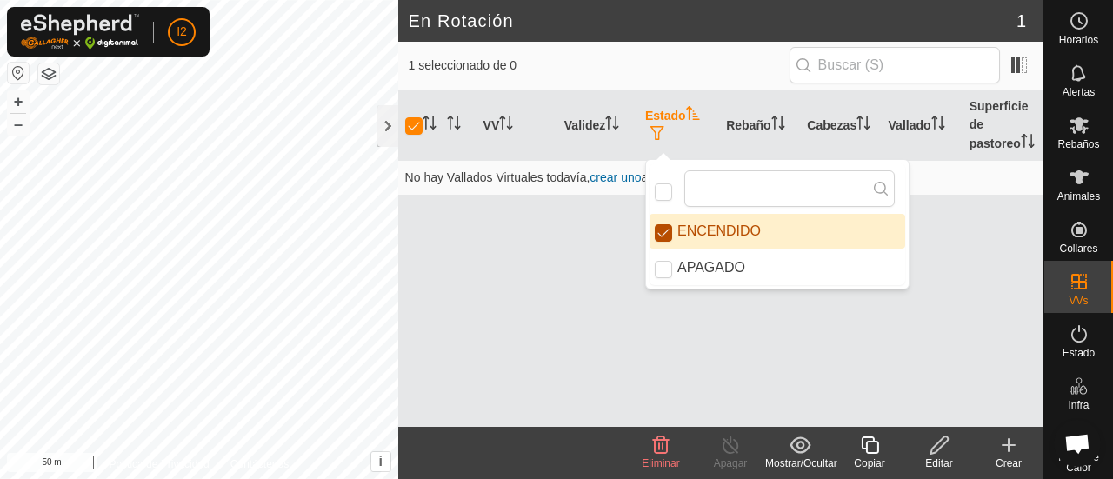
click at [661, 233] on input "ENCENDIDO" at bounding box center [663, 232] width 17 height 17
checkbox input "false"
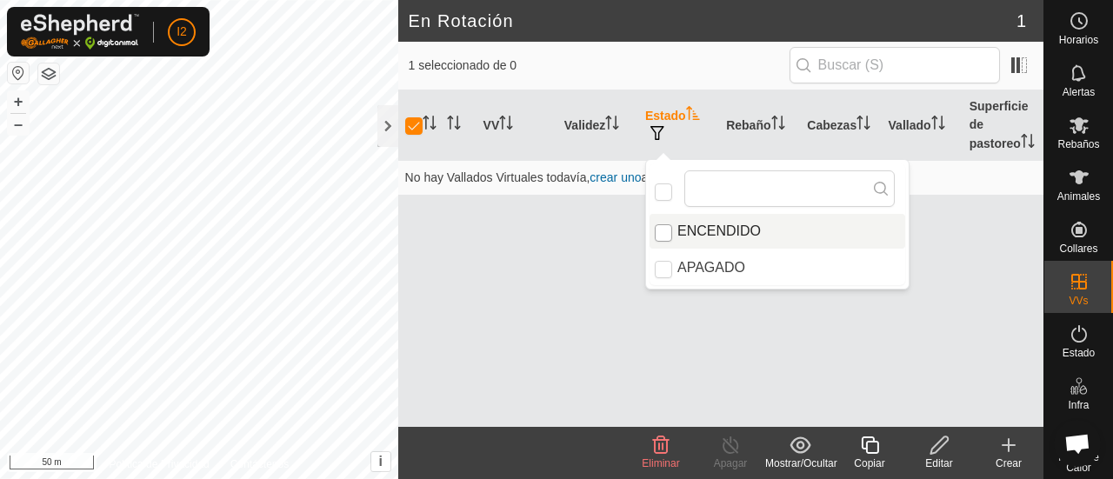
checkbox input "false"
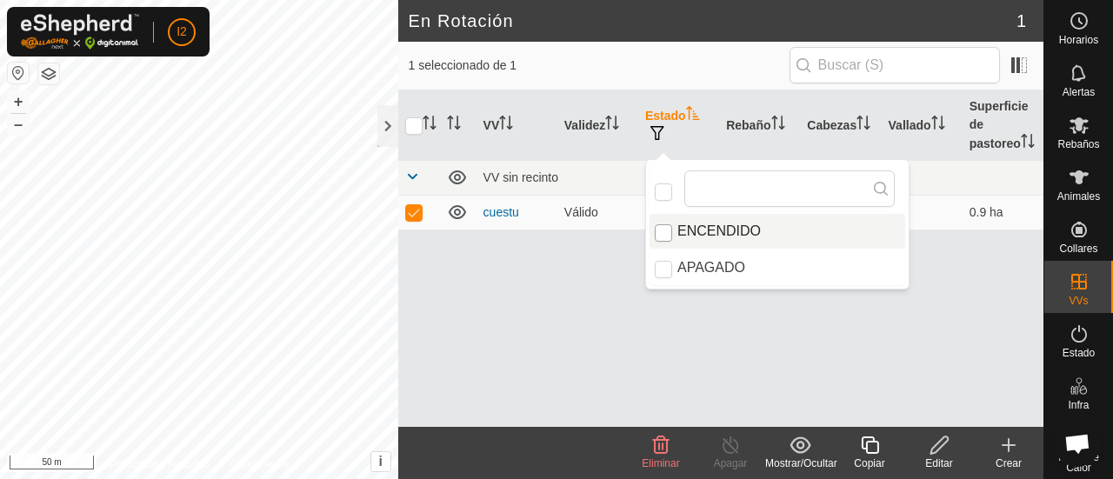
click at [664, 233] on input "ENCENDIDO" at bounding box center [663, 232] width 17 height 17
checkbox input "true"
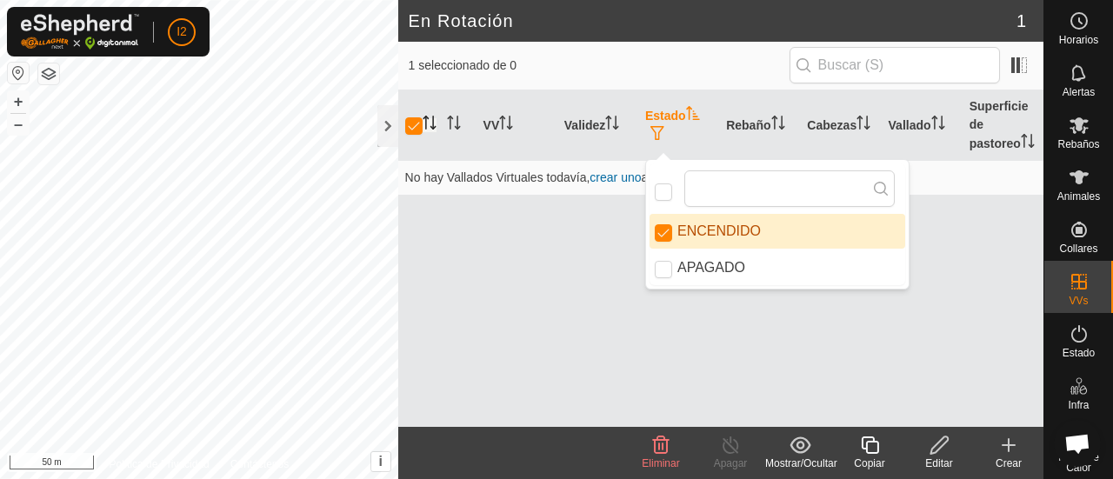
click at [429, 130] on icon "Activar para ordenar" at bounding box center [430, 123] width 14 height 14
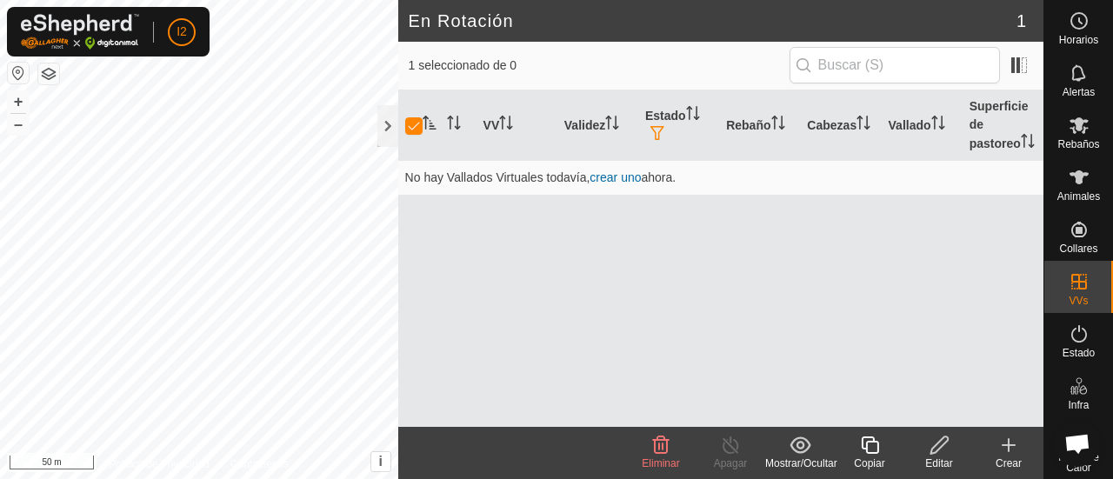
click at [424, 130] on icon "Activar para ordenar" at bounding box center [429, 123] width 13 height 14
click at [450, 130] on icon "Activar para ordenar" at bounding box center [451, 123] width 2 height 14
click at [510, 129] on icon "Activar para ordenar" at bounding box center [506, 123] width 14 height 14
click at [610, 130] on icon "Activar para ordenar" at bounding box center [612, 123] width 14 height 14
click at [697, 120] on icon "Activar para ordenar" at bounding box center [693, 113] width 14 height 14
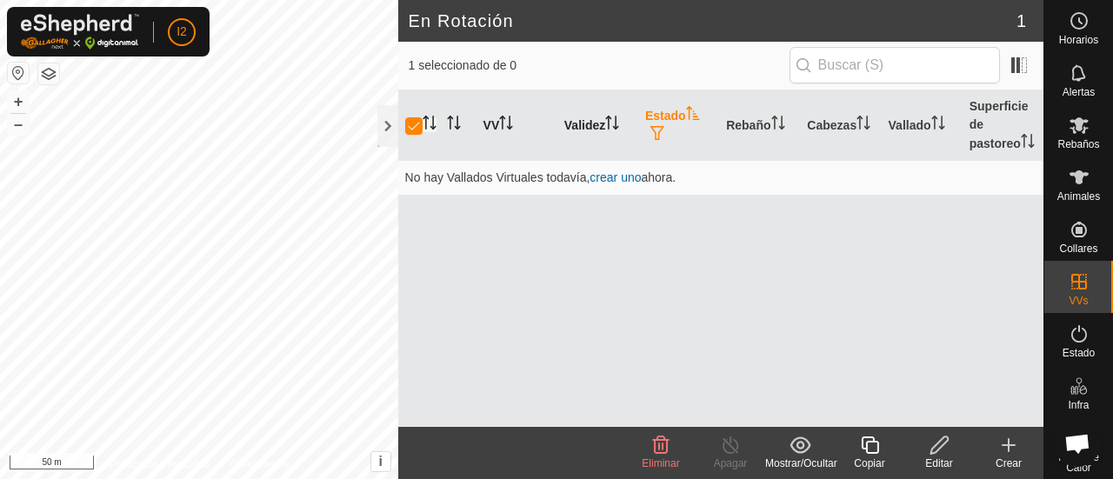
click at [798, 446] on icon at bounding box center [801, 445] width 22 height 21
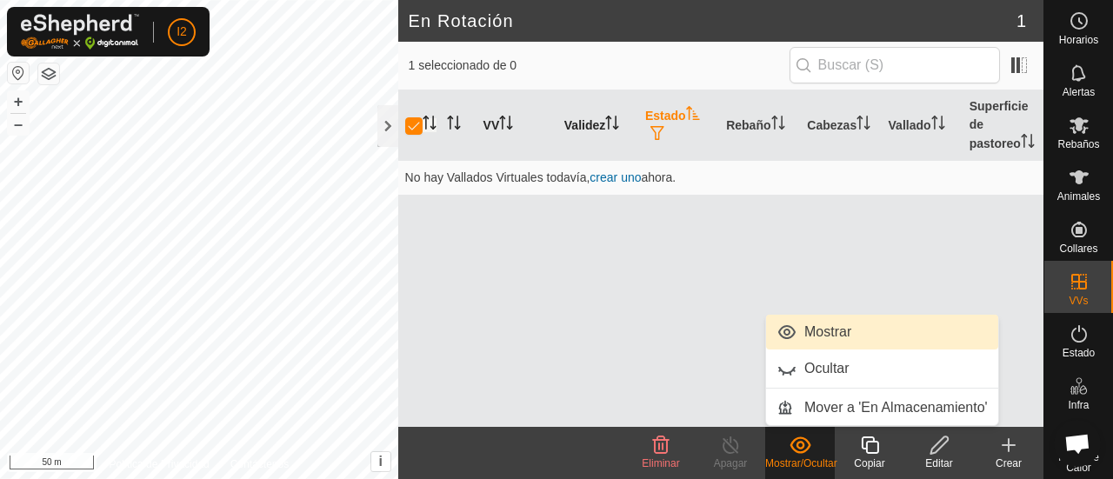
click at [784, 331] on link "Mostrar" at bounding box center [882, 332] width 232 height 35
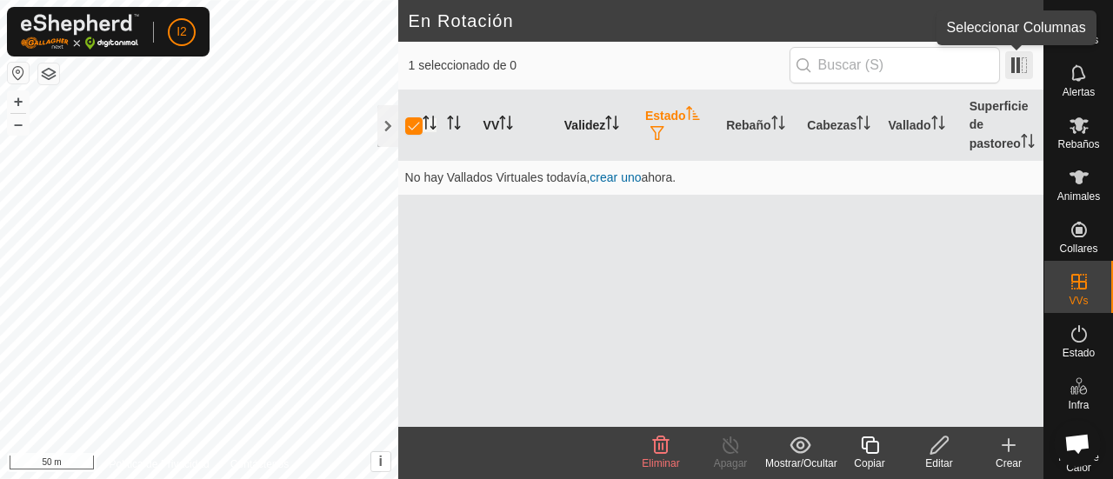
click at [1019, 69] on span at bounding box center [1019, 65] width 28 height 28
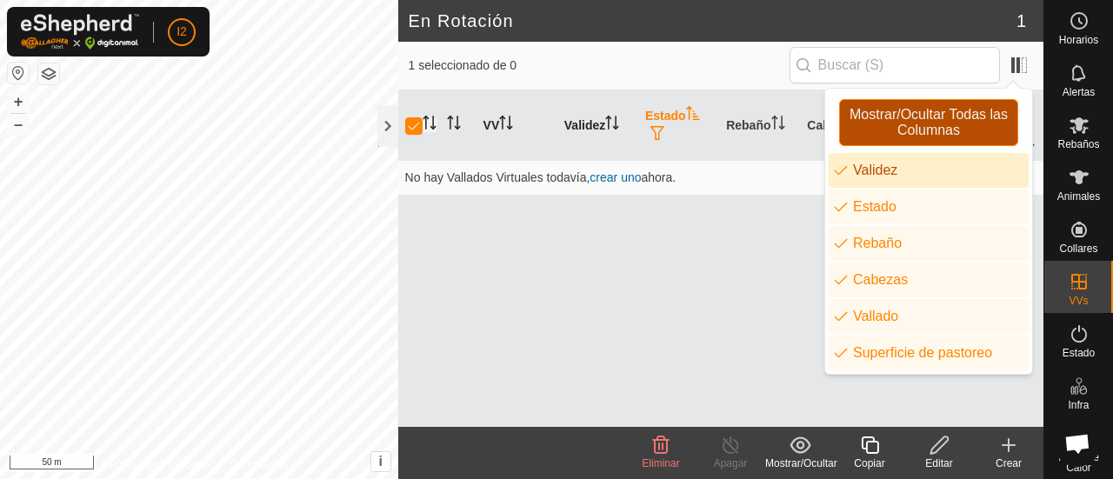
click at [877, 111] on span "Mostrar/Ocultar Todas las Columnas" at bounding box center [928, 122] width 163 height 31
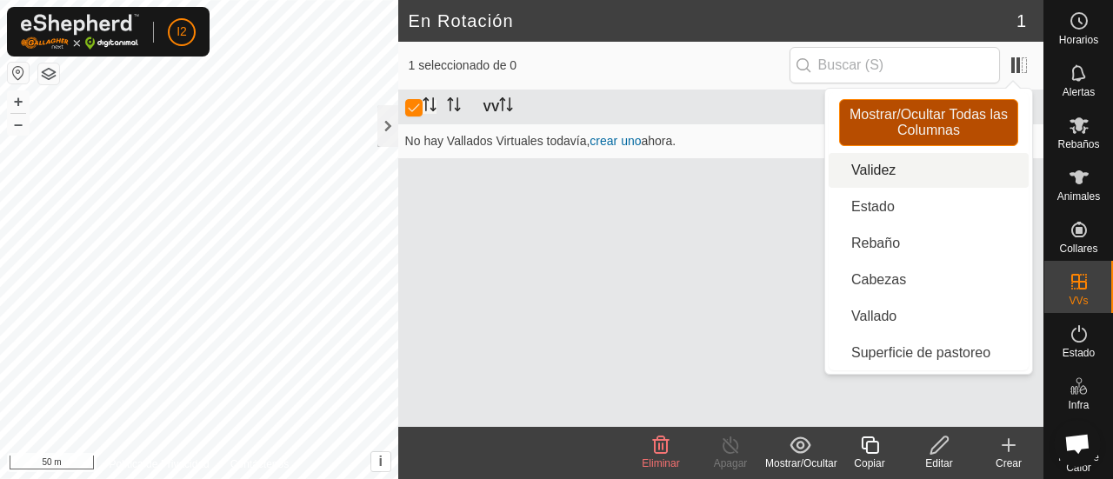
click at [877, 111] on span "Mostrar/Ocultar Todas las Columnas" at bounding box center [928, 122] width 163 height 31
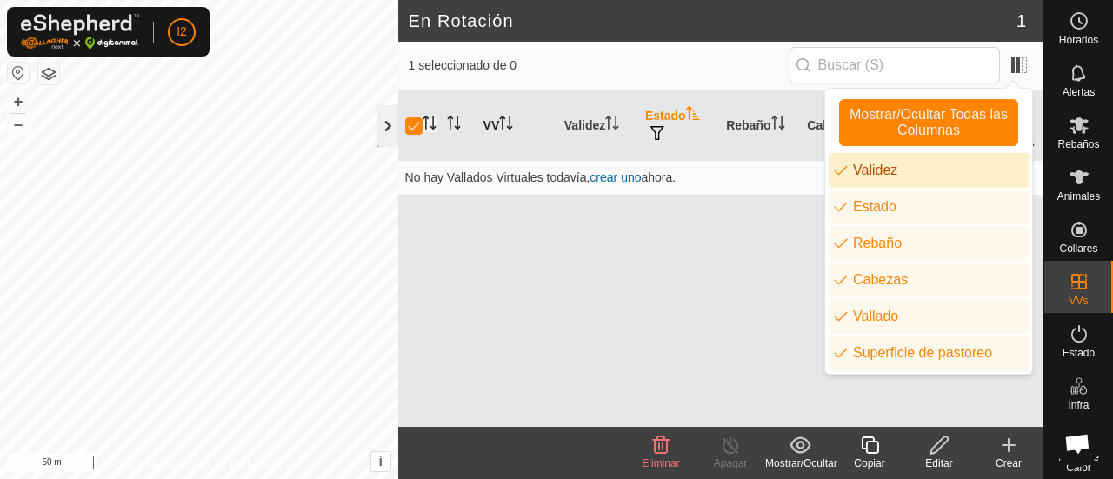
click at [390, 135] on div at bounding box center [387, 126] width 21 height 42
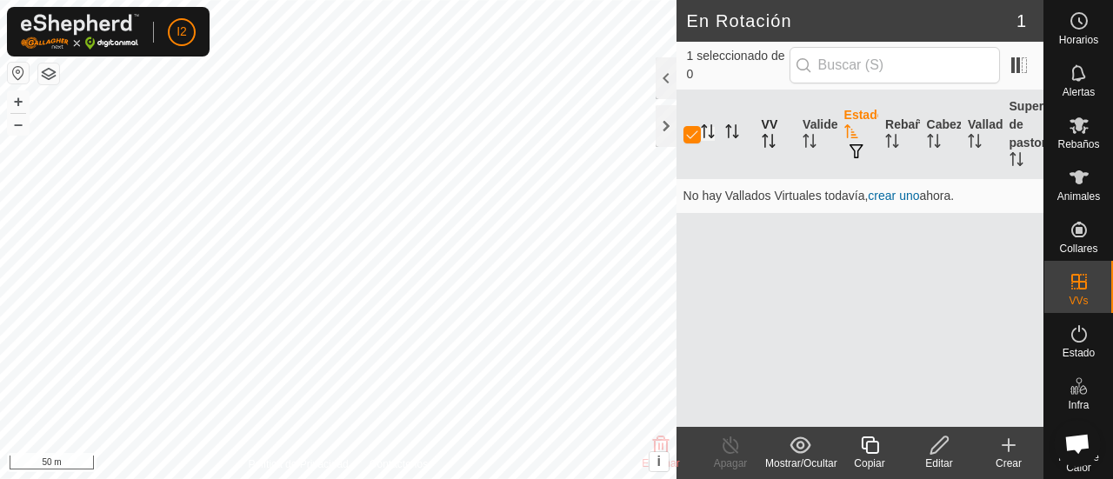
click at [939, 448] on icon at bounding box center [939, 445] width 17 height 17
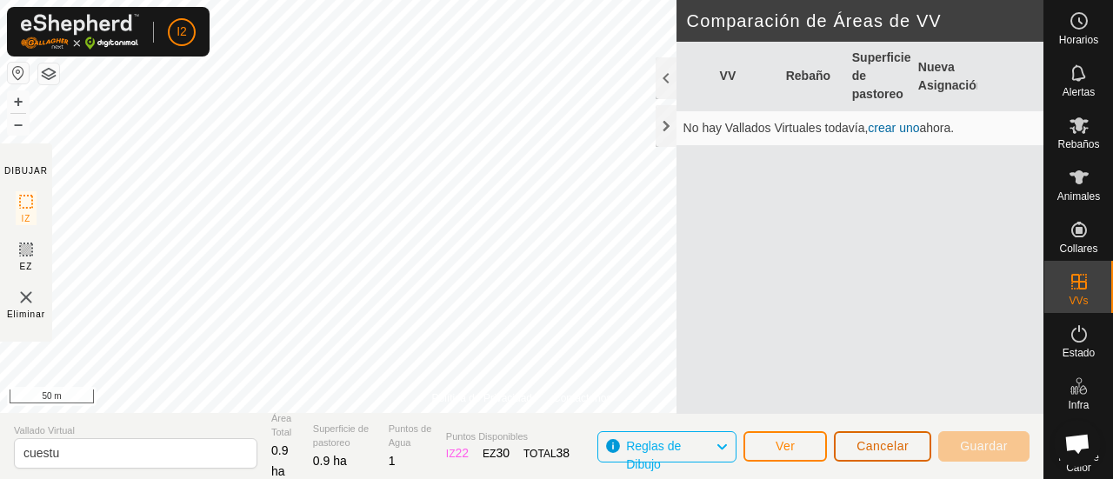
click at [874, 443] on span "Cancelar" at bounding box center [883, 446] width 52 height 14
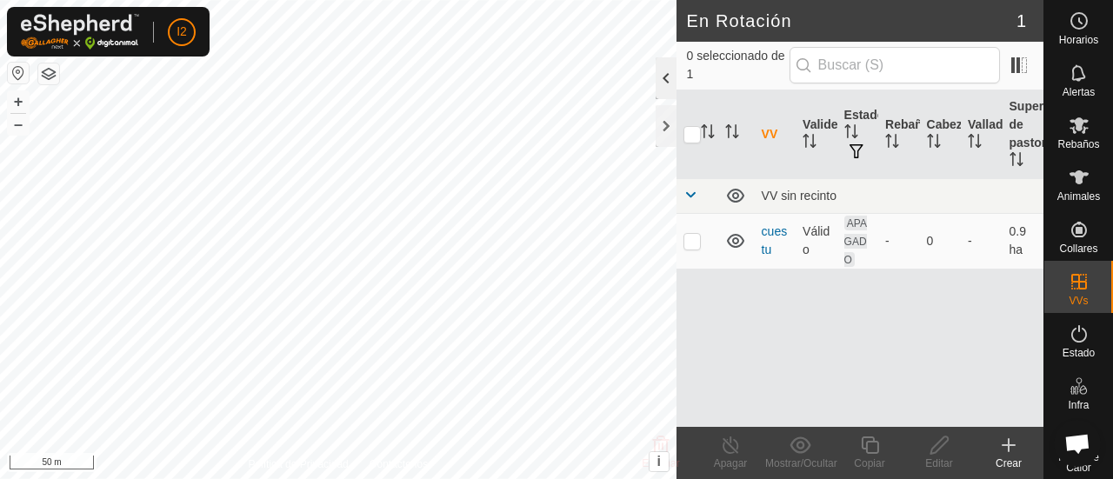
click at [662, 77] on div at bounding box center [666, 78] width 21 height 42
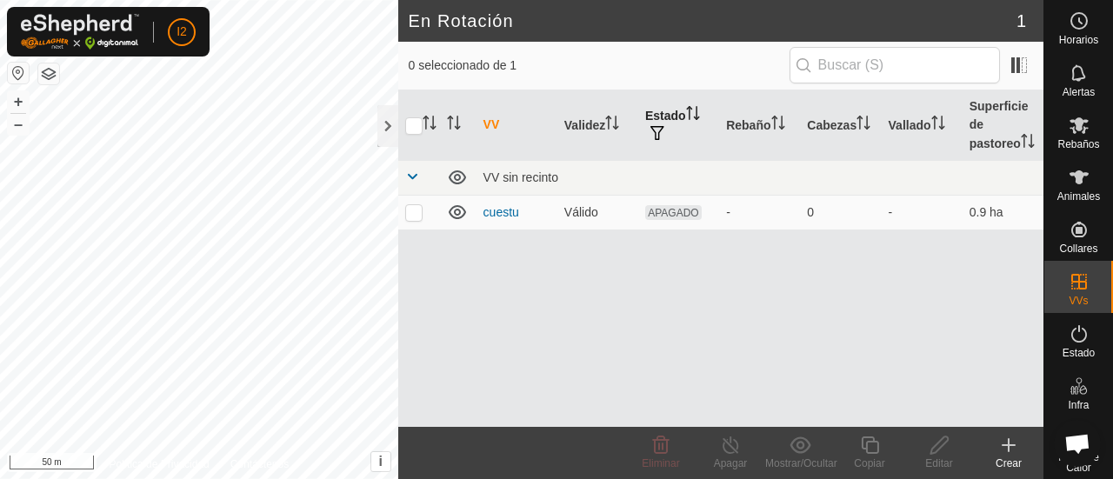
click at [671, 128] on th "Estado" at bounding box center [678, 125] width 81 height 70
click at [654, 140] on span "button" at bounding box center [657, 133] width 14 height 14
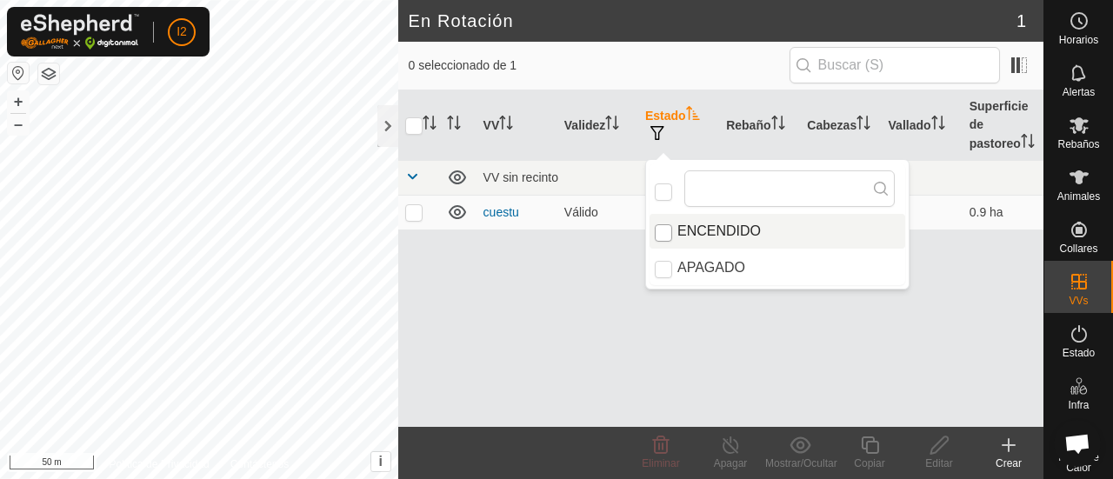
click at [665, 231] on input "ENCENDIDO" at bounding box center [663, 232] width 17 height 17
click at [666, 233] on input "ENCENDIDO" at bounding box center [663, 232] width 17 height 17
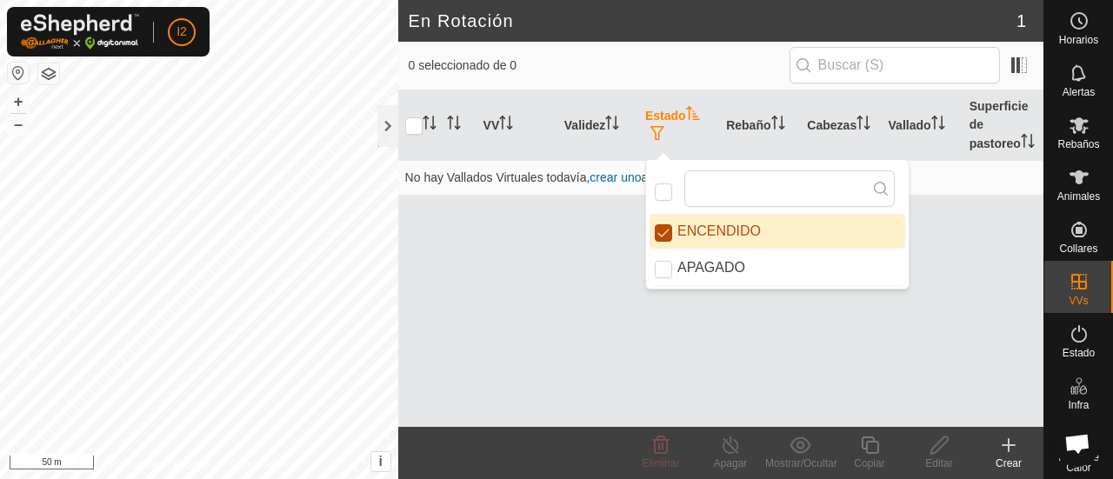
checkbox input "false"
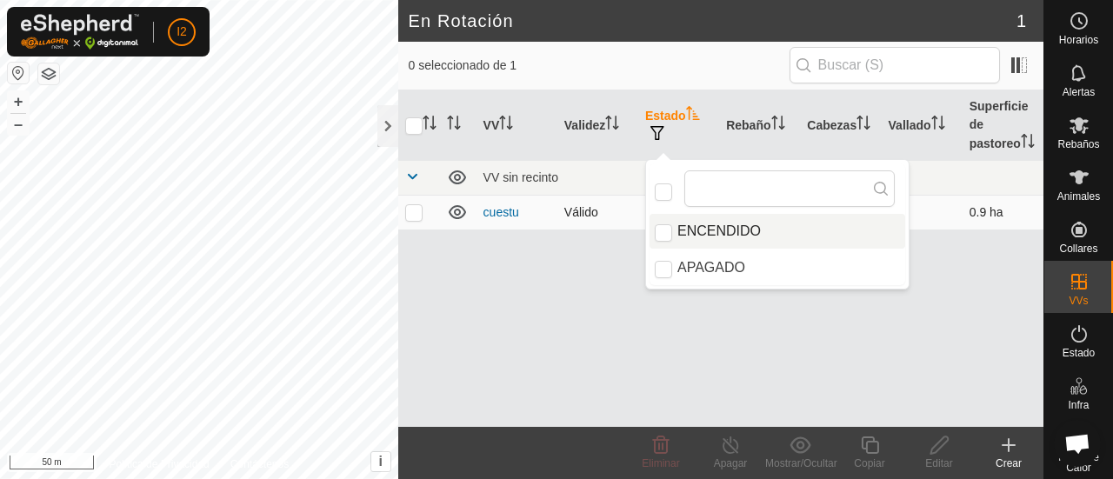
click at [405, 219] on p-checkbox at bounding box center [413, 212] width 17 height 14
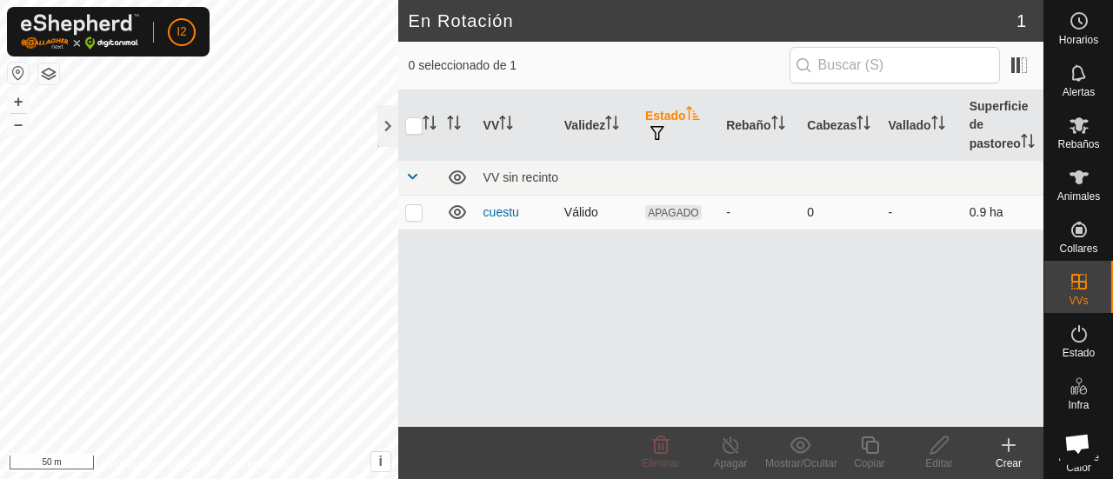
checkbox input "true"
click at [650, 139] on span "button" at bounding box center [657, 133] width 14 height 14
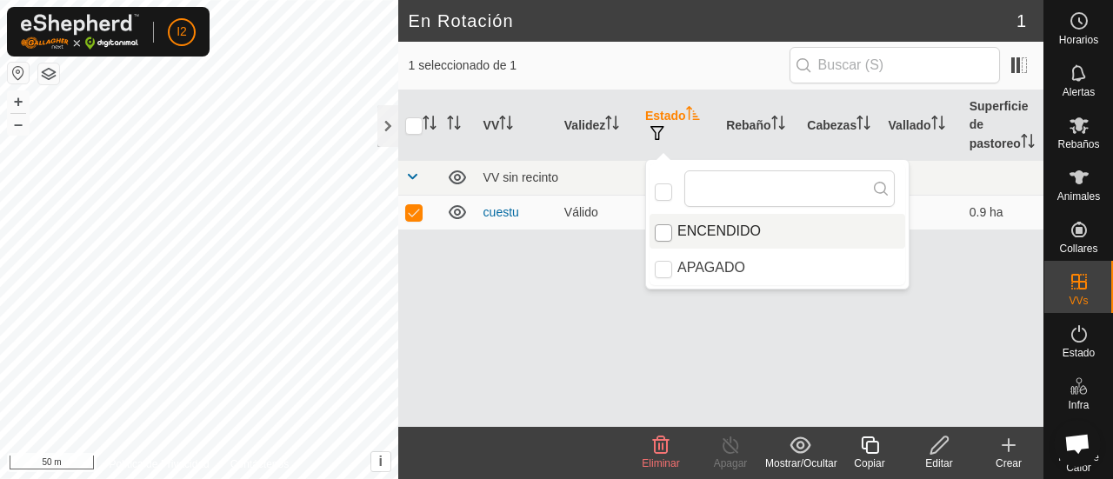
click at [665, 235] on input "ENCENDIDO" at bounding box center [663, 232] width 17 height 17
checkbox input "true"
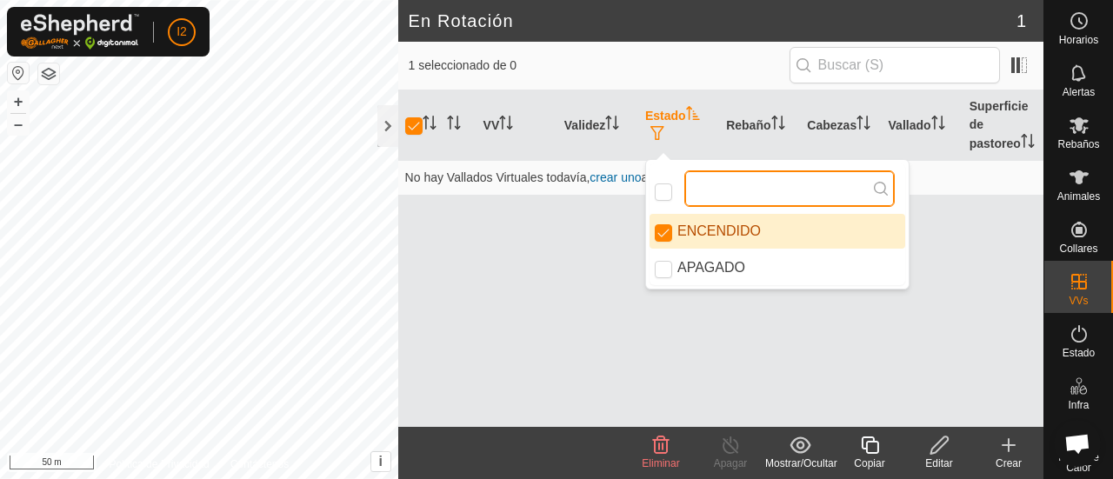
click at [715, 189] on input "text" at bounding box center [789, 188] width 210 height 37
checkbox input "true"
type input "c"
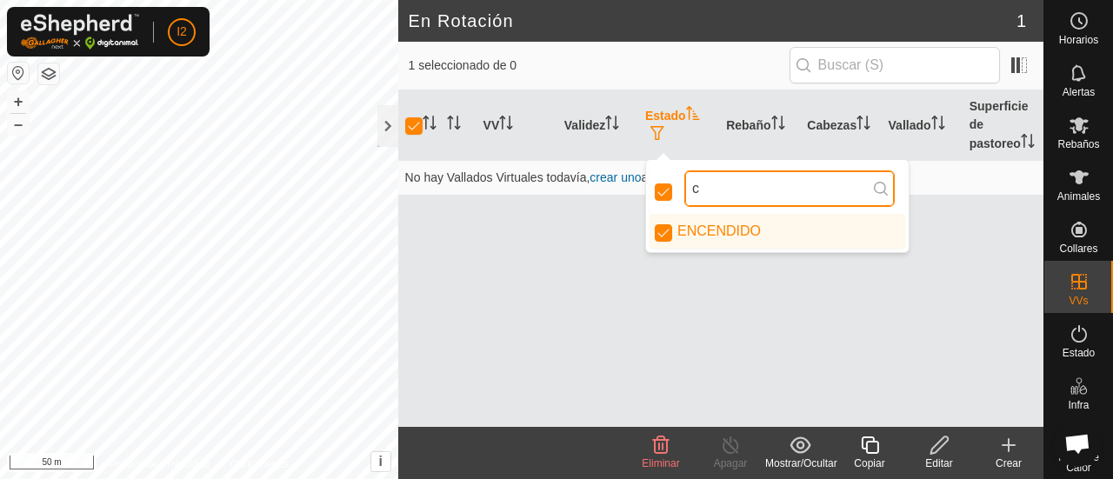
checkbox input "false"
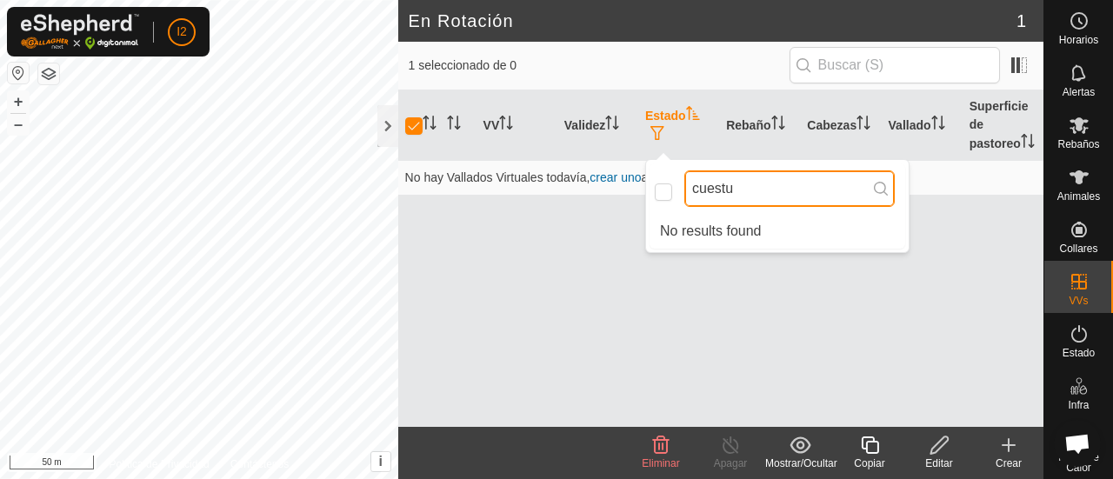
click at [744, 192] on input "cuestu" at bounding box center [789, 188] width 210 height 37
type input "cu"
checkbox input "true"
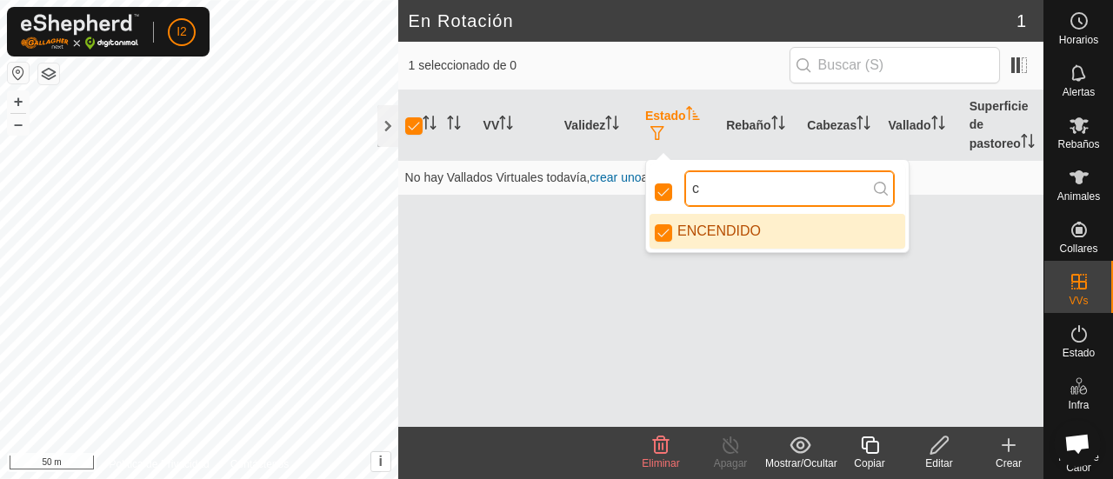
type input "c"
click at [691, 224] on li "ENCENDIDO" at bounding box center [778, 231] width 256 height 35
checkbox input "false"
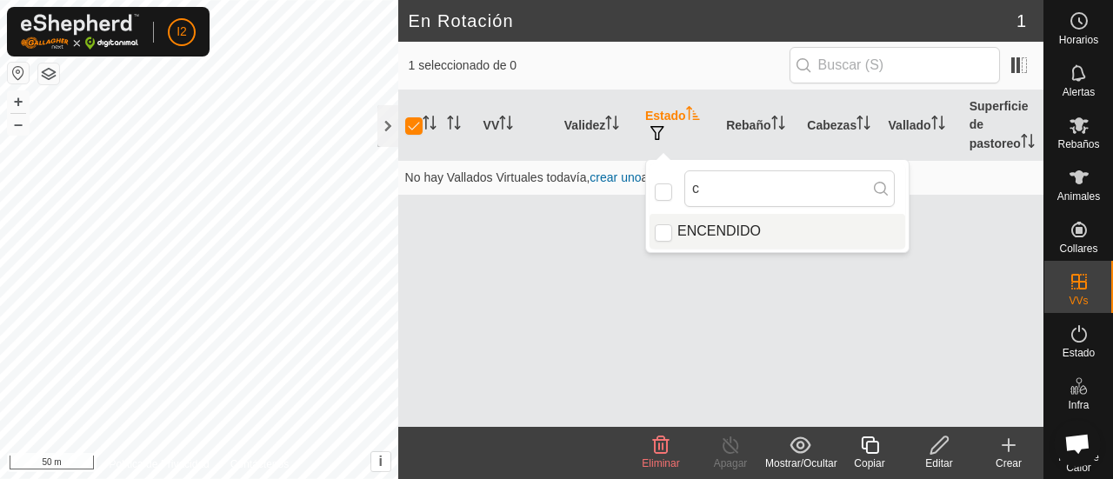
checkbox input "false"
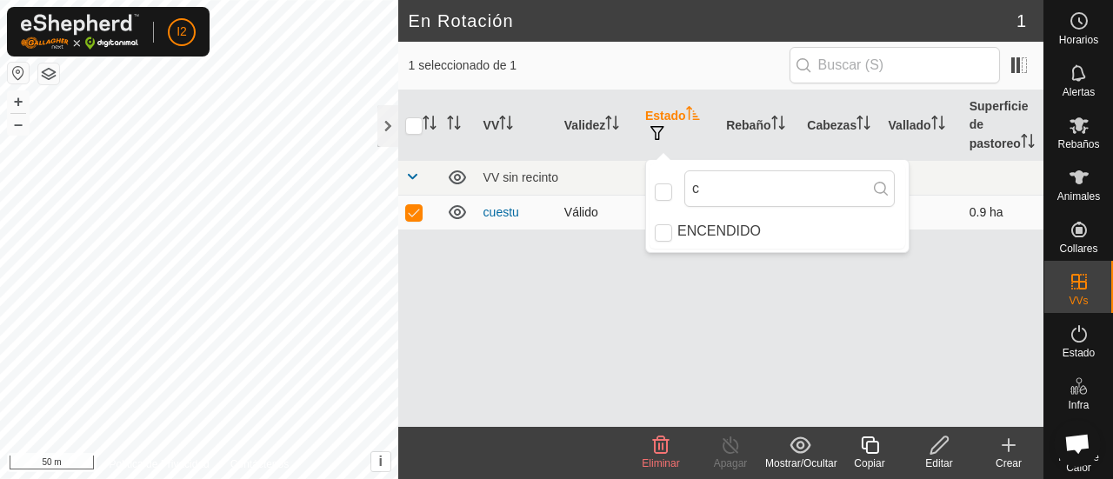
click at [457, 223] on icon at bounding box center [457, 212] width 21 height 21
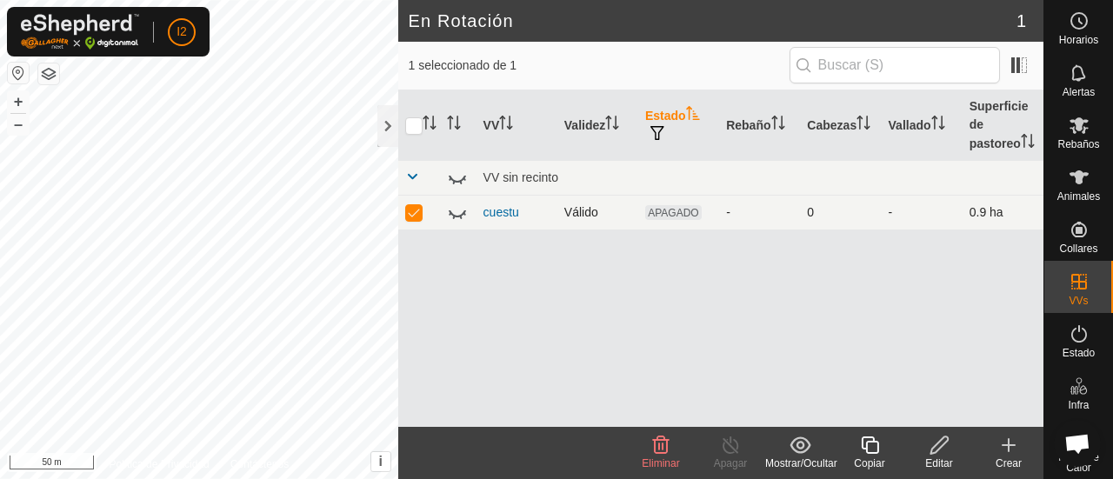
click at [457, 223] on icon at bounding box center [457, 212] width 21 height 21
click at [1076, 192] on span "Animales" at bounding box center [1078, 196] width 43 height 10
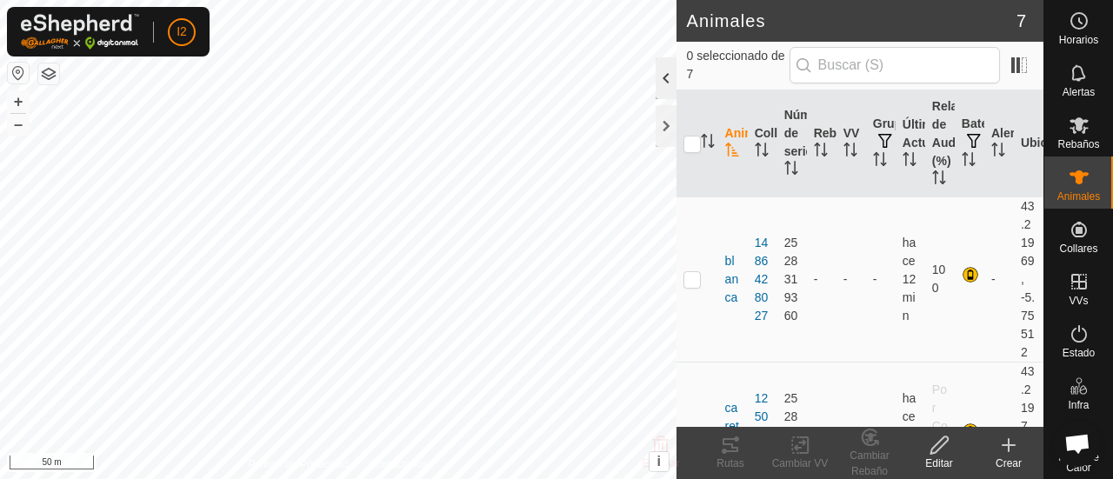
click at [664, 77] on div at bounding box center [666, 78] width 21 height 42
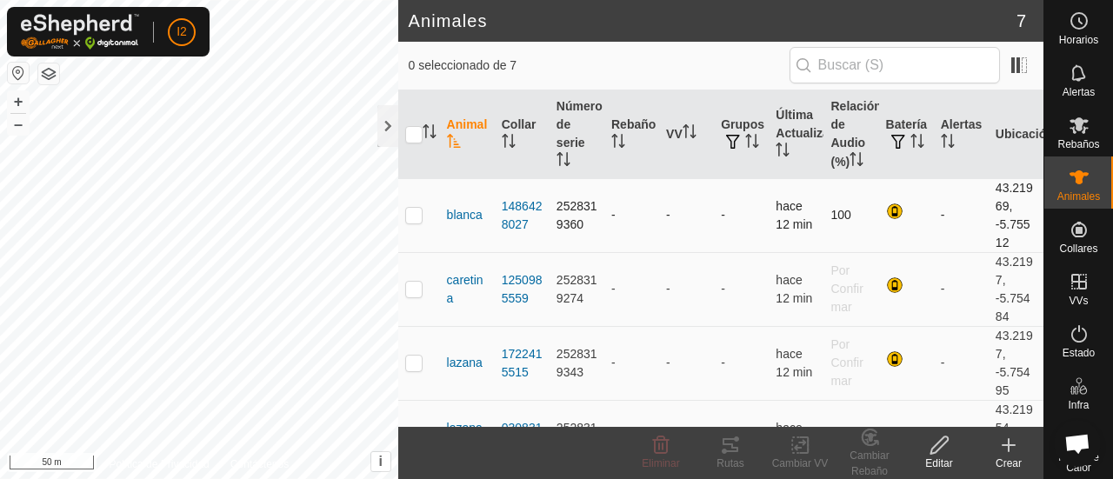
click at [409, 217] on p-checkbox at bounding box center [413, 215] width 17 height 14
checkbox input "true"
click at [411, 293] on p-checkbox at bounding box center [413, 289] width 17 height 14
checkbox input "true"
click at [416, 363] on p-checkbox at bounding box center [413, 363] width 17 height 14
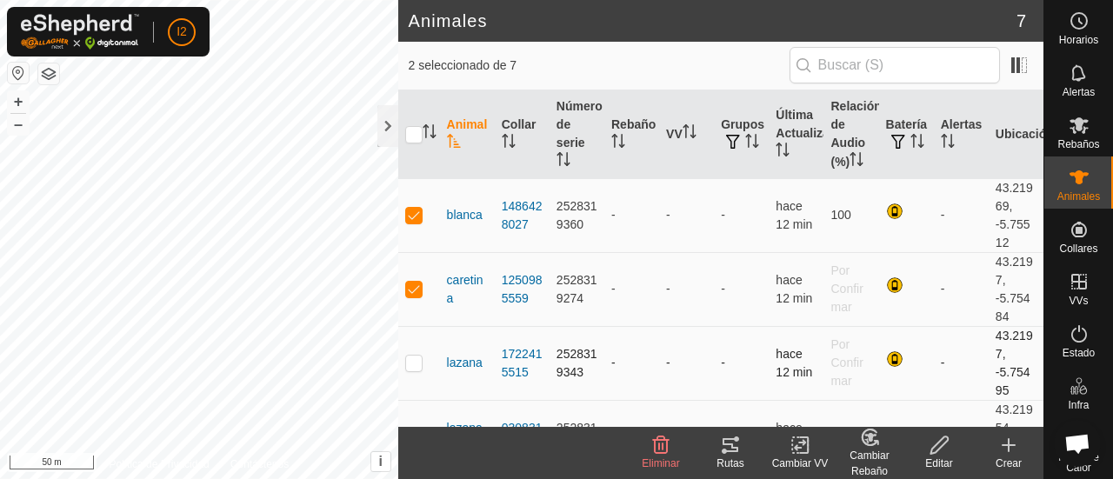
checkbox input "true"
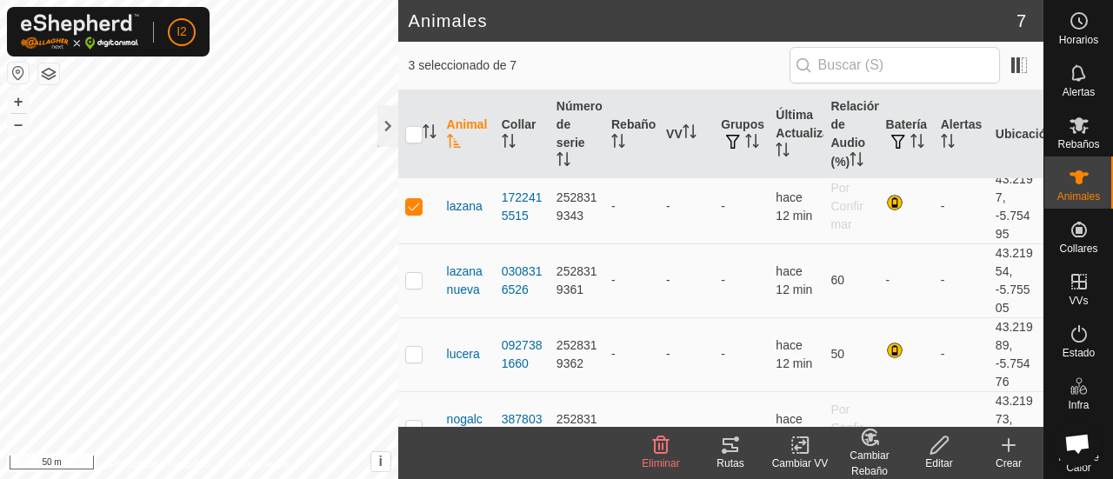
scroll to position [158, 0]
click at [417, 281] on p-checkbox at bounding box center [413, 278] width 17 height 14
checkbox input "true"
click at [415, 354] on p-checkbox at bounding box center [413, 352] width 17 height 14
checkbox input "true"
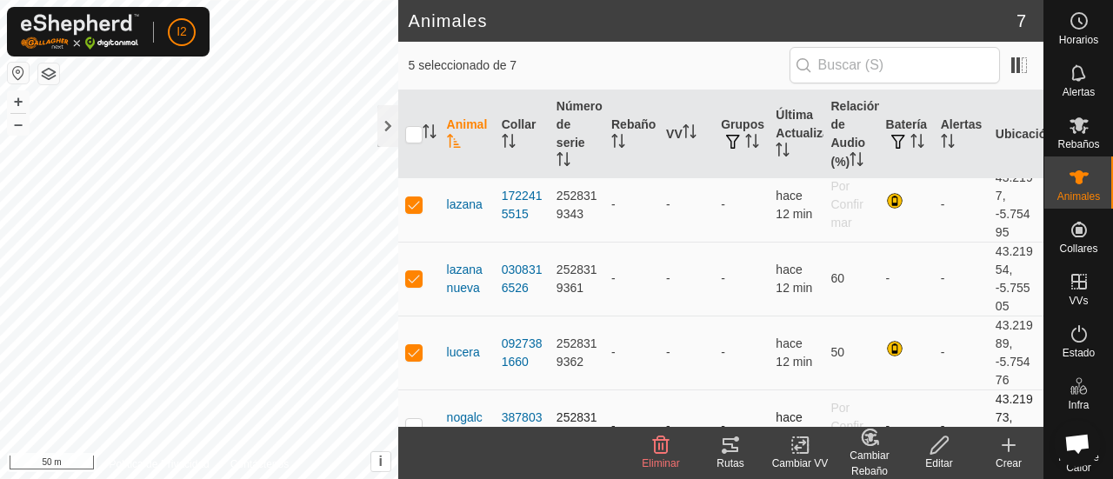
click at [415, 420] on p-checkbox at bounding box center [413, 426] width 17 height 14
checkbox input "true"
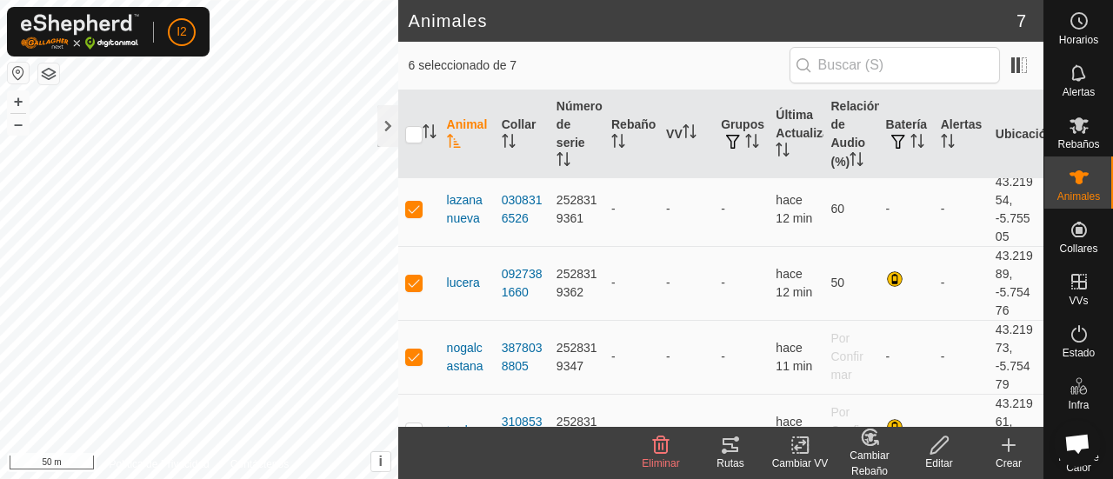
scroll to position [265, 0]
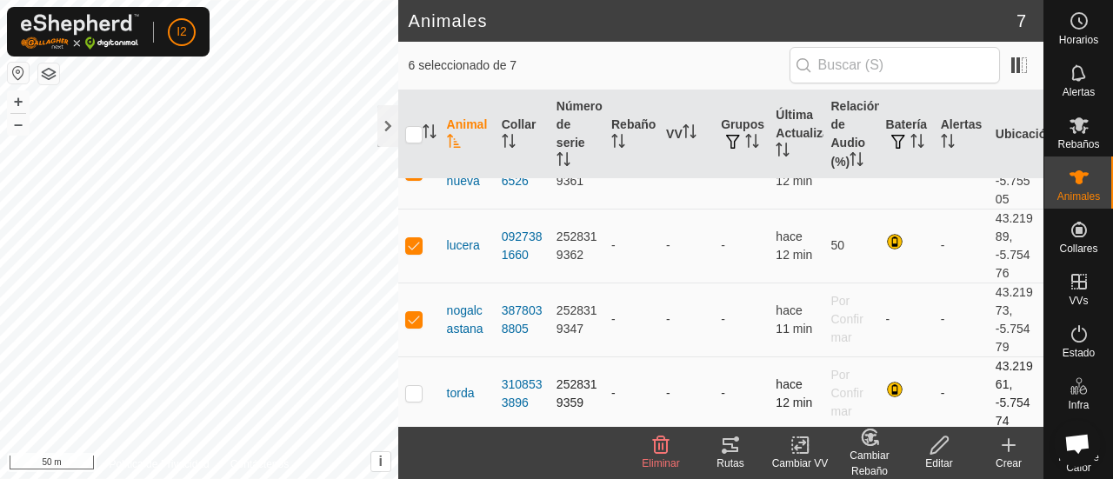
click at [423, 389] on td at bounding box center [419, 394] width 42 height 74
checkbox input "true"
click at [791, 452] on icon at bounding box center [801, 445] width 22 height 21
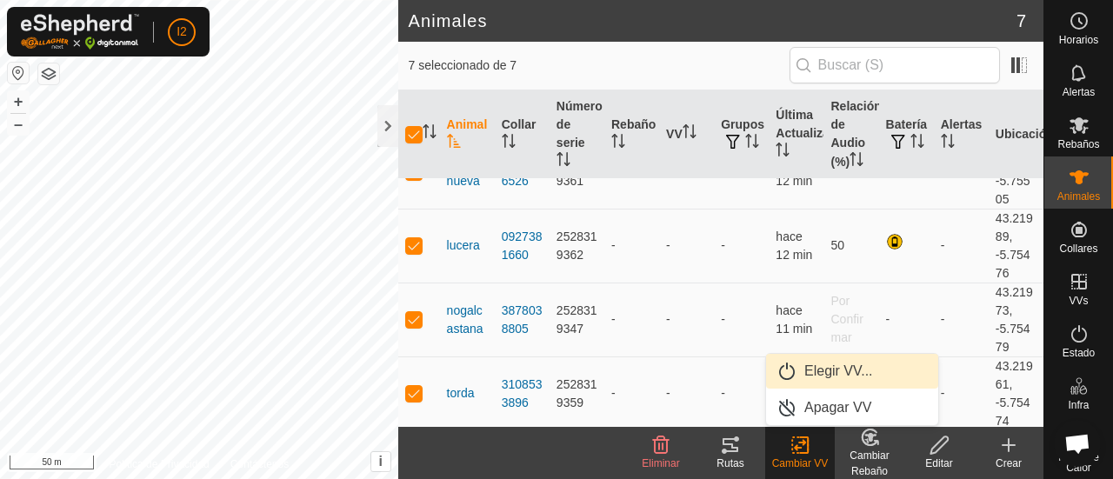
click at [811, 364] on link "Elegir VV..." at bounding box center [852, 371] width 172 height 35
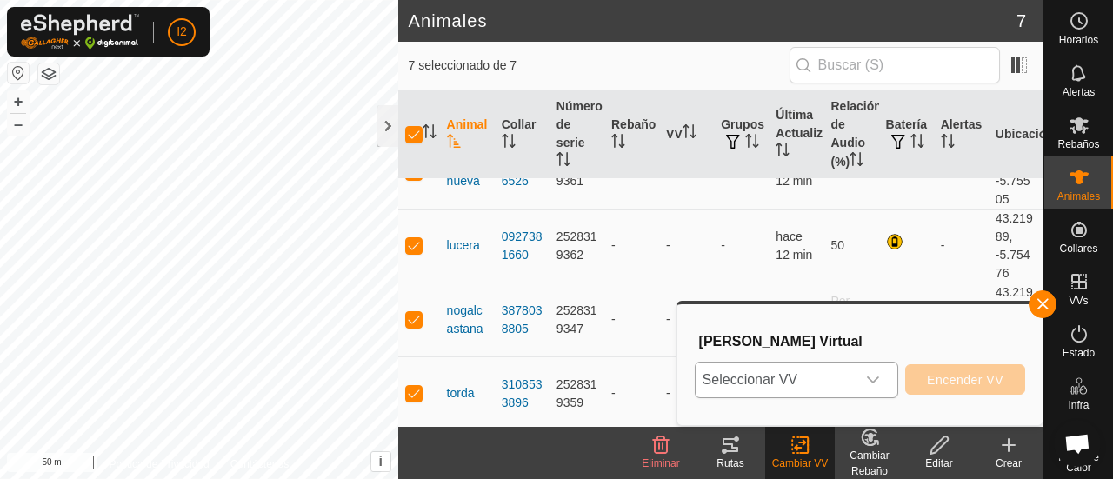
click at [874, 380] on icon "dropdown trigger" at bounding box center [873, 380] width 14 height 14
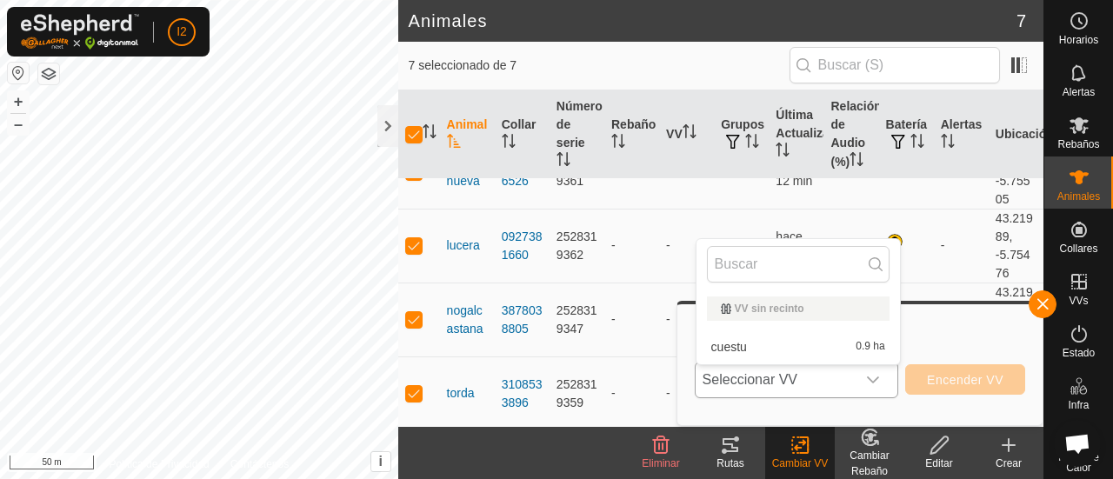
click at [821, 345] on li "cuestu 0.9 ha" at bounding box center [798, 347] width 203 height 35
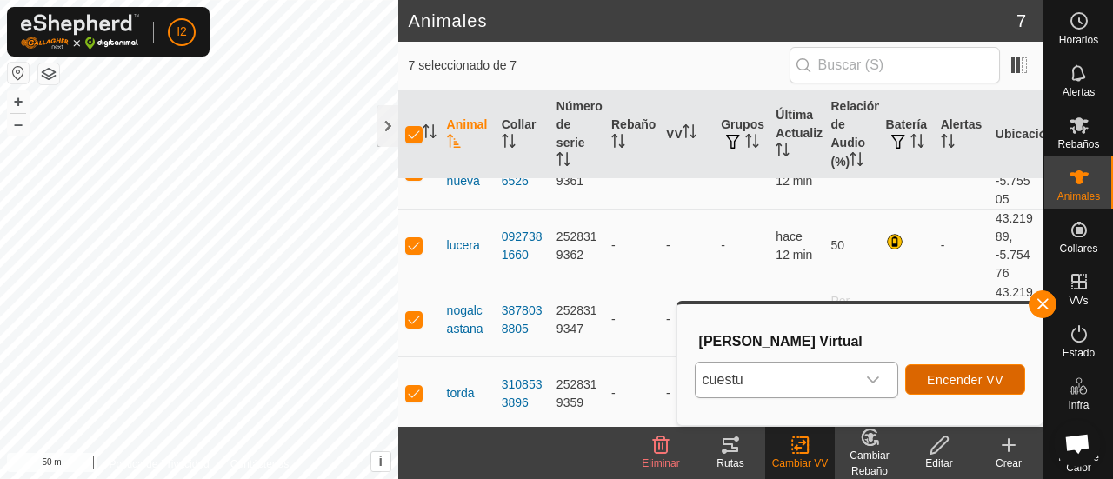
click at [942, 378] on span "Encender VV" at bounding box center [965, 380] width 77 height 14
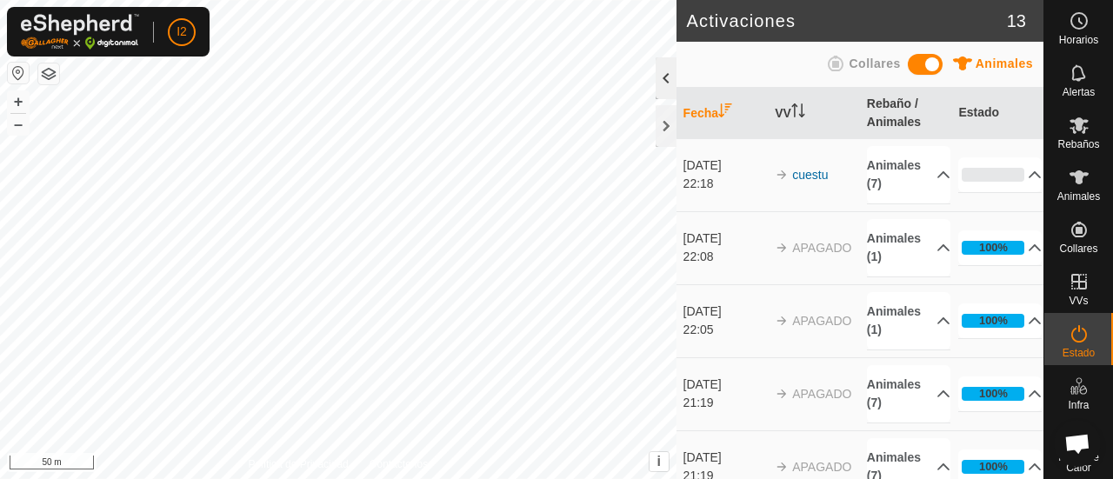
click at [662, 63] on div at bounding box center [666, 78] width 21 height 42
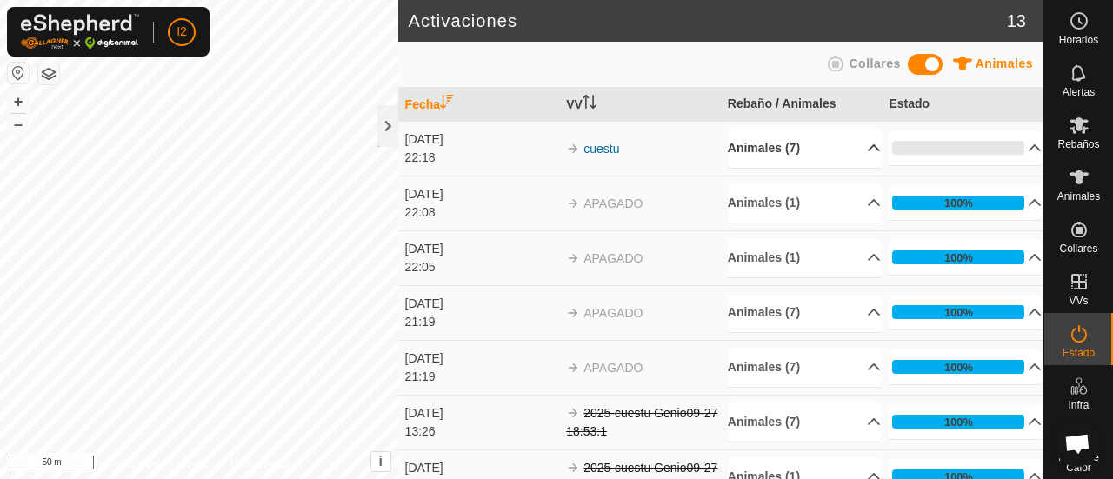
click at [852, 150] on p-accordion-header "Animales (7)" at bounding box center [804, 148] width 153 height 39
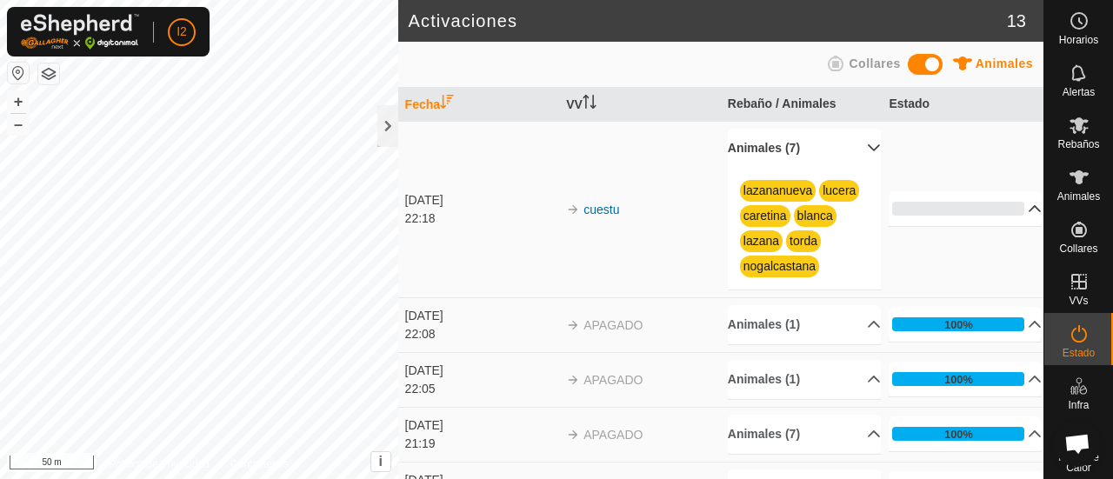
click at [1013, 207] on p-accordion-header "0%" at bounding box center [965, 208] width 153 height 35
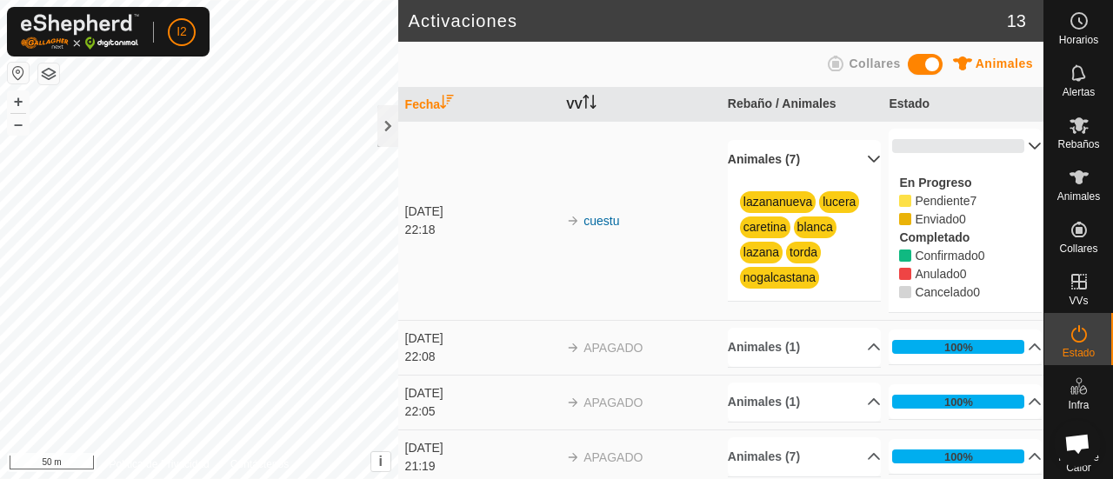
click at [597, 101] on th "VV" at bounding box center [640, 105] width 162 height 34
click at [569, 104] on th "VV" at bounding box center [640, 105] width 162 height 34
click at [603, 216] on link "cuestu" at bounding box center [602, 221] width 36 height 14
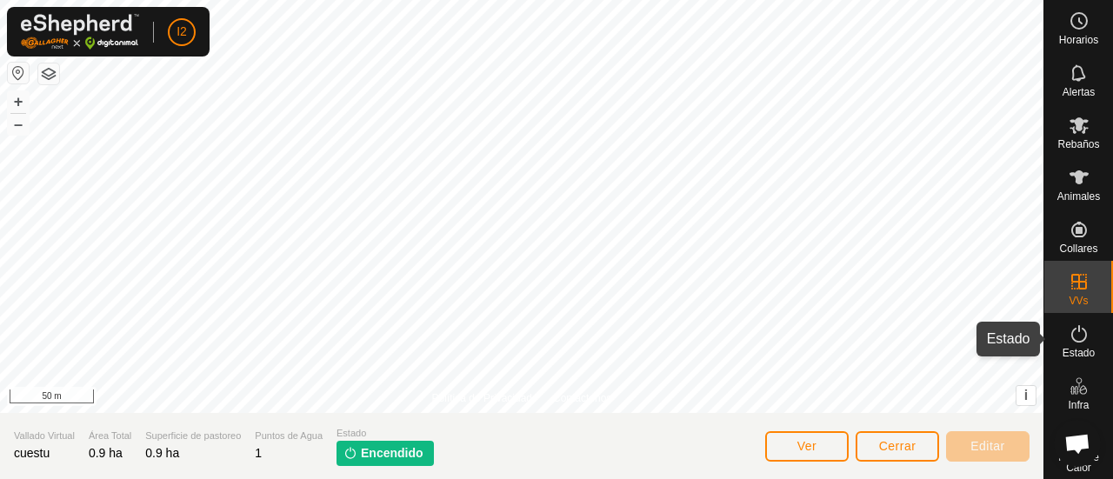
click at [1078, 339] on icon at bounding box center [1079, 334] width 21 height 21
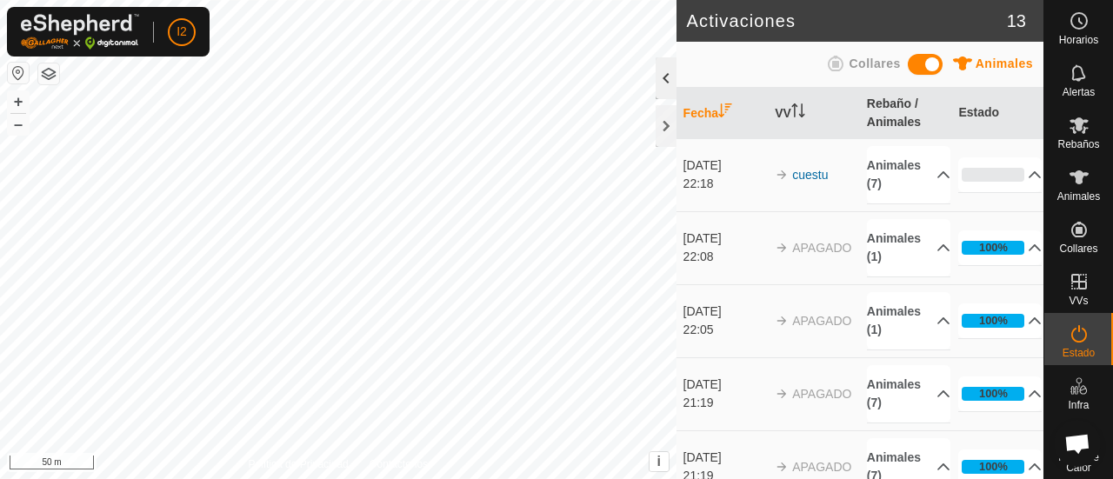
click at [665, 80] on div at bounding box center [666, 78] width 21 height 42
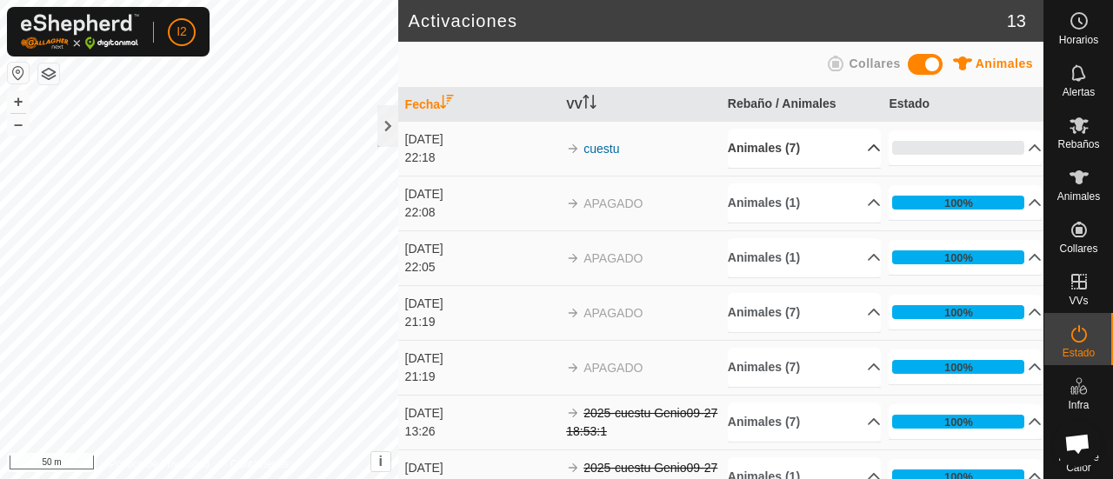
click at [859, 143] on p-accordion-header "Animales (7)" at bounding box center [804, 148] width 153 height 39
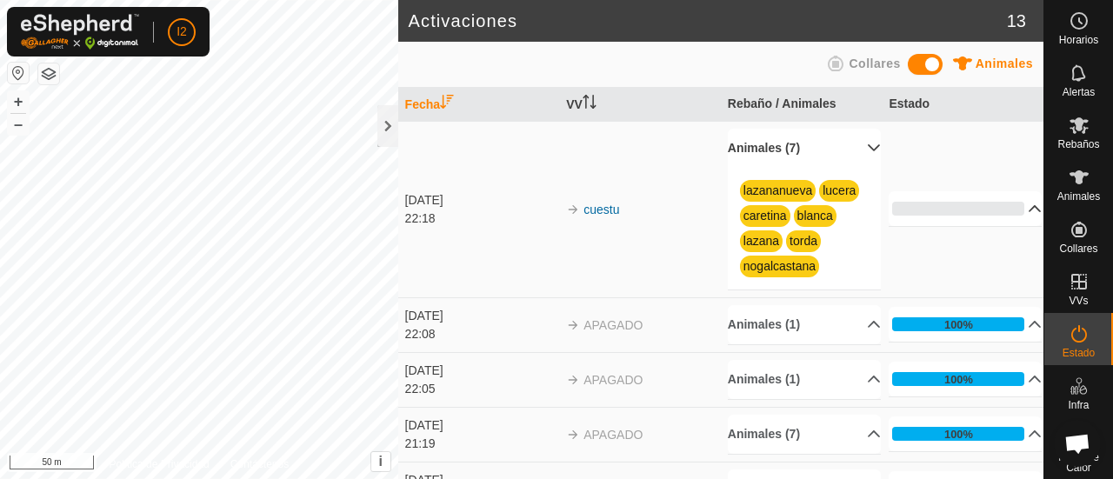
click at [1003, 207] on p-accordion-header "0%" at bounding box center [965, 208] width 153 height 35
